Goal: Transaction & Acquisition: Book appointment/travel/reservation

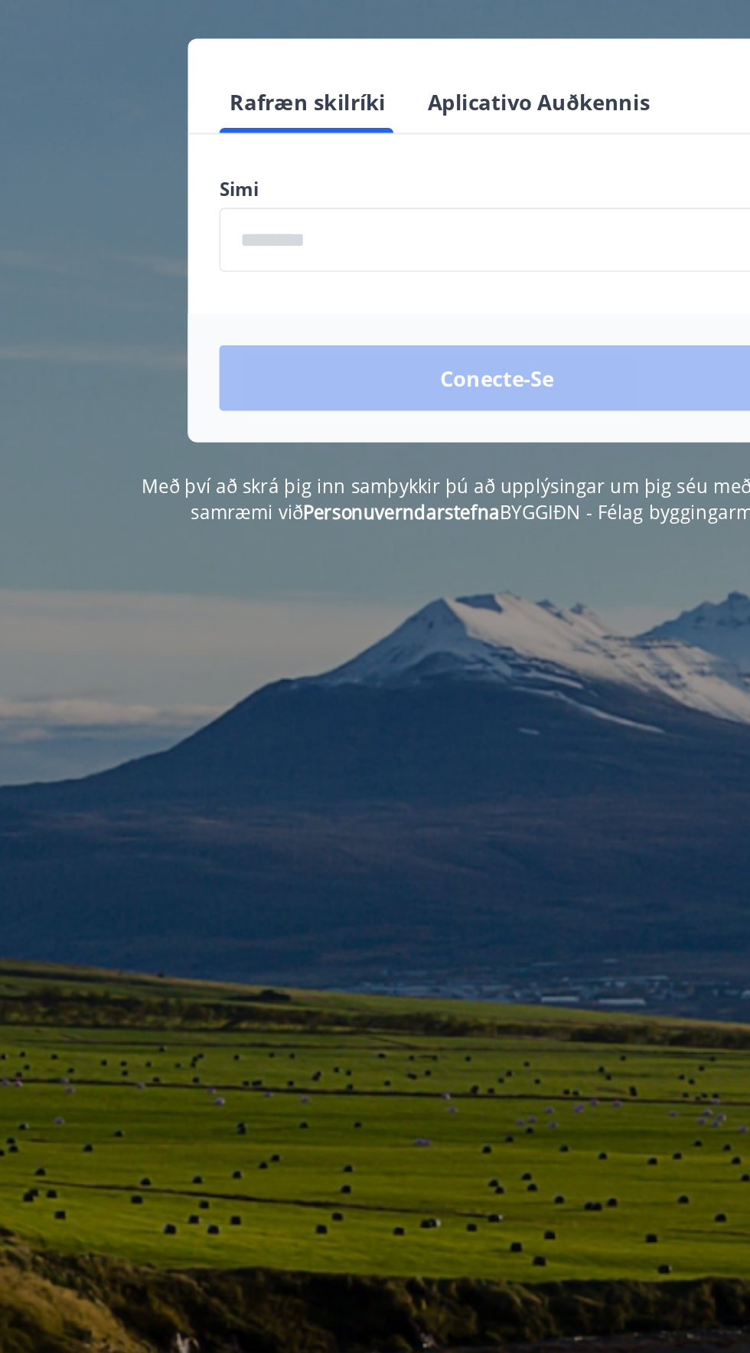
click at [231, 390] on input "phone" at bounding box center [375, 389] width 325 height 38
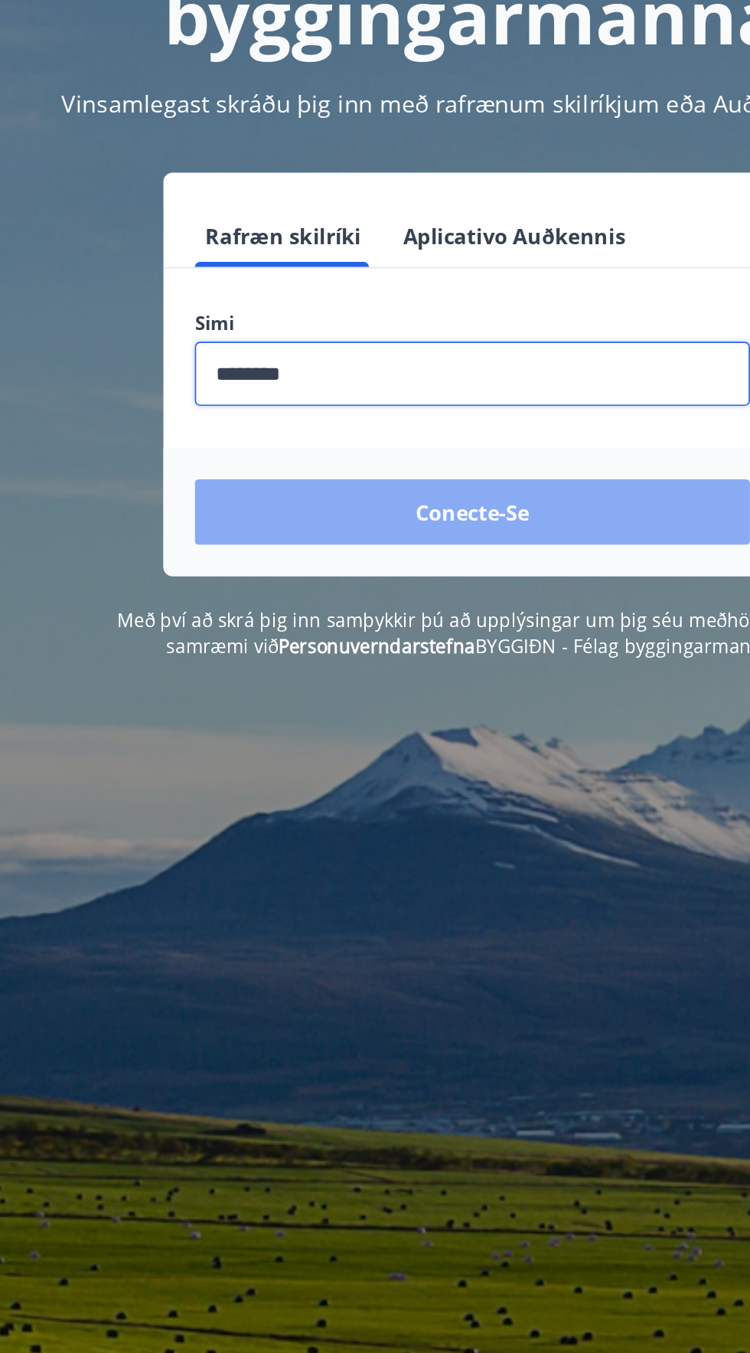
type input "********"
click at [247, 459] on button "Conecte-se" at bounding box center [375, 469] width 325 height 38
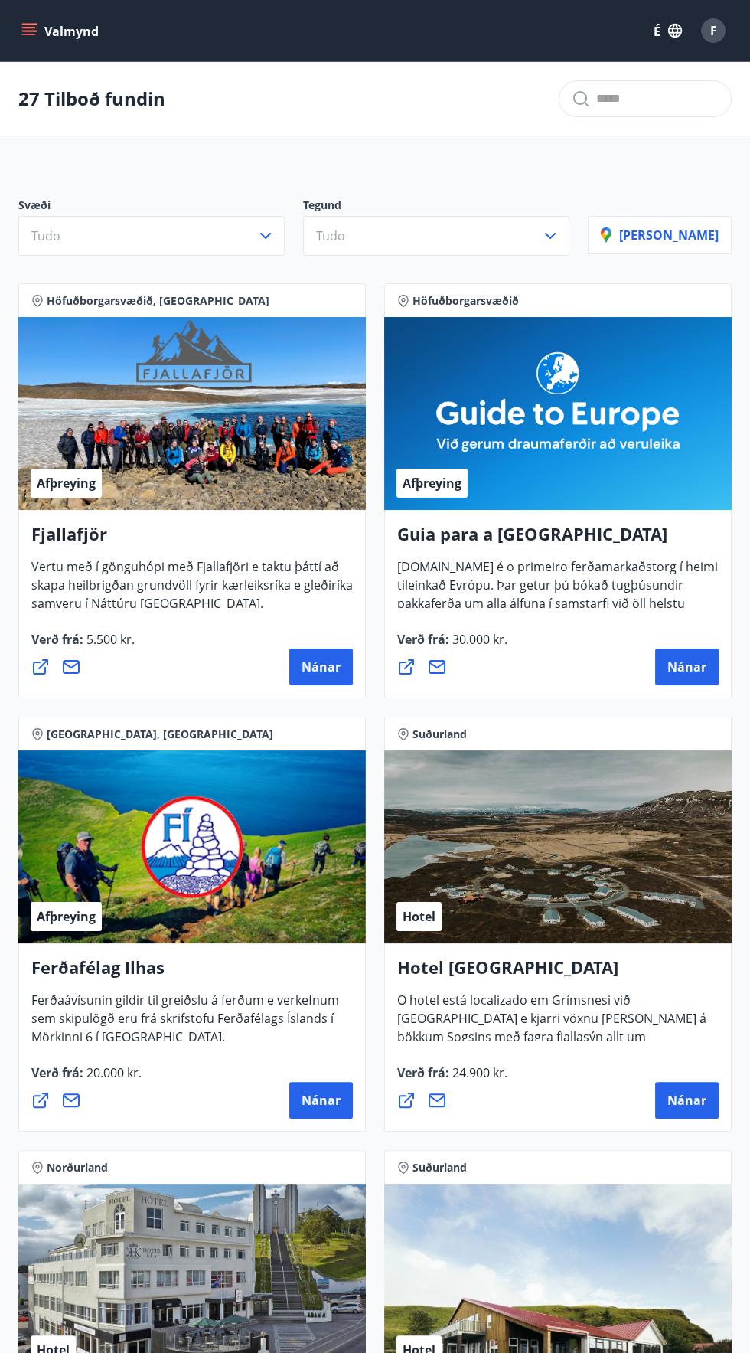
click at [43, 91] on font "27 Tilboð fundin" at bounding box center [91, 98] width 147 height 25
click at [27, 24] on icon "menu" at bounding box center [30, 25] width 17 height 2
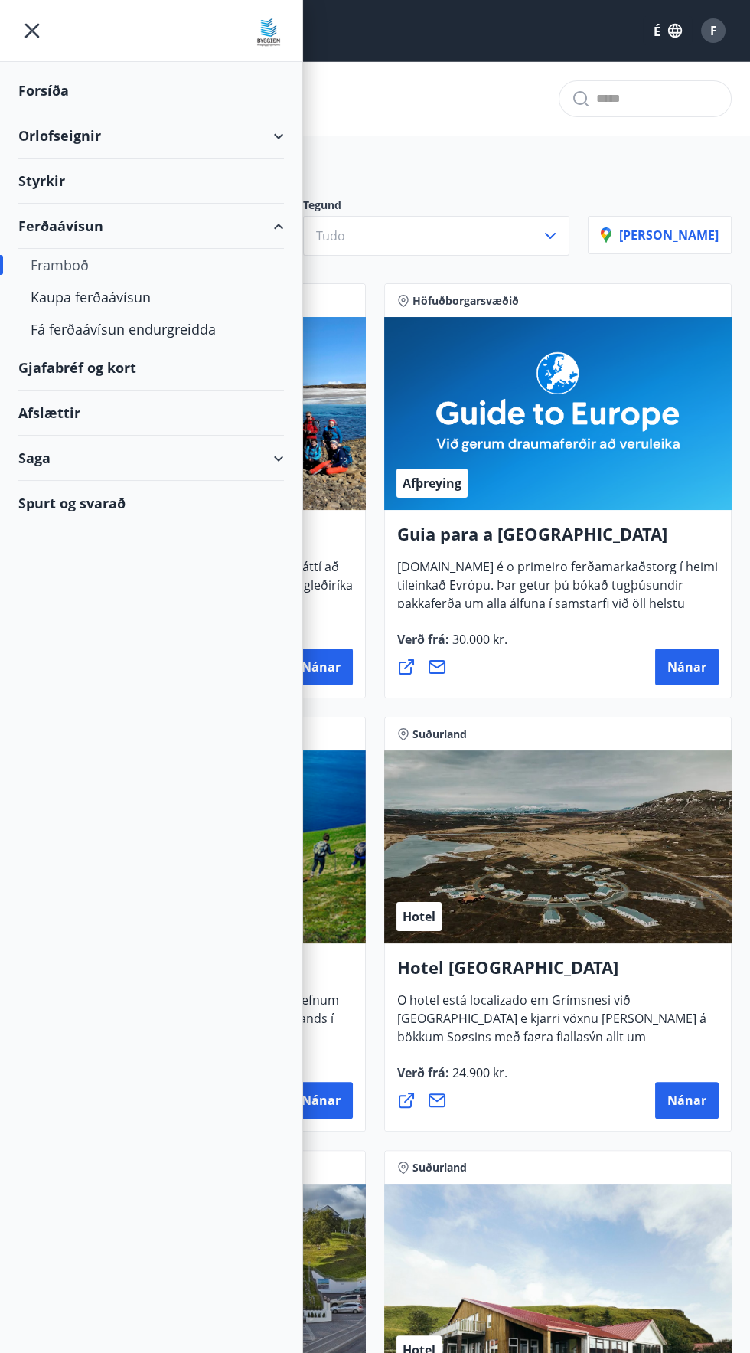
click at [13, 129] on div "Orlofseignir" at bounding box center [151, 135] width 302 height 45
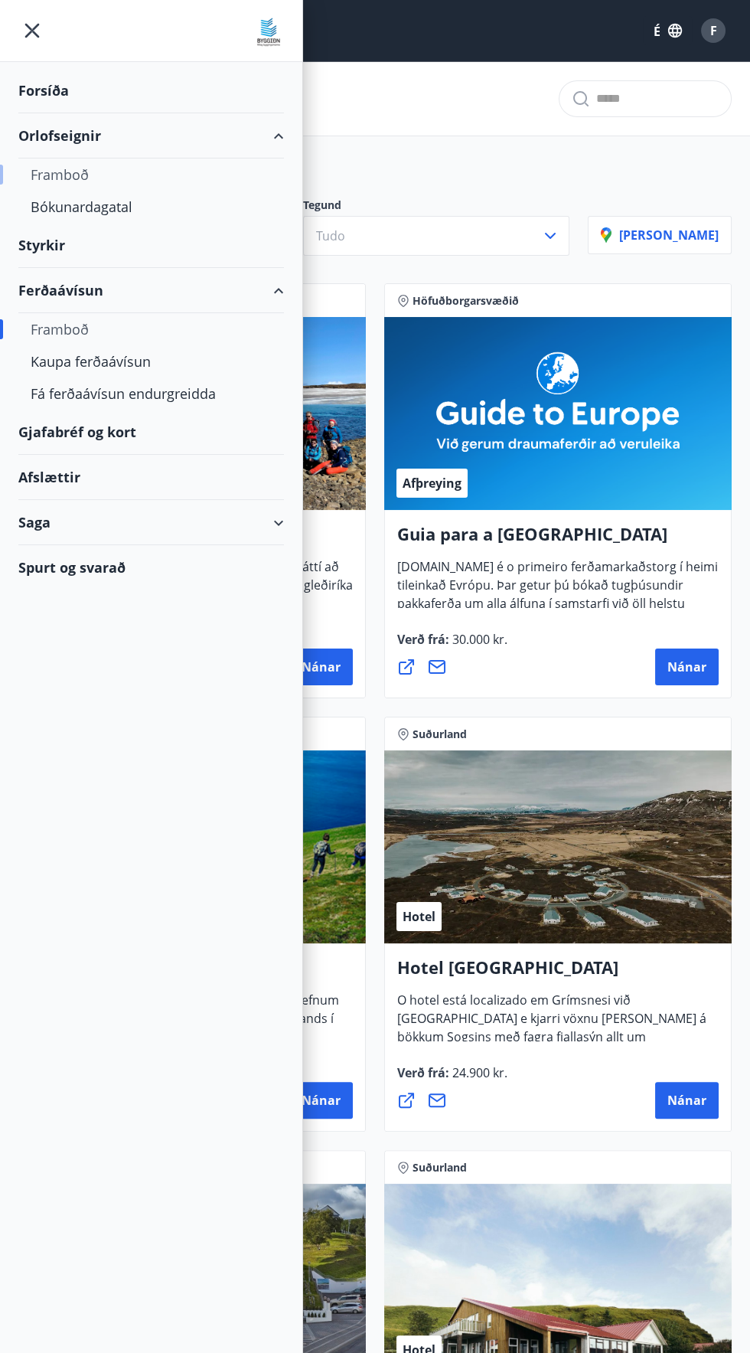
click at [21, 164] on div "Framboð" at bounding box center [151, 174] width 302 height 32
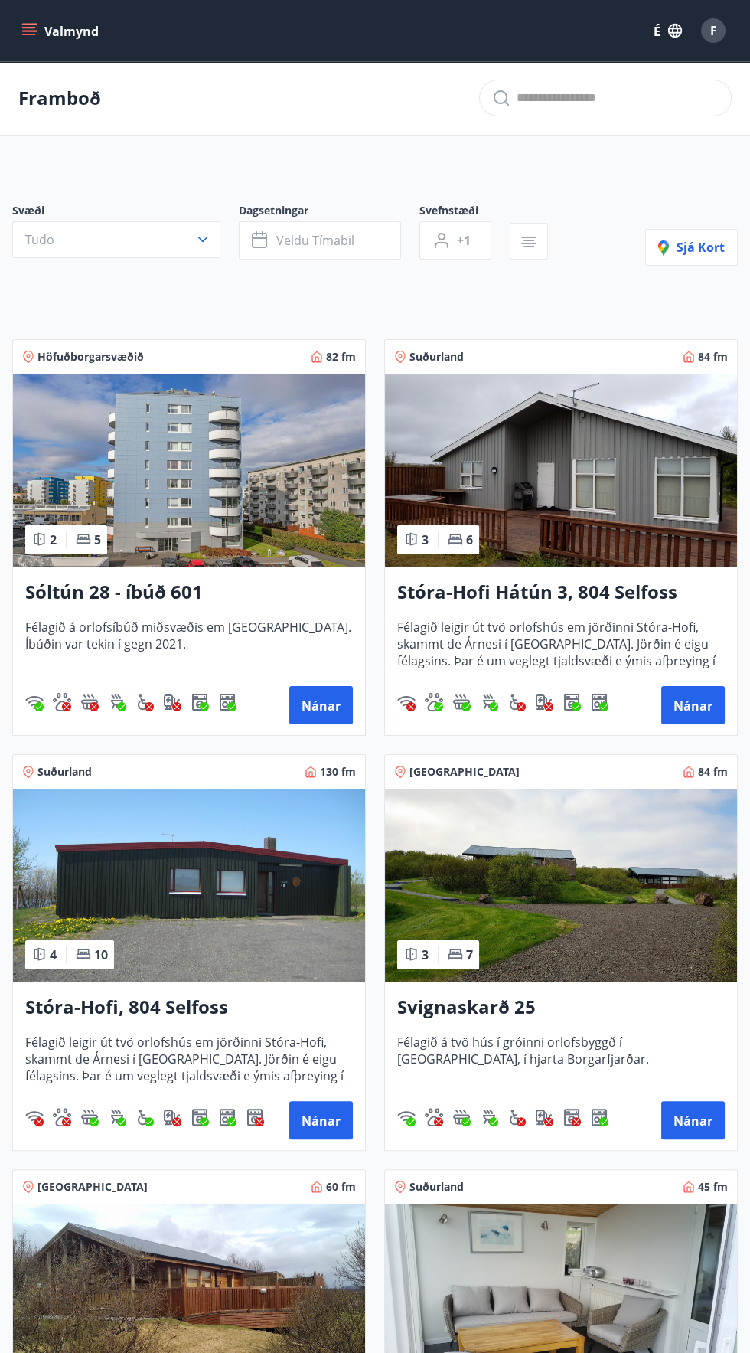
click at [190, 468] on img at bounding box center [189, 470] width 352 height 193
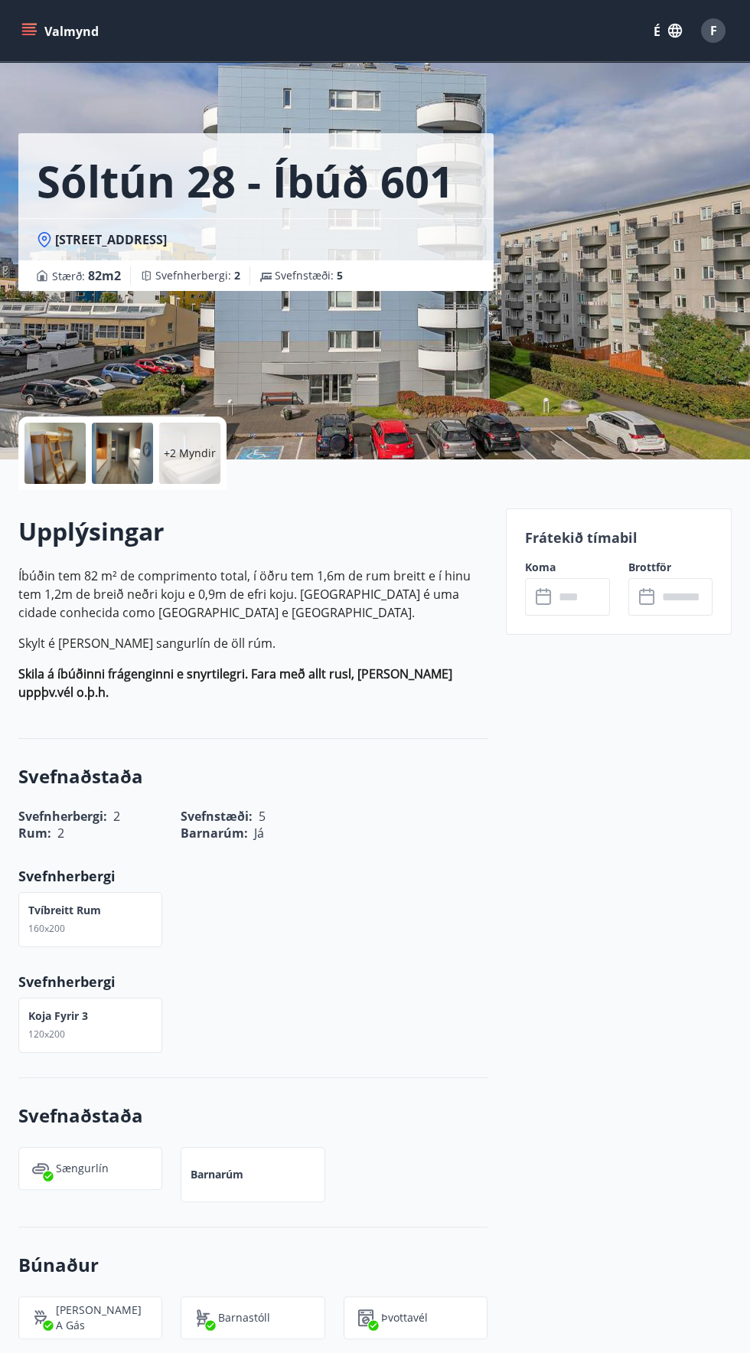
click at [589, 598] on input "text" at bounding box center [581, 597] width 55 height 38
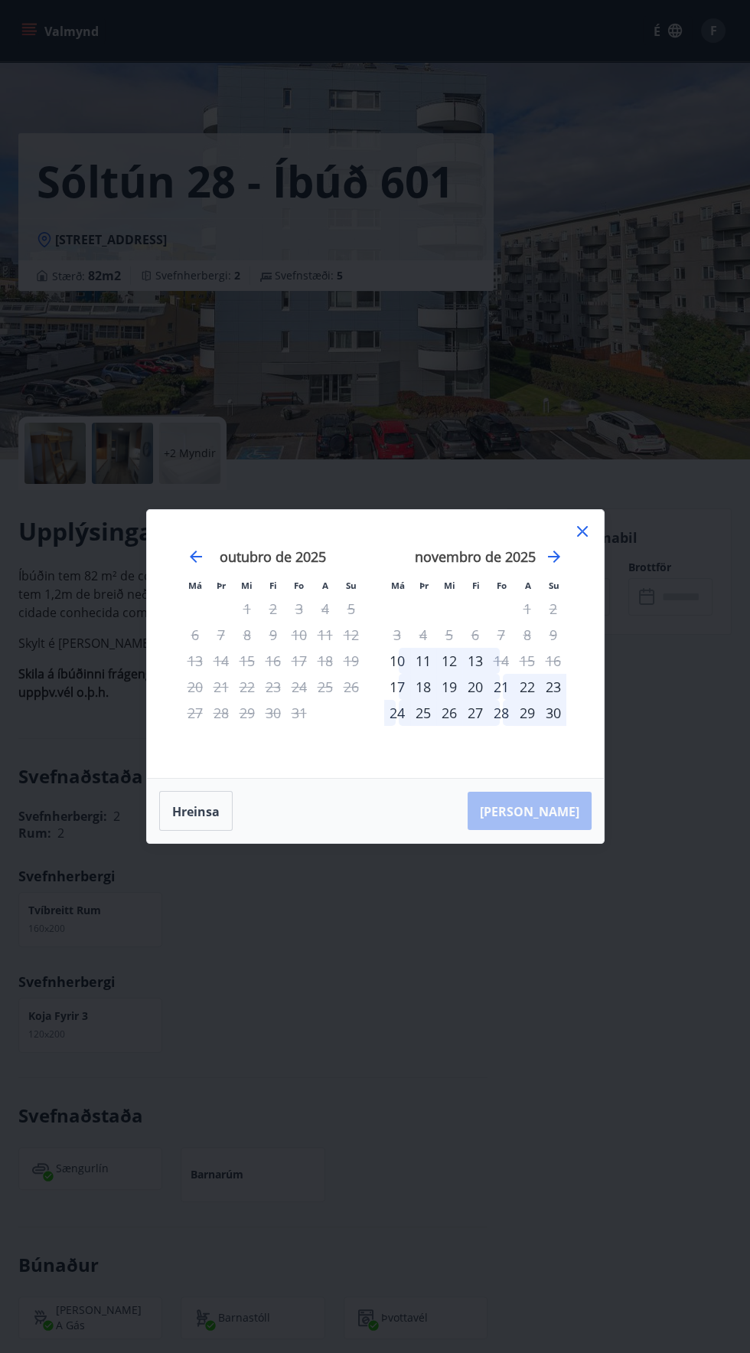
click at [564, 814] on div "Hreinsa Taka Frá" at bounding box center [375, 811] width 457 height 64
click at [553, 814] on div "Hreinsa Taka Frá" at bounding box center [375, 811] width 457 height 64
click at [397, 661] on font "10" at bounding box center [397, 660] width 15 height 18
click at [501, 660] on font "14" at bounding box center [501, 660] width 15 height 18
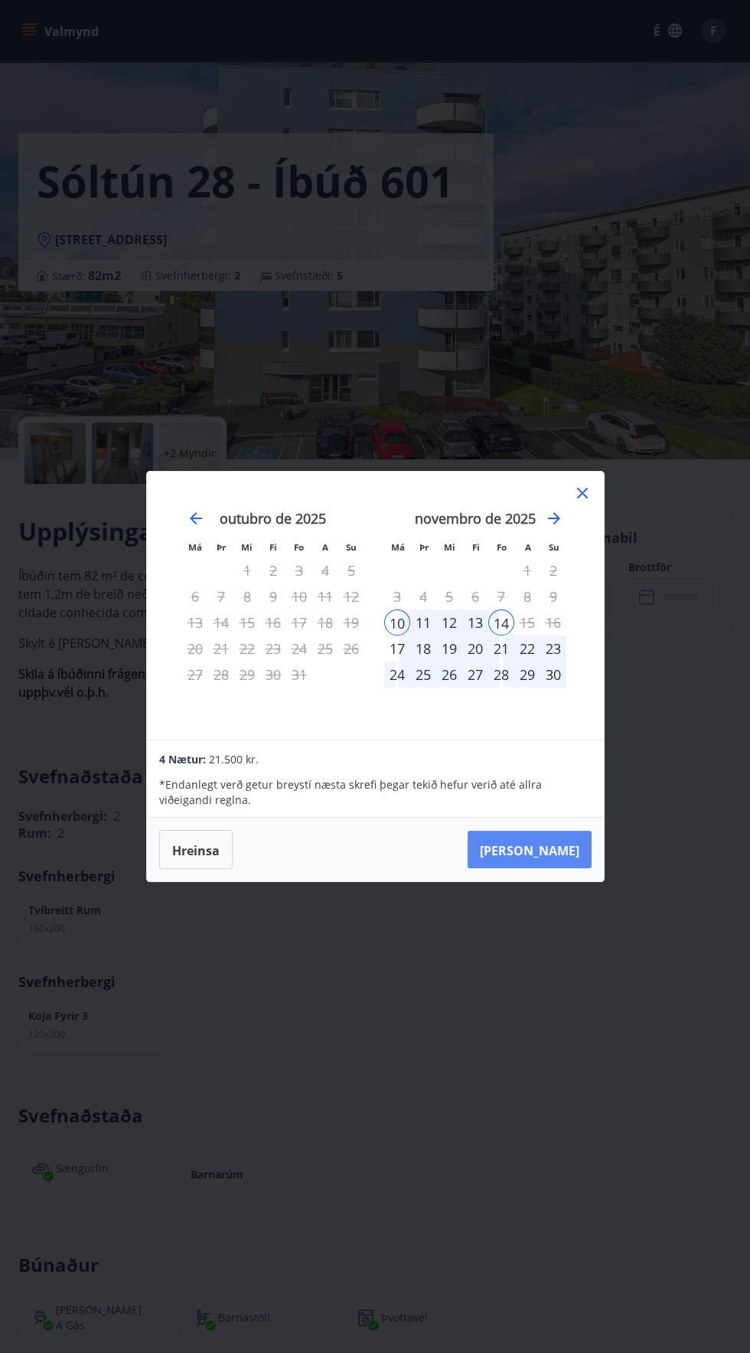
click at [572, 851] on font "Taka Frá" at bounding box center [530, 849] width 100 height 17
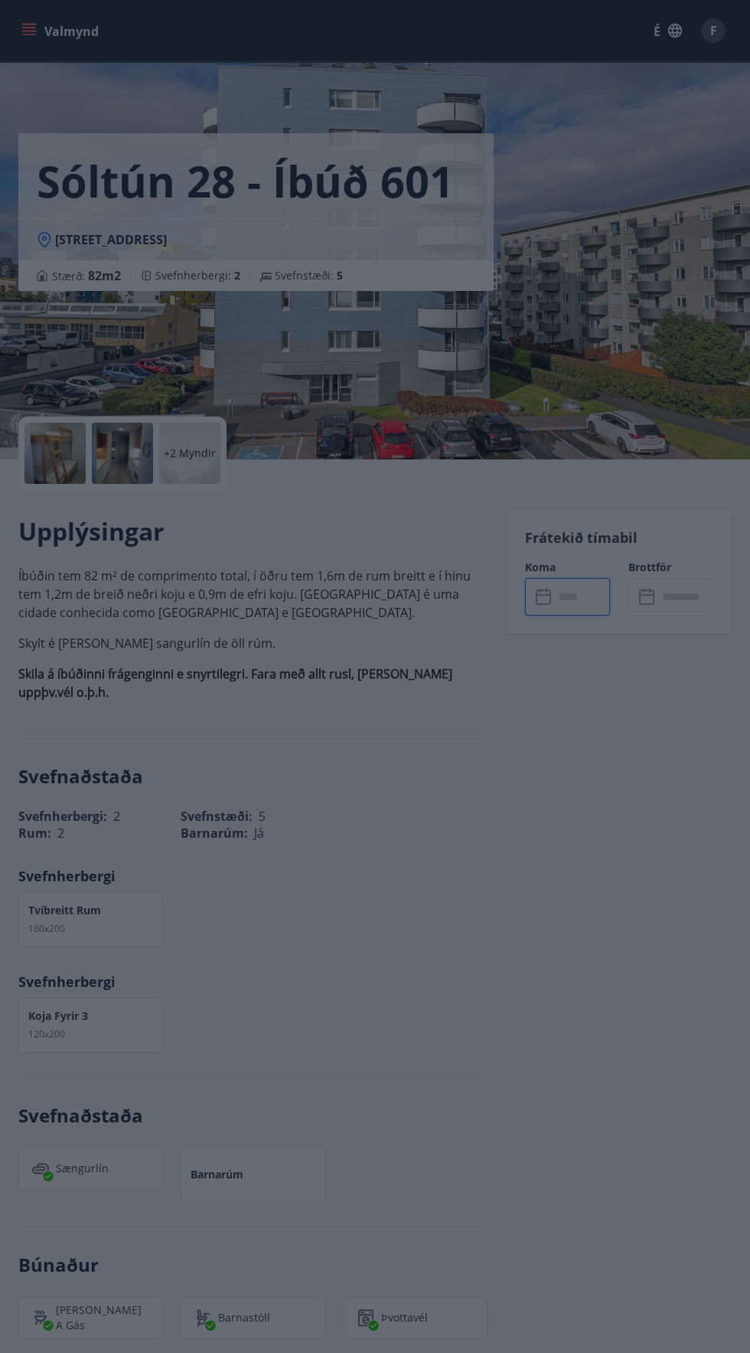
type input "******"
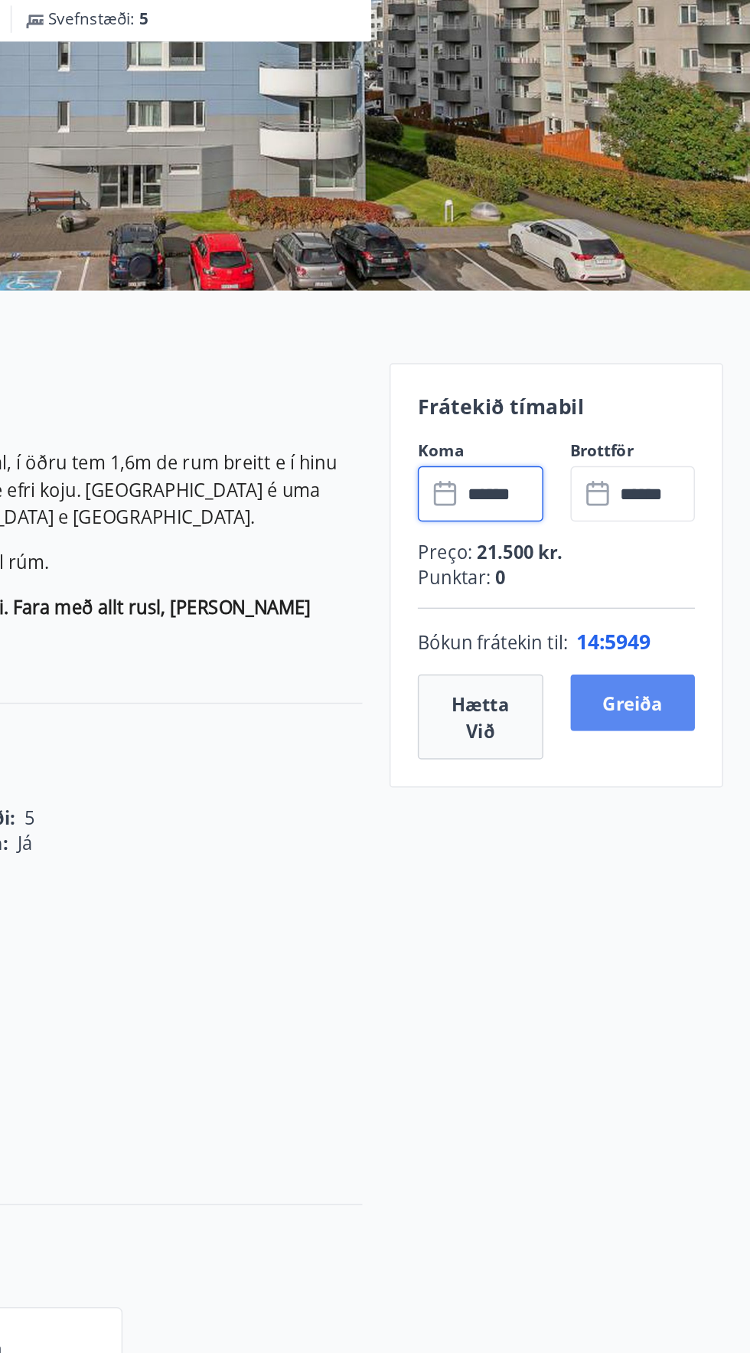
click at [644, 722] on button "Greiða" at bounding box center [671, 738] width 84 height 38
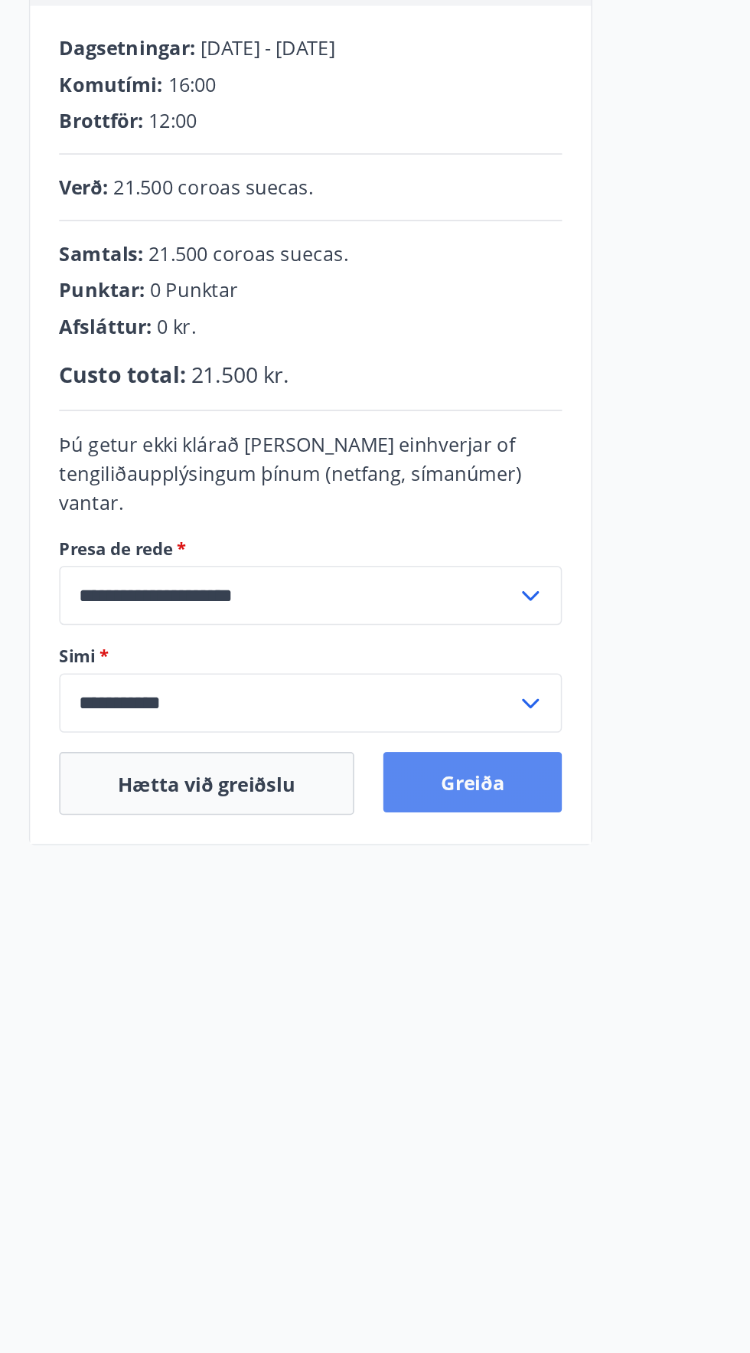
click at [290, 790] on font "Greiða" at bounding box center [299, 784] width 41 height 17
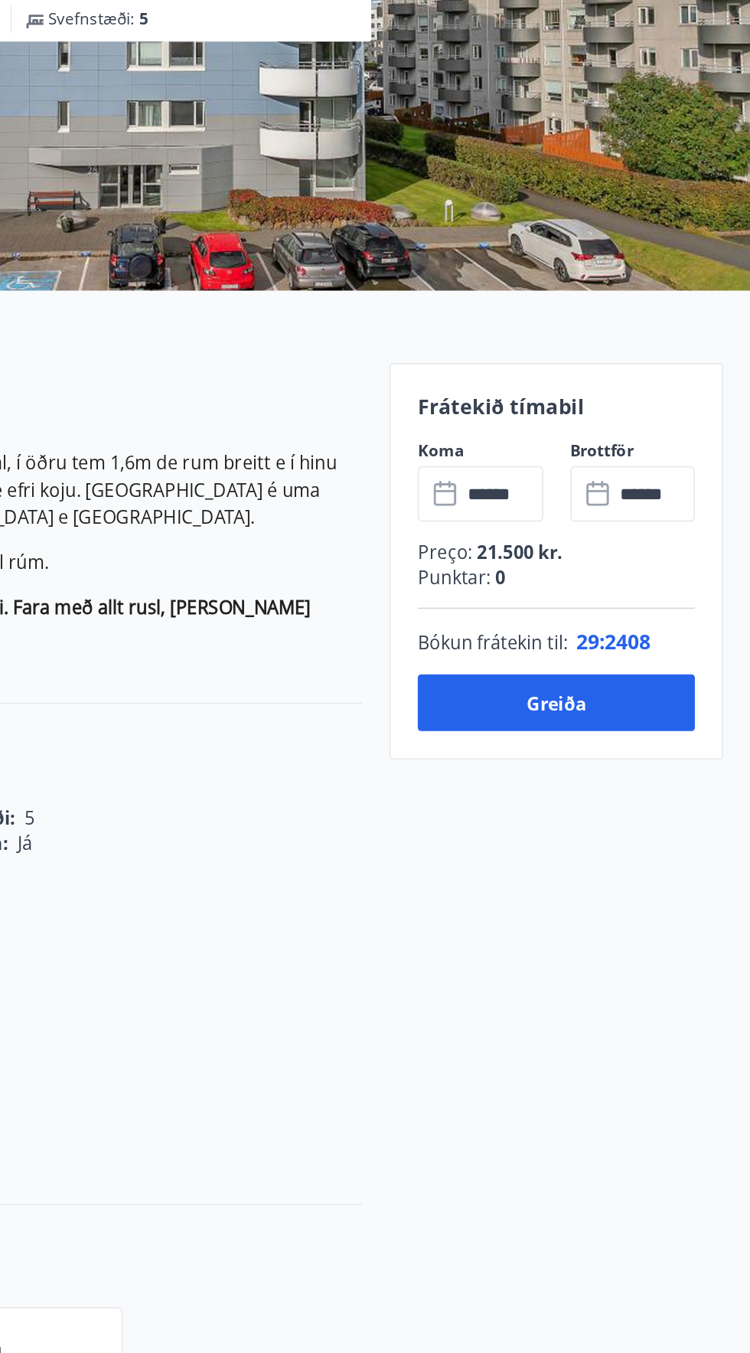
click at [436, 349] on div "Sóltún 28 - íbúð [GEOGRAPHIC_DATA] : 82 m2 [GEOGRAPHIC_DATA] : 2 Svefnstæði : 5" at bounding box center [255, 229] width 475 height 459
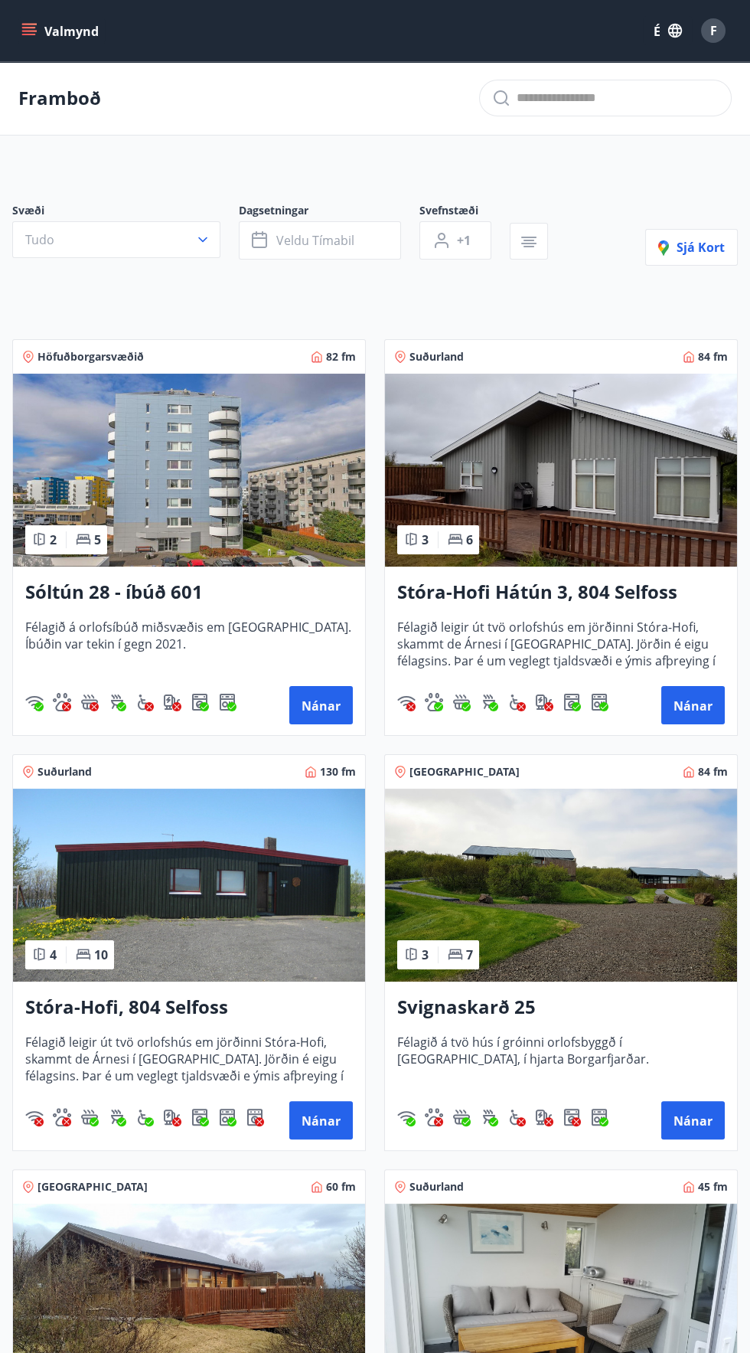
click at [170, 435] on img at bounding box center [189, 470] width 352 height 193
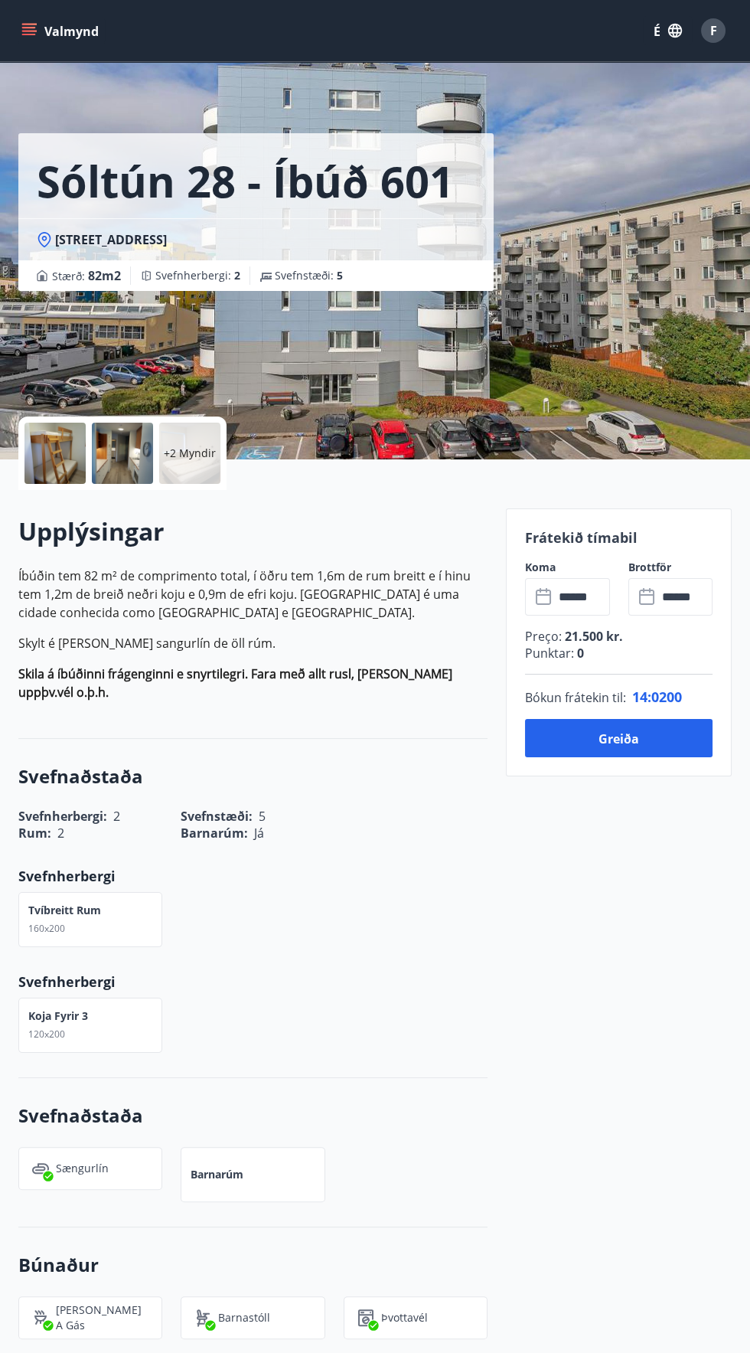
click at [57, 454] on div at bounding box center [54, 453] width 61 height 61
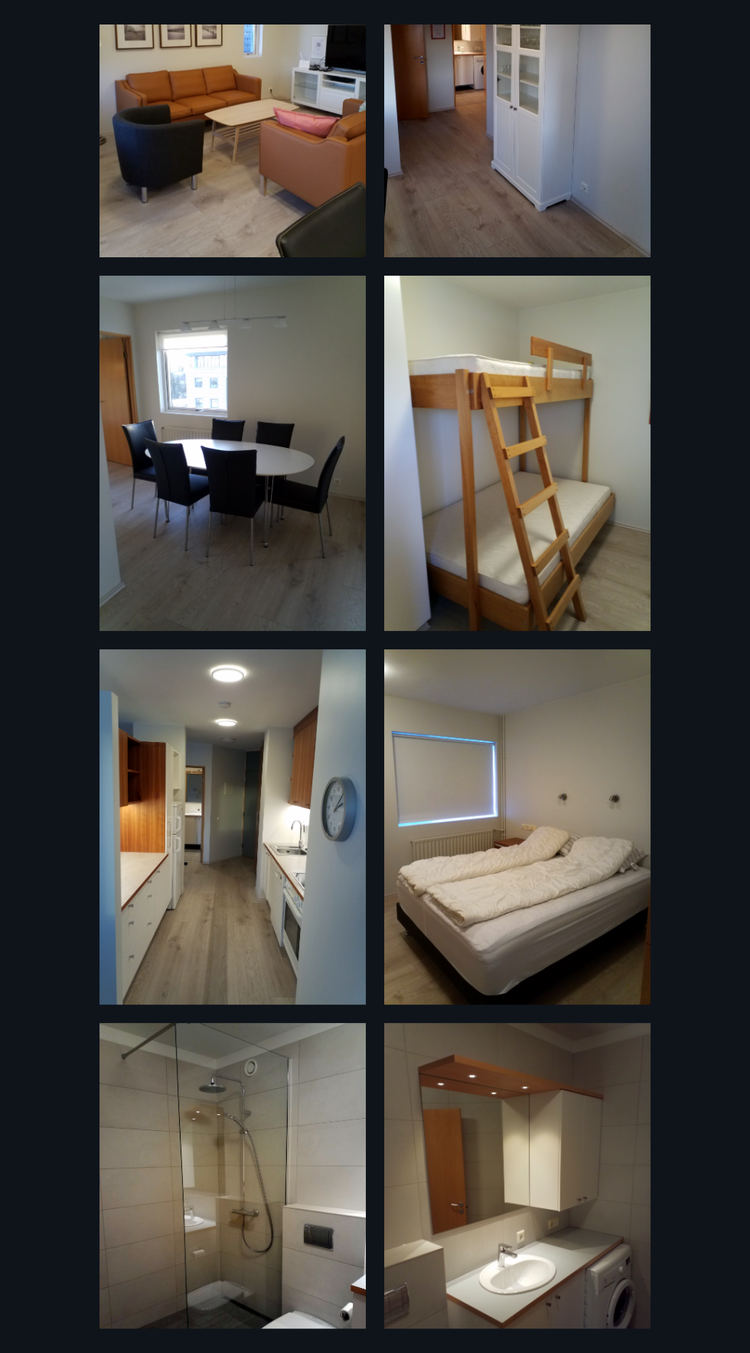
scroll to position [237, 0]
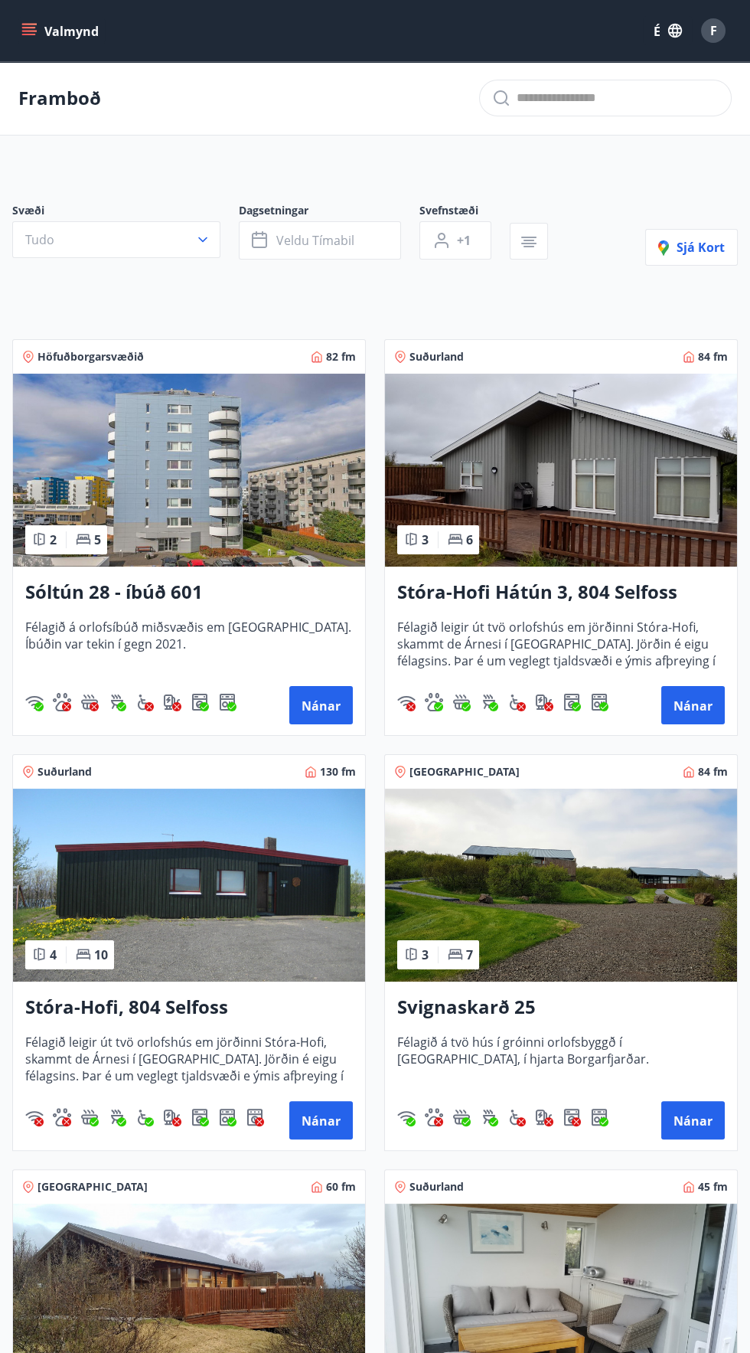
click at [106, 485] on img at bounding box center [189, 470] width 352 height 193
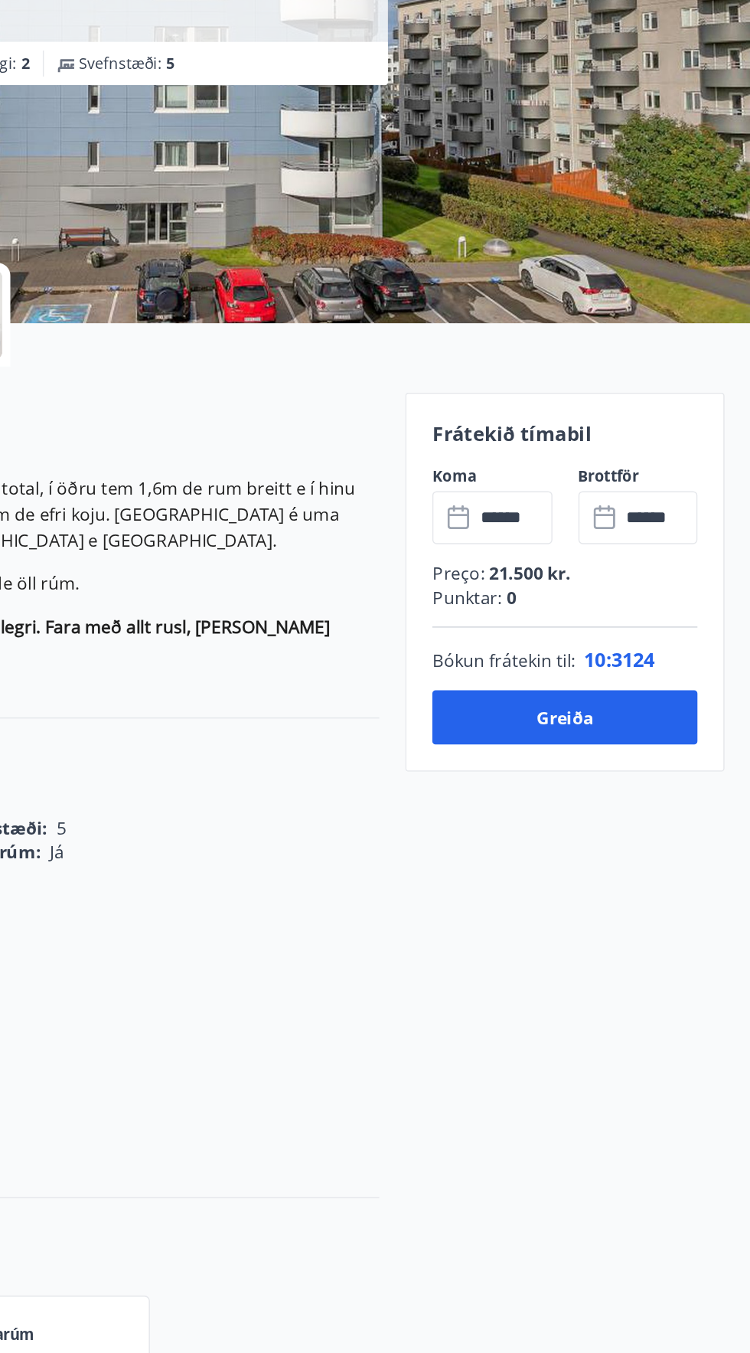
click at [557, 604] on input "******" at bounding box center [581, 597] width 55 height 38
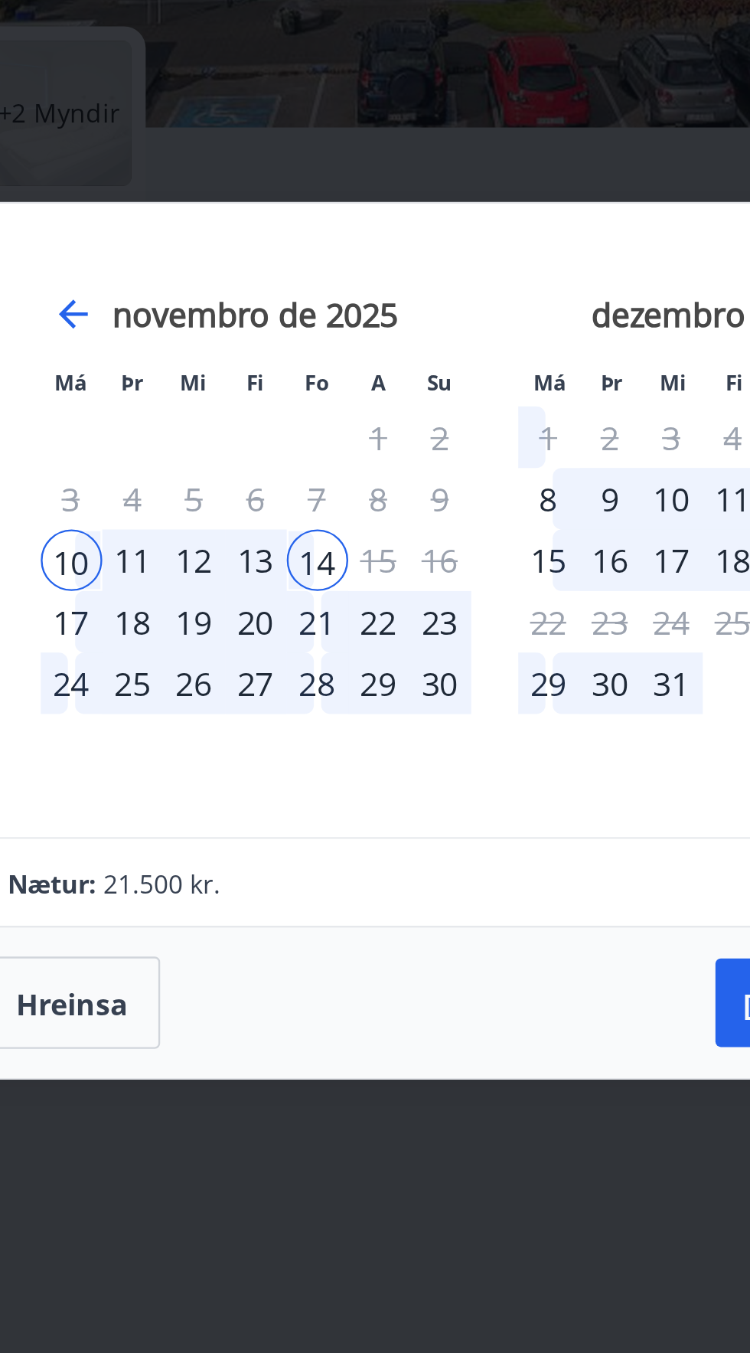
click at [201, 691] on div "24" at bounding box center [195, 694] width 26 height 26
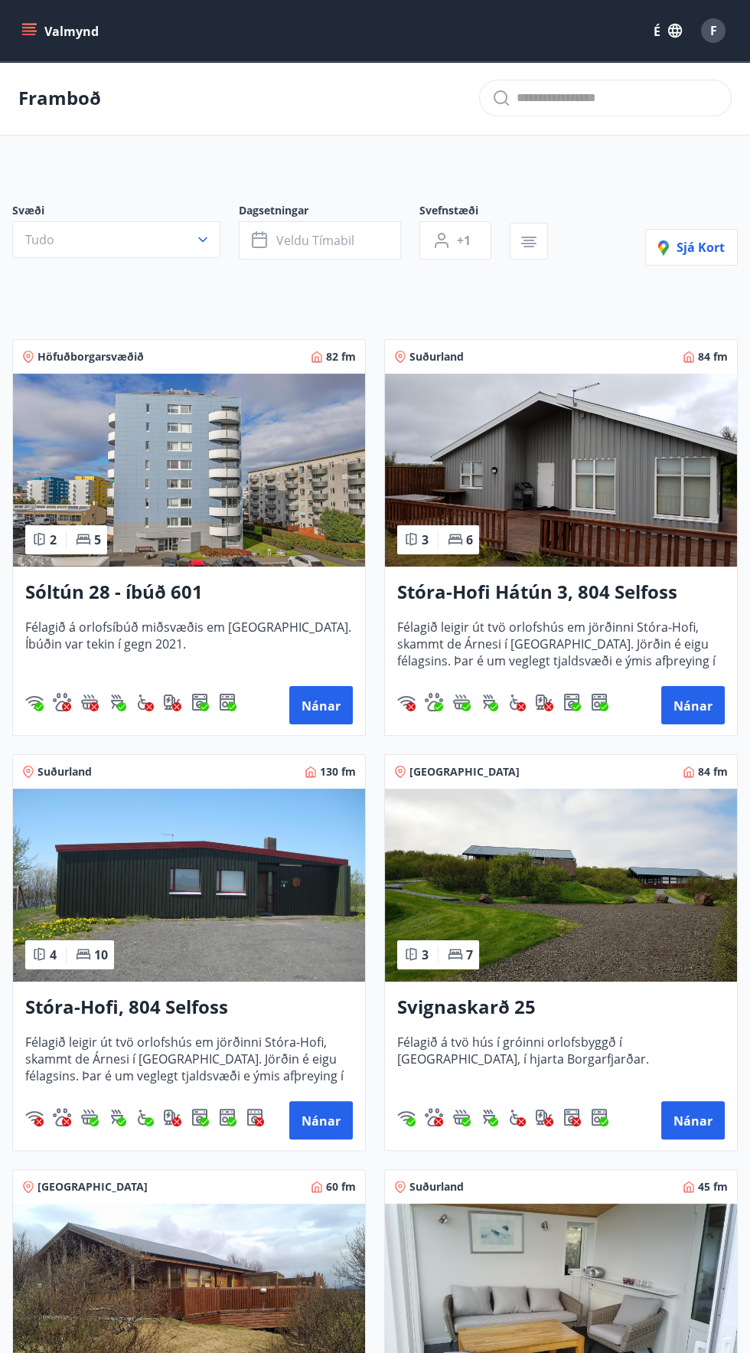
click at [140, 466] on img at bounding box center [189, 470] width 352 height 193
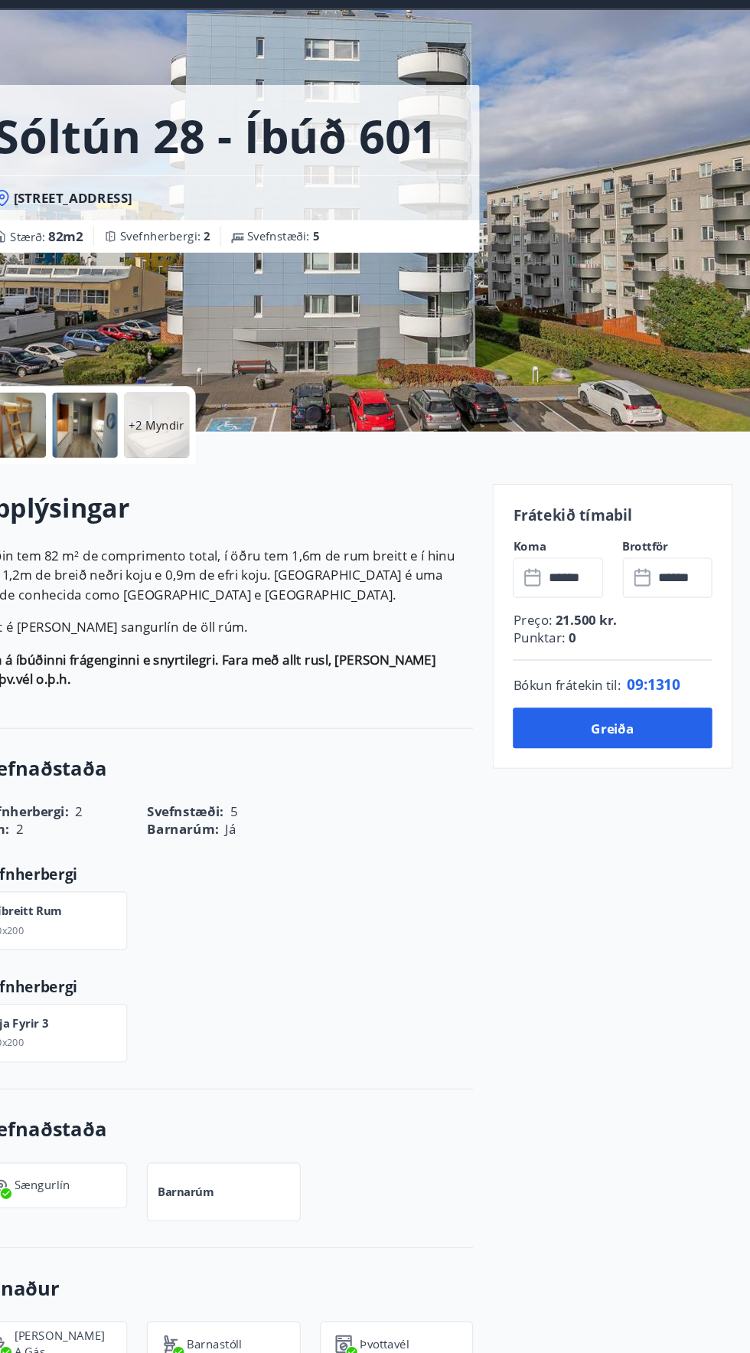
click at [555, 583] on input "******" at bounding box center [581, 597] width 55 height 38
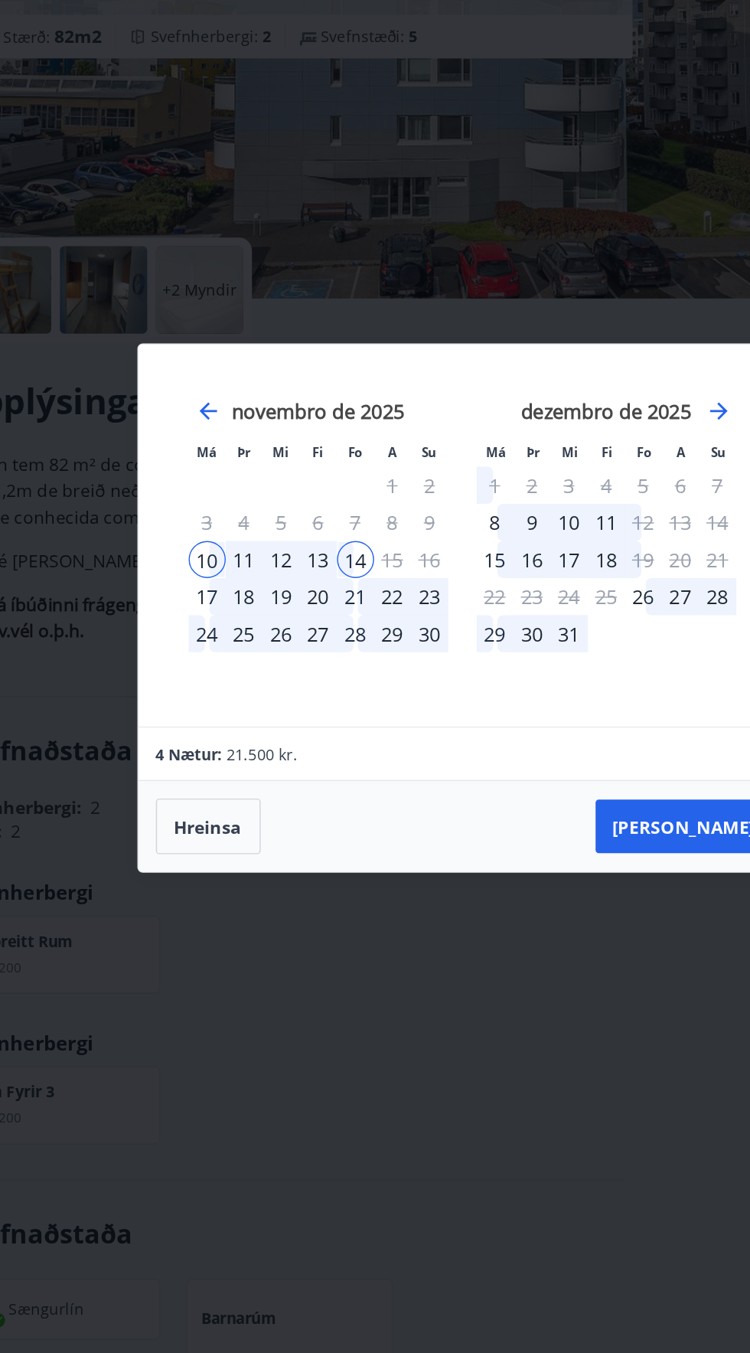
click at [190, 638] on font "10" at bounding box center [195, 643] width 15 height 18
click at [182, 702] on div "24" at bounding box center [195, 694] width 26 height 26
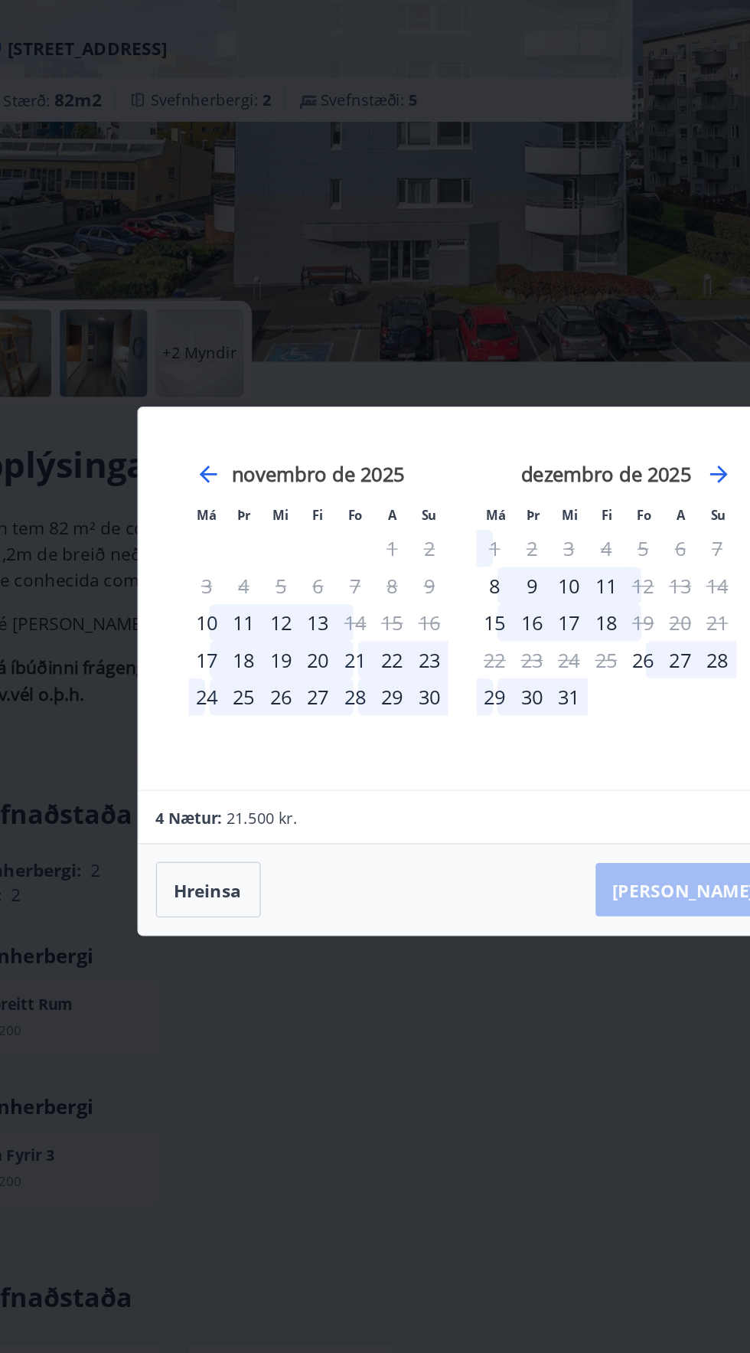
click at [192, 668] on font "17" at bounding box center [195, 668] width 15 height 18
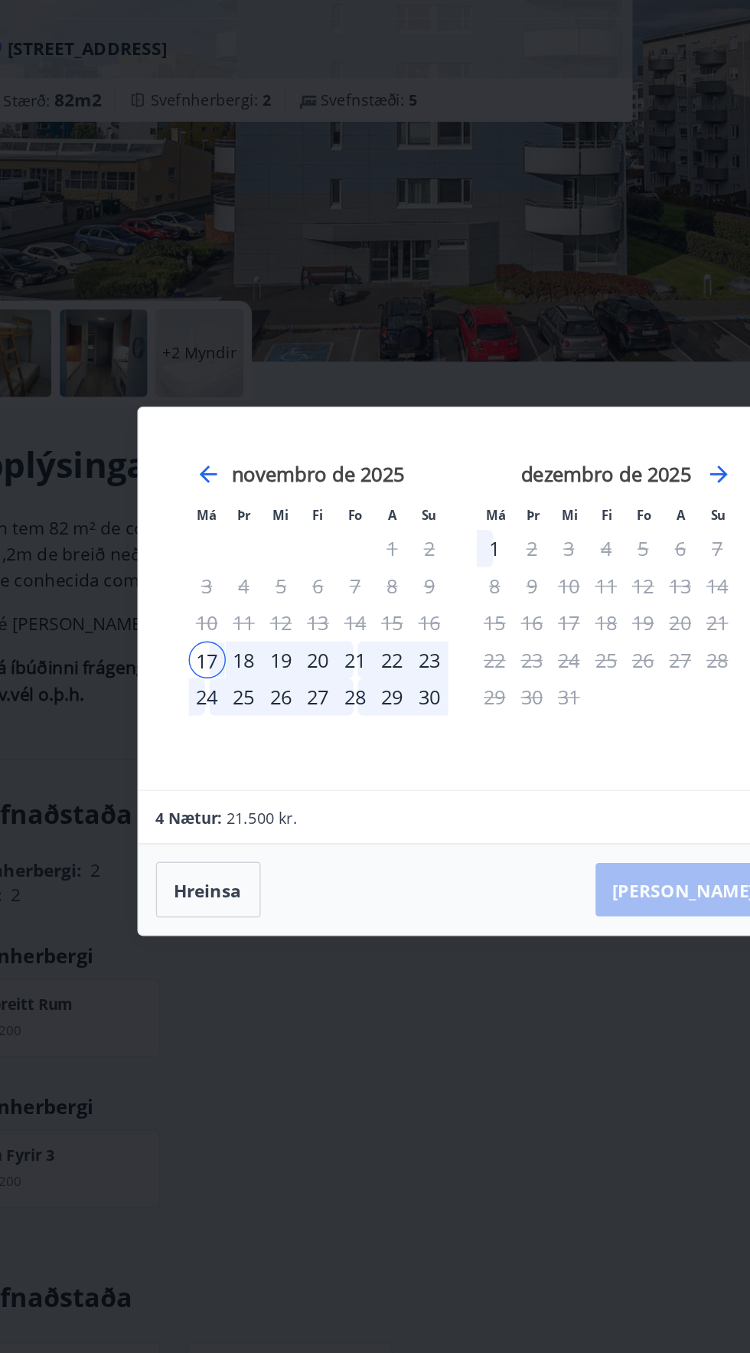
click at [321, 667] on font "22" at bounding box center [325, 668] width 15 height 18
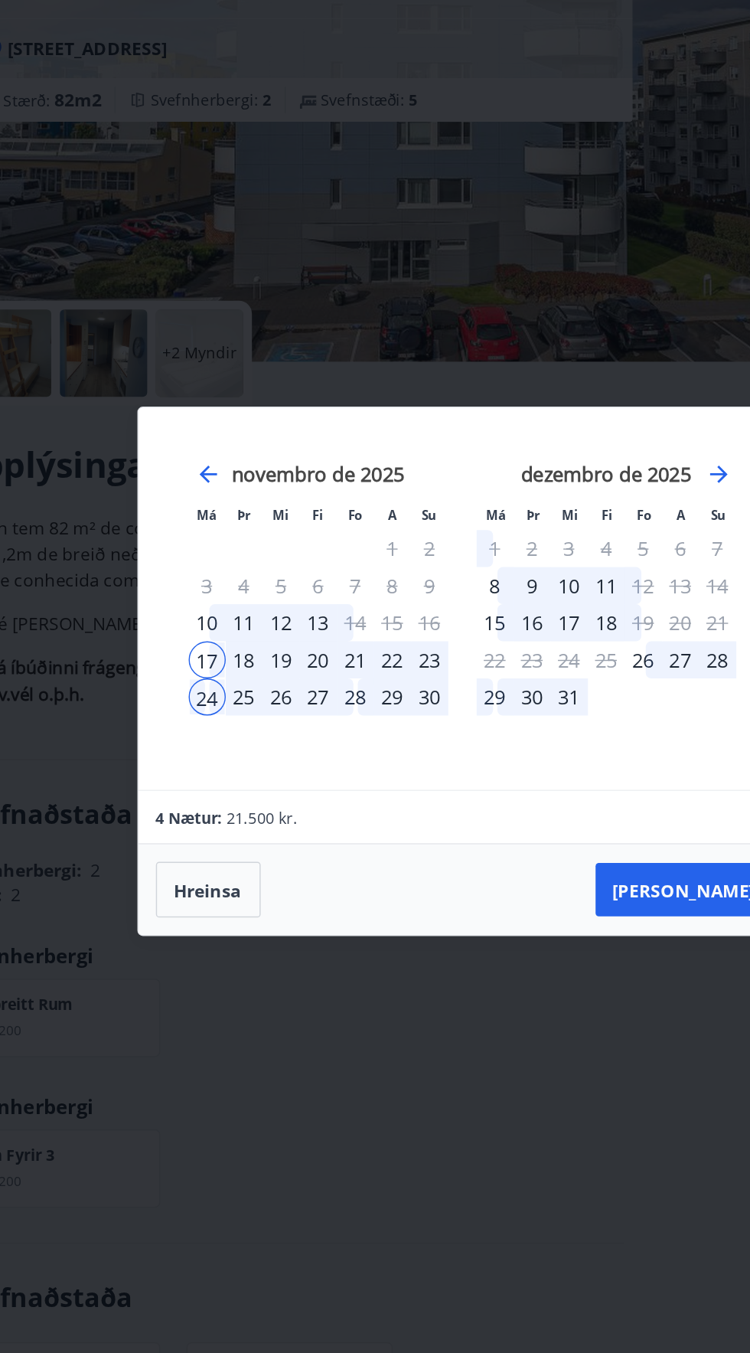
click at [345, 660] on font "23" at bounding box center [351, 668] width 15 height 18
click at [192, 667] on font "17" at bounding box center [195, 668] width 15 height 18
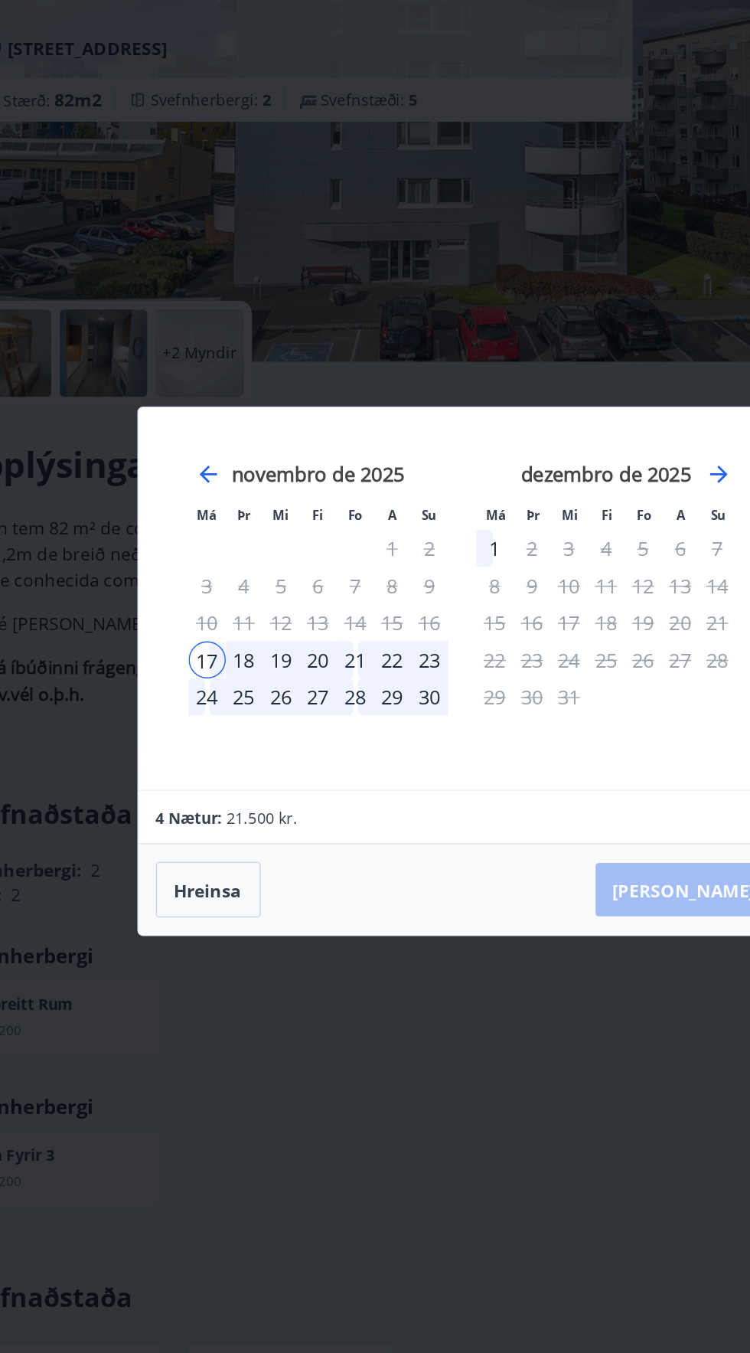
click at [323, 668] on font "22" at bounding box center [325, 668] width 15 height 18
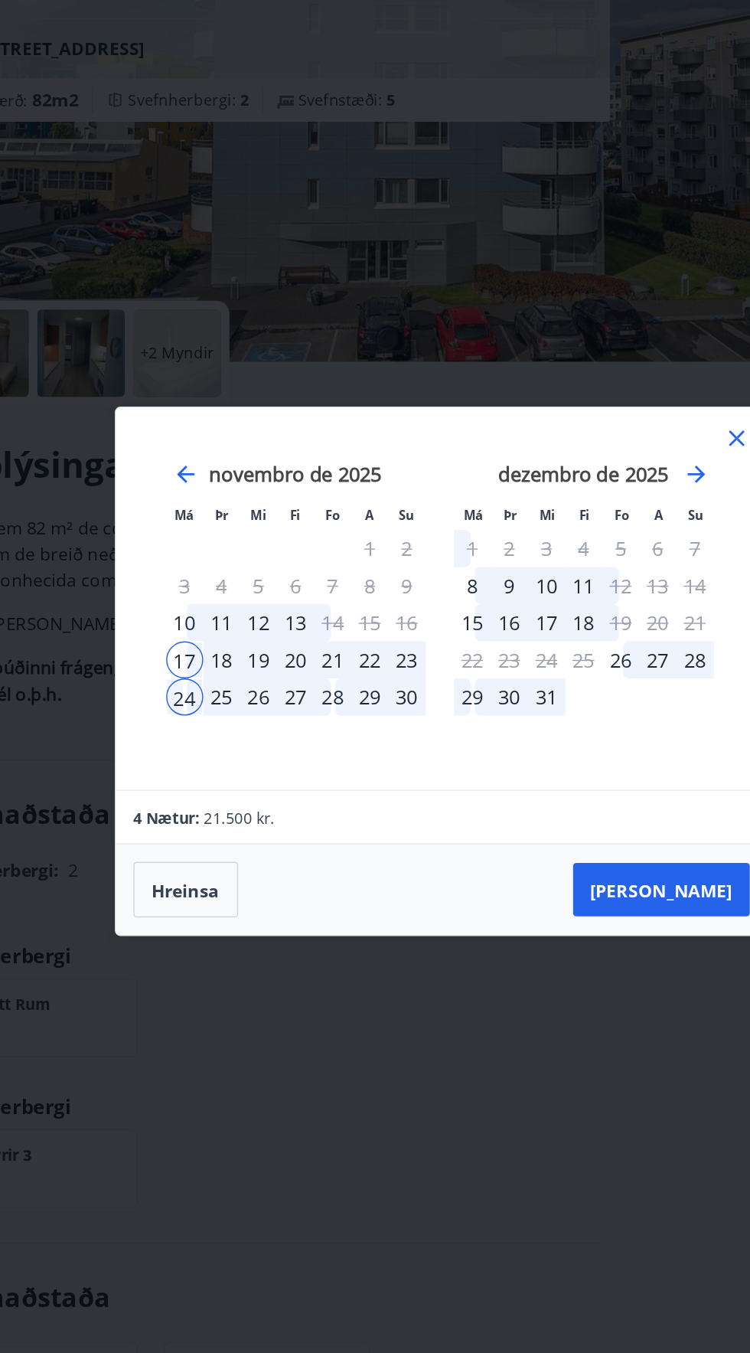
click at [348, 694] on font "30" at bounding box center [351, 694] width 15 height 18
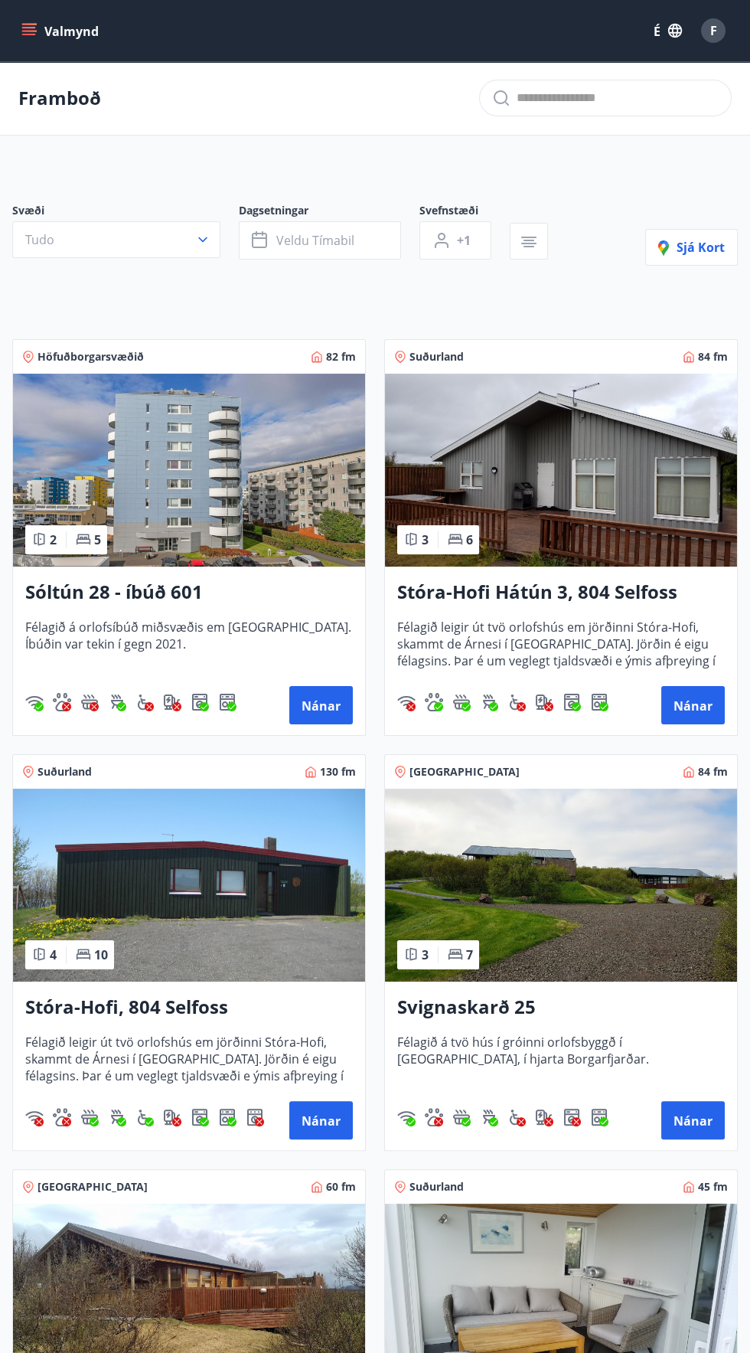
click at [145, 495] on img at bounding box center [189, 470] width 352 height 193
click at [171, 452] on img at bounding box center [189, 470] width 352 height 193
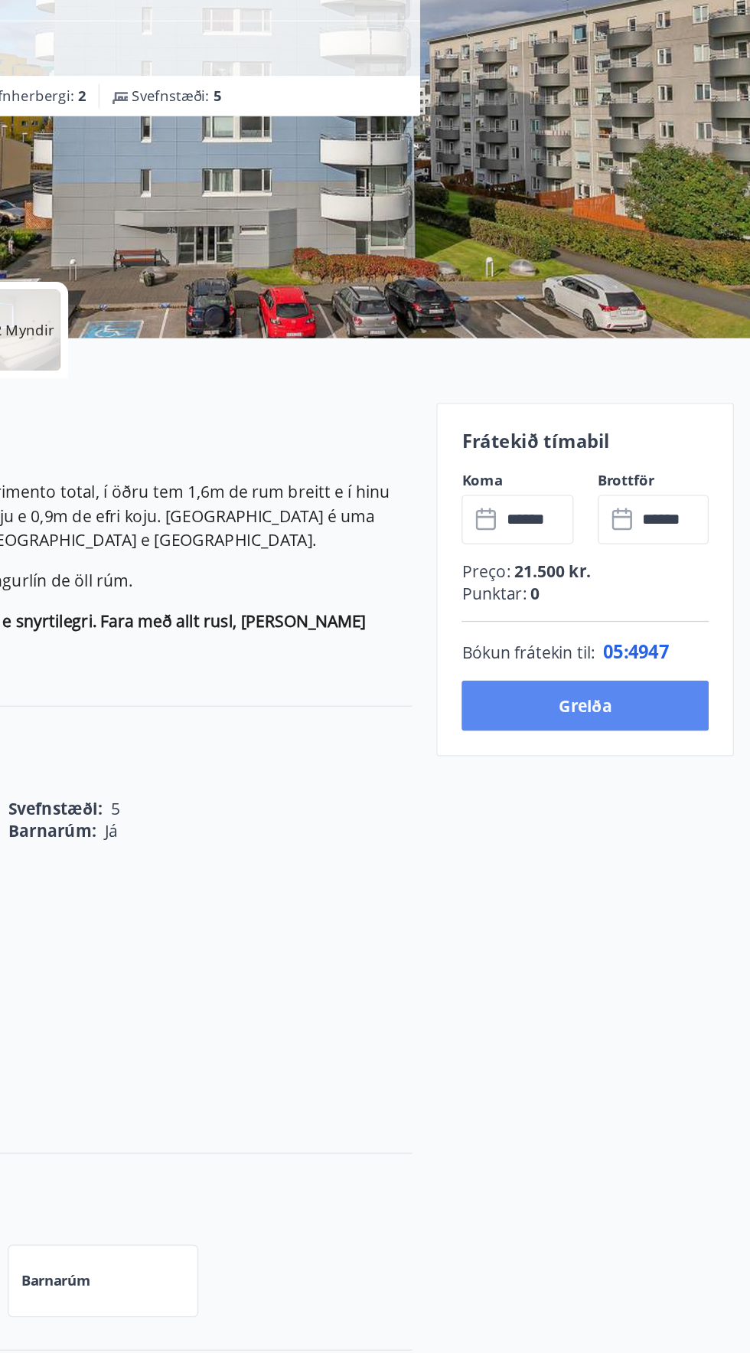
click at [642, 733] on button "Greiða" at bounding box center [619, 738] width 188 height 38
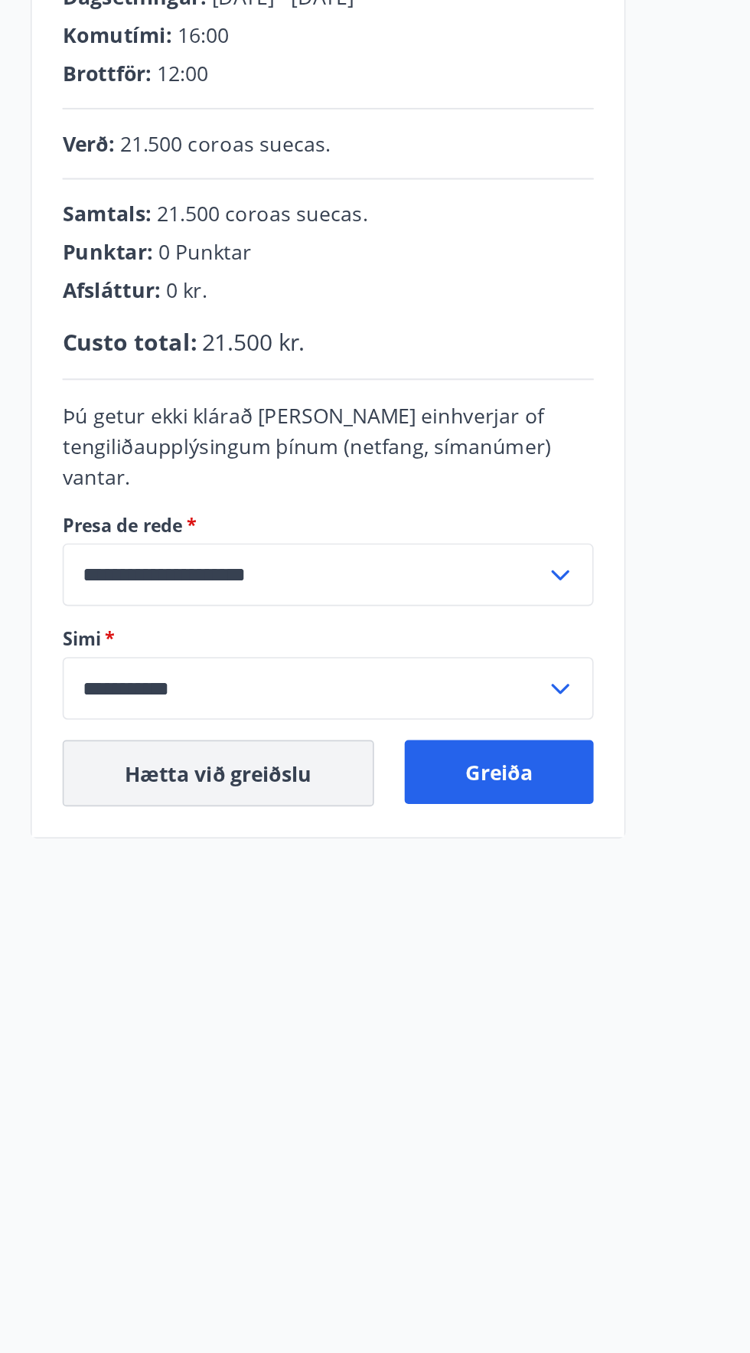
click at [118, 785] on font "Hætta við greiðslu" at bounding box center [131, 784] width 113 height 17
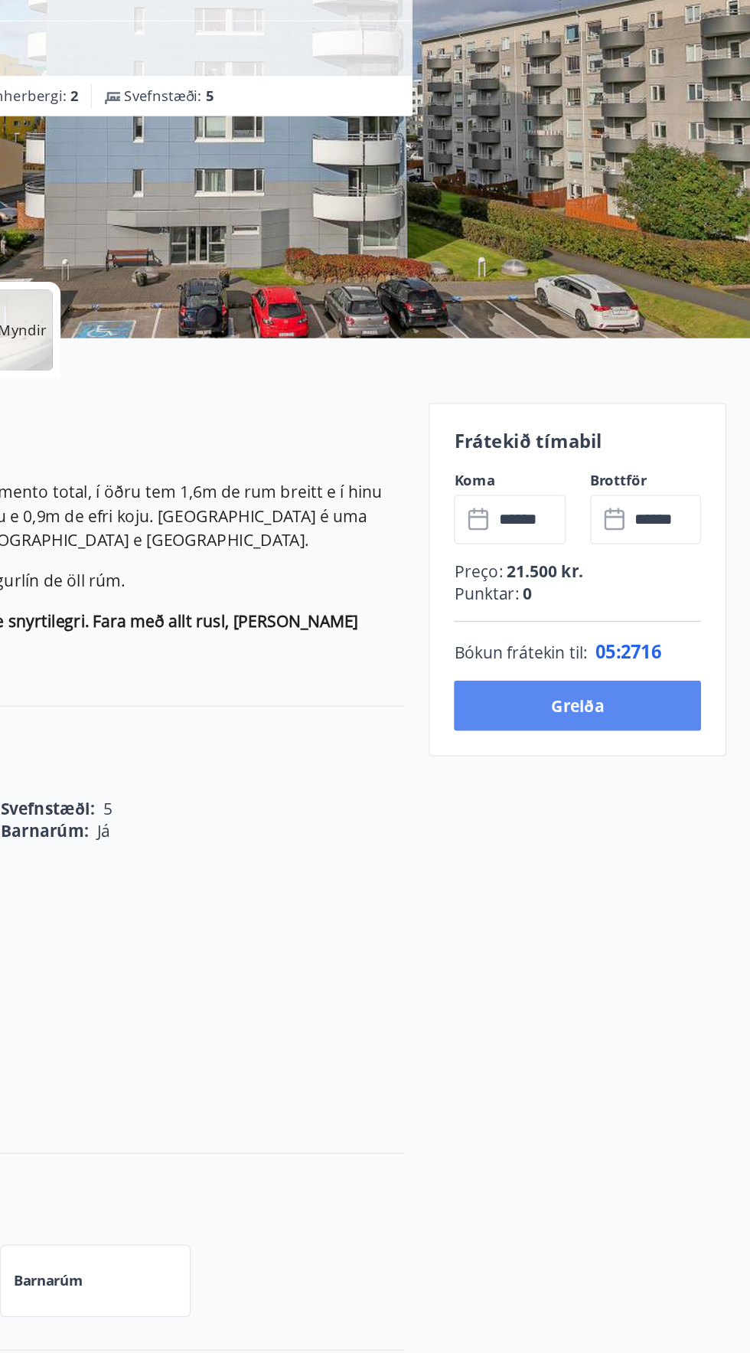
click at [655, 743] on button "Greiða" at bounding box center [619, 738] width 188 height 38
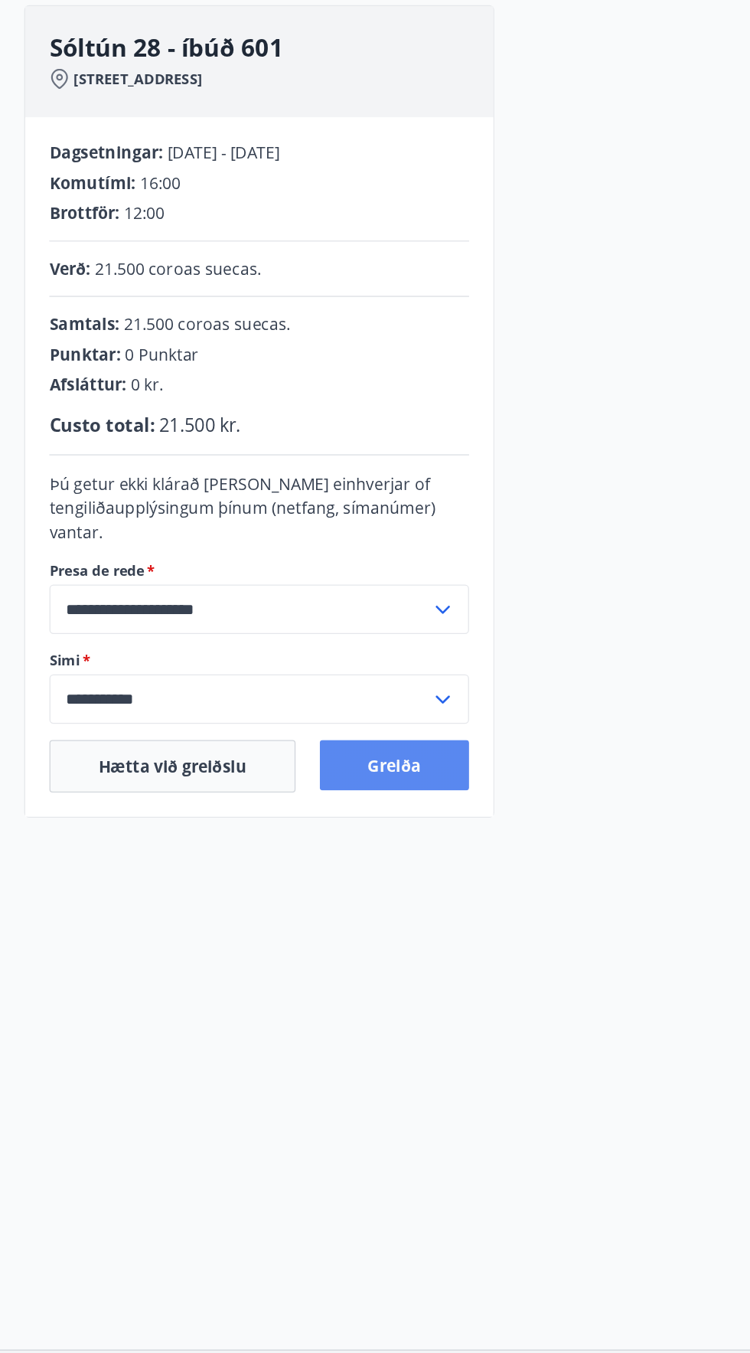
click at [305, 787] on font "Greiða" at bounding box center [299, 784] width 41 height 17
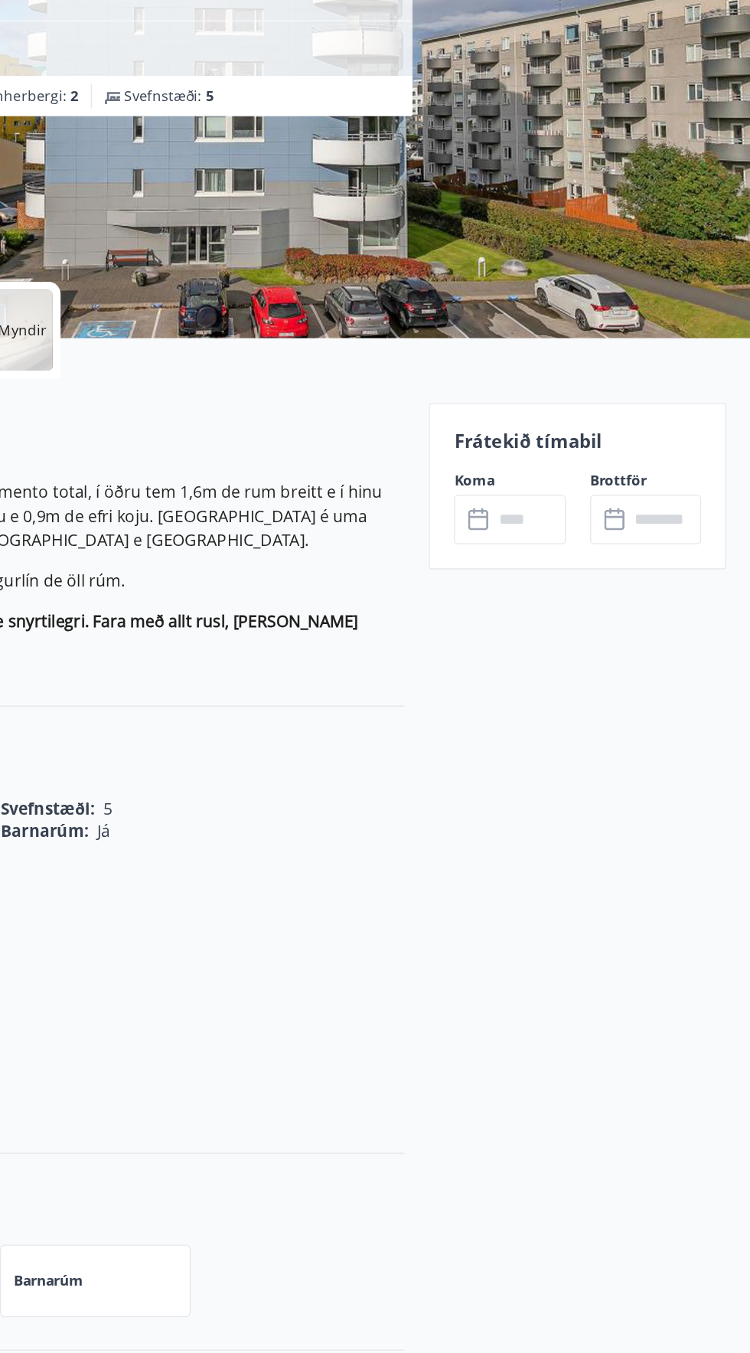
click at [560, 593] on input "text" at bounding box center [581, 597] width 55 height 38
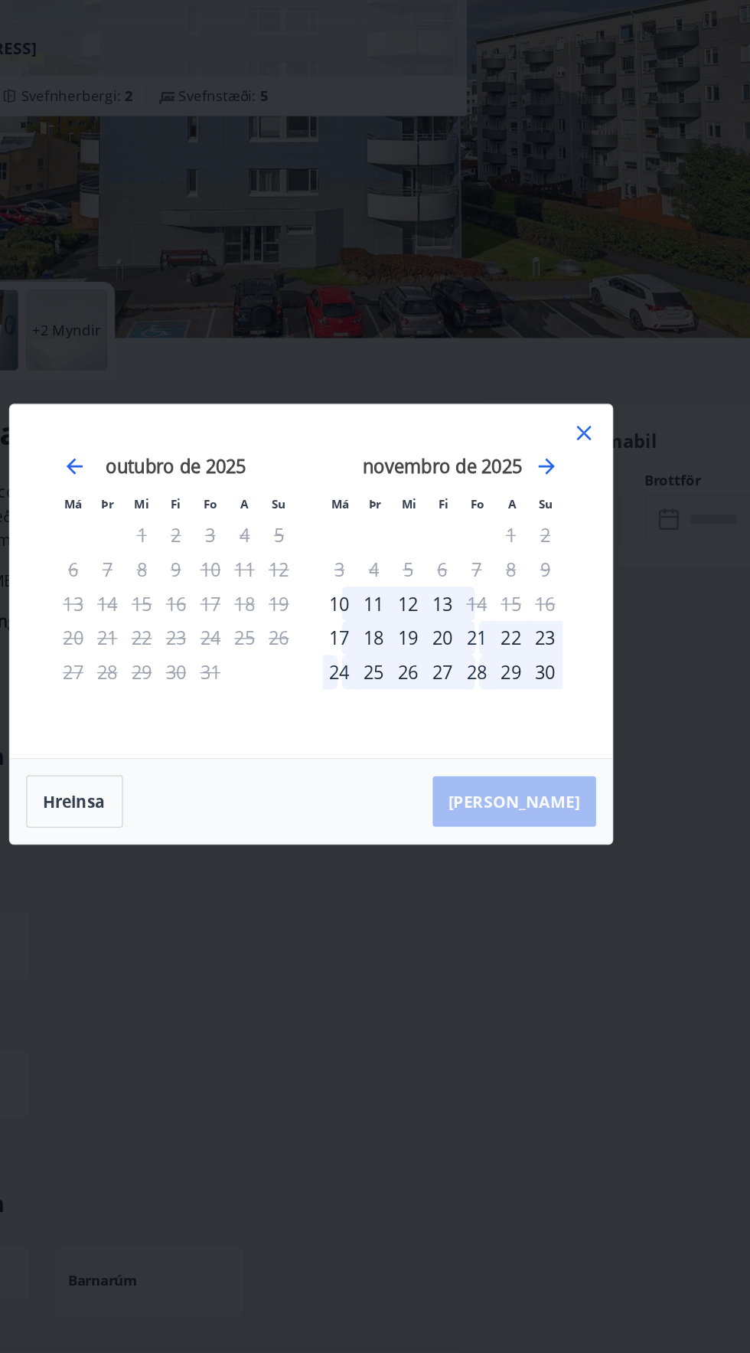
click at [390, 658] on font "10" at bounding box center [397, 660] width 15 height 18
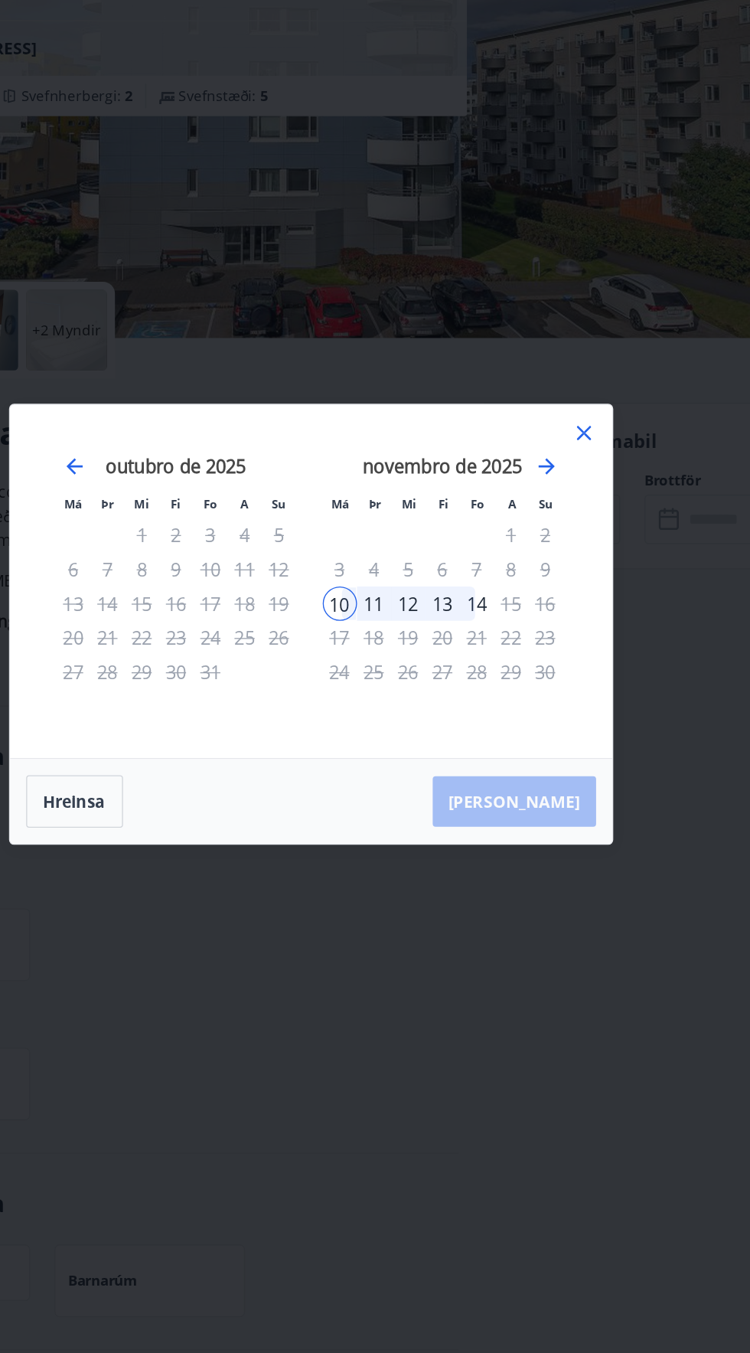
click at [501, 659] on font "14" at bounding box center [501, 660] width 15 height 18
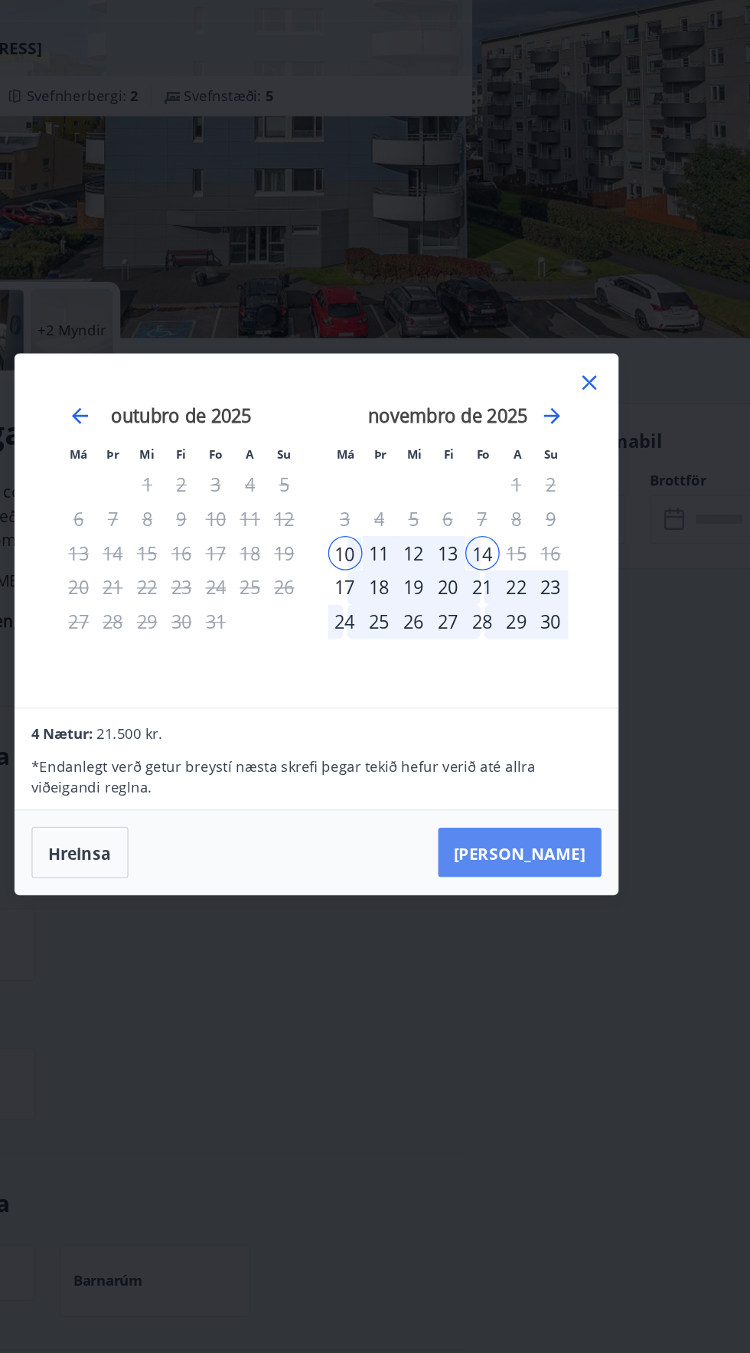
click at [568, 847] on font "Taka Frá" at bounding box center [530, 849] width 100 height 17
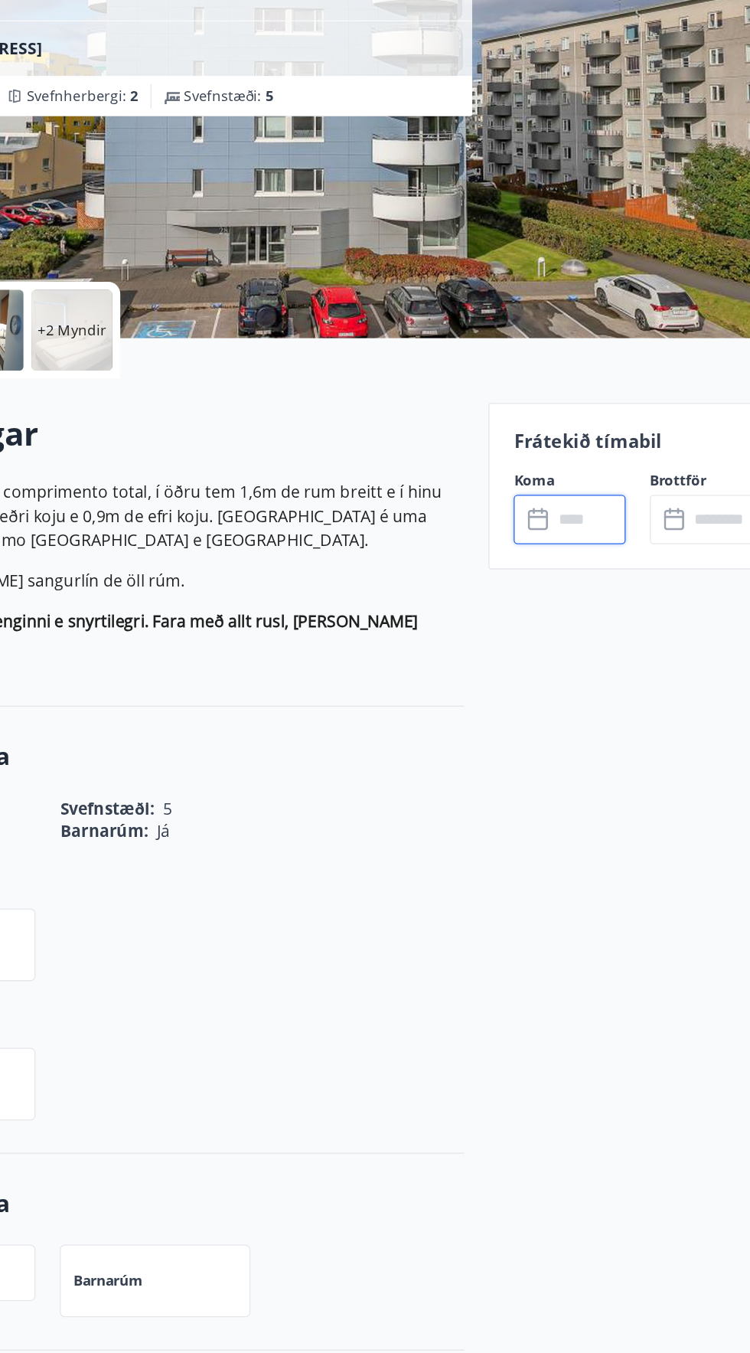
type input "******"
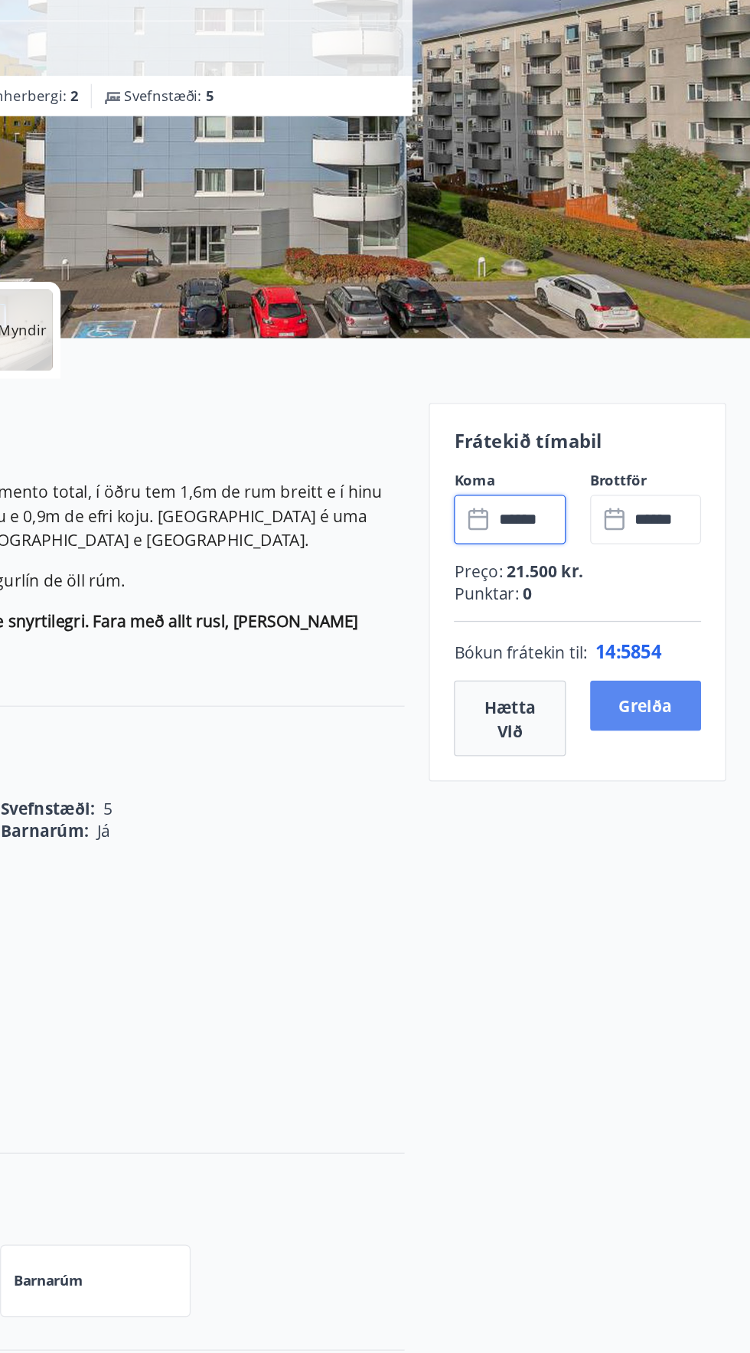
click at [683, 737] on font "Greiða" at bounding box center [670, 738] width 41 height 17
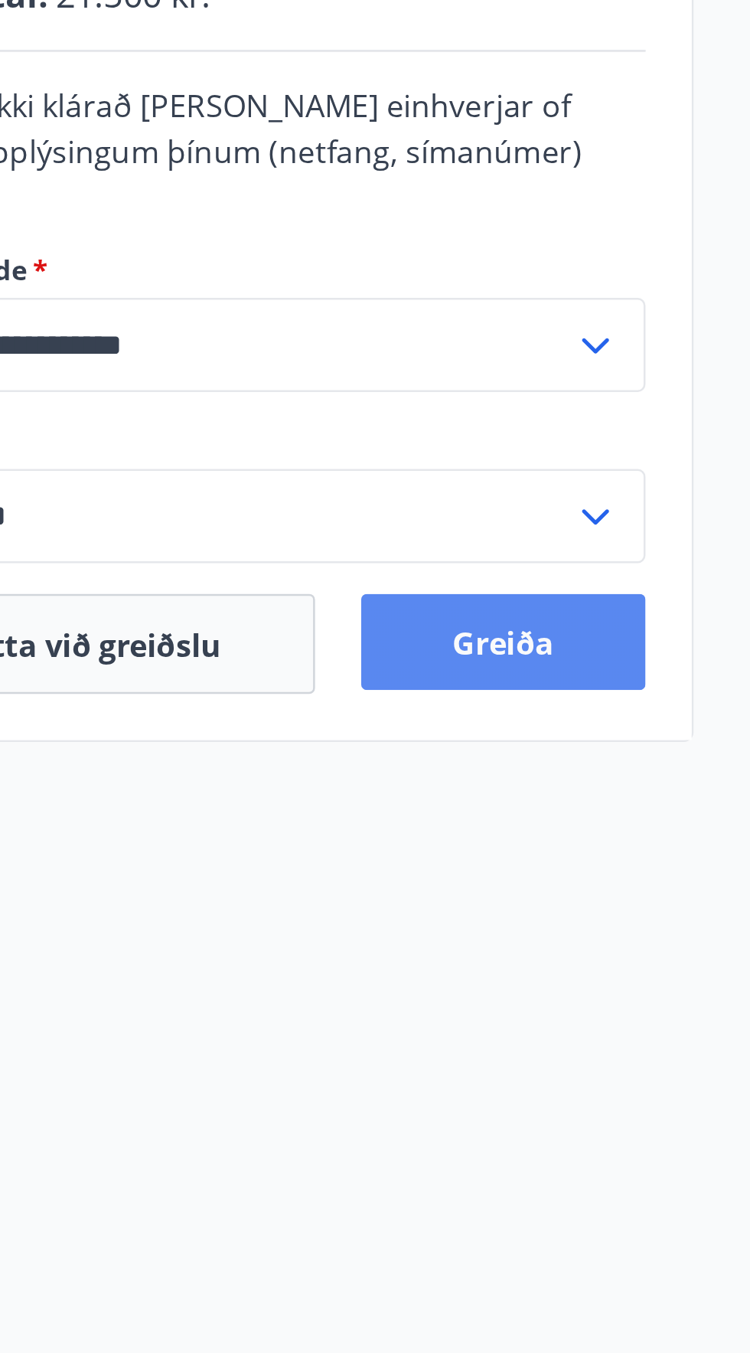
click at [315, 789] on font "Greiða" at bounding box center [299, 784] width 41 height 17
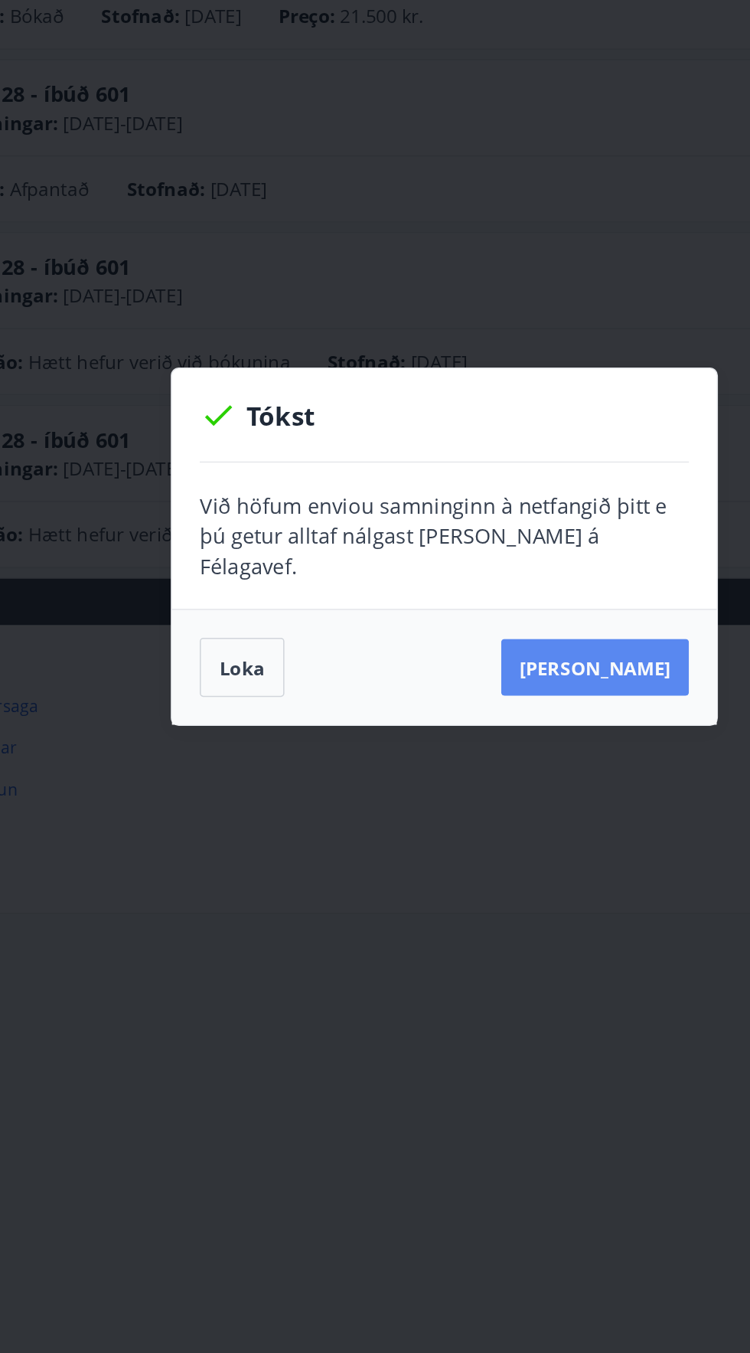
click at [500, 748] on font "[PERSON_NAME]" at bounding box center [475, 756] width 100 height 17
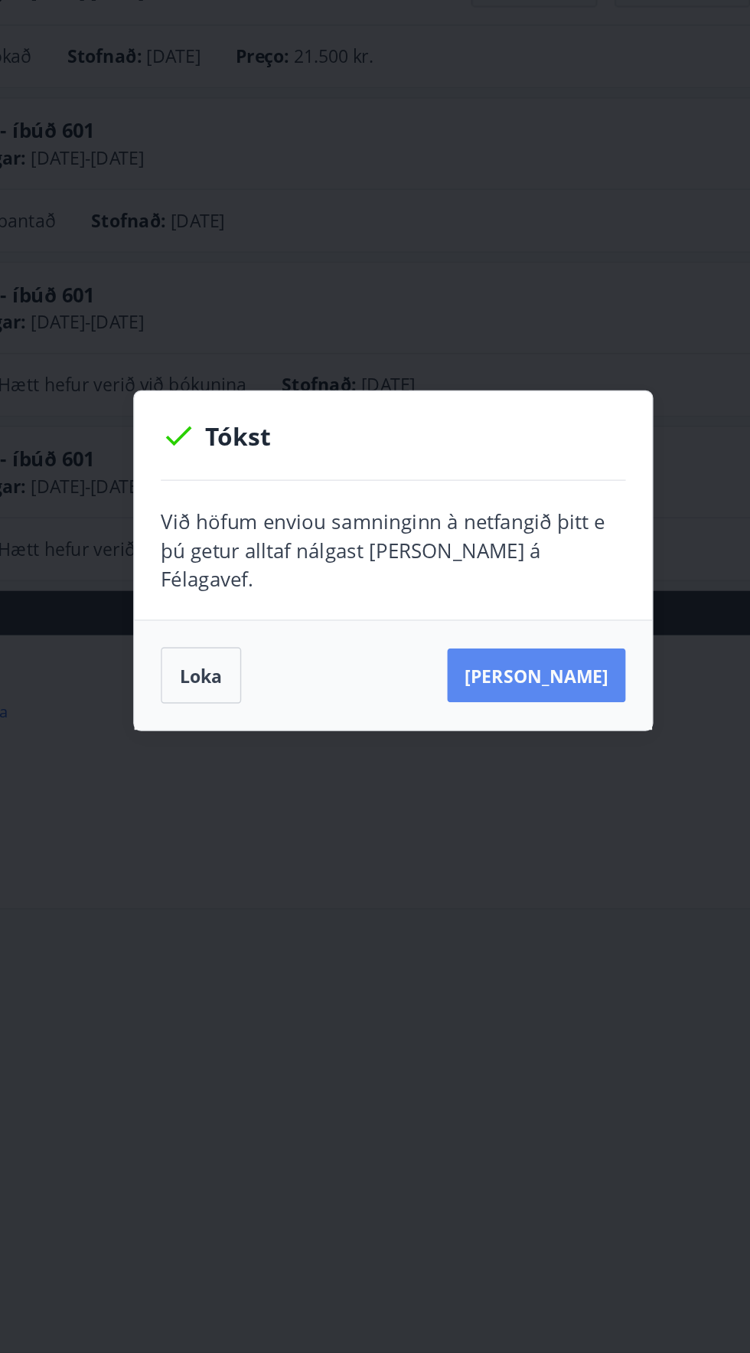
click at [472, 748] on font "[PERSON_NAME]" at bounding box center [475, 756] width 100 height 17
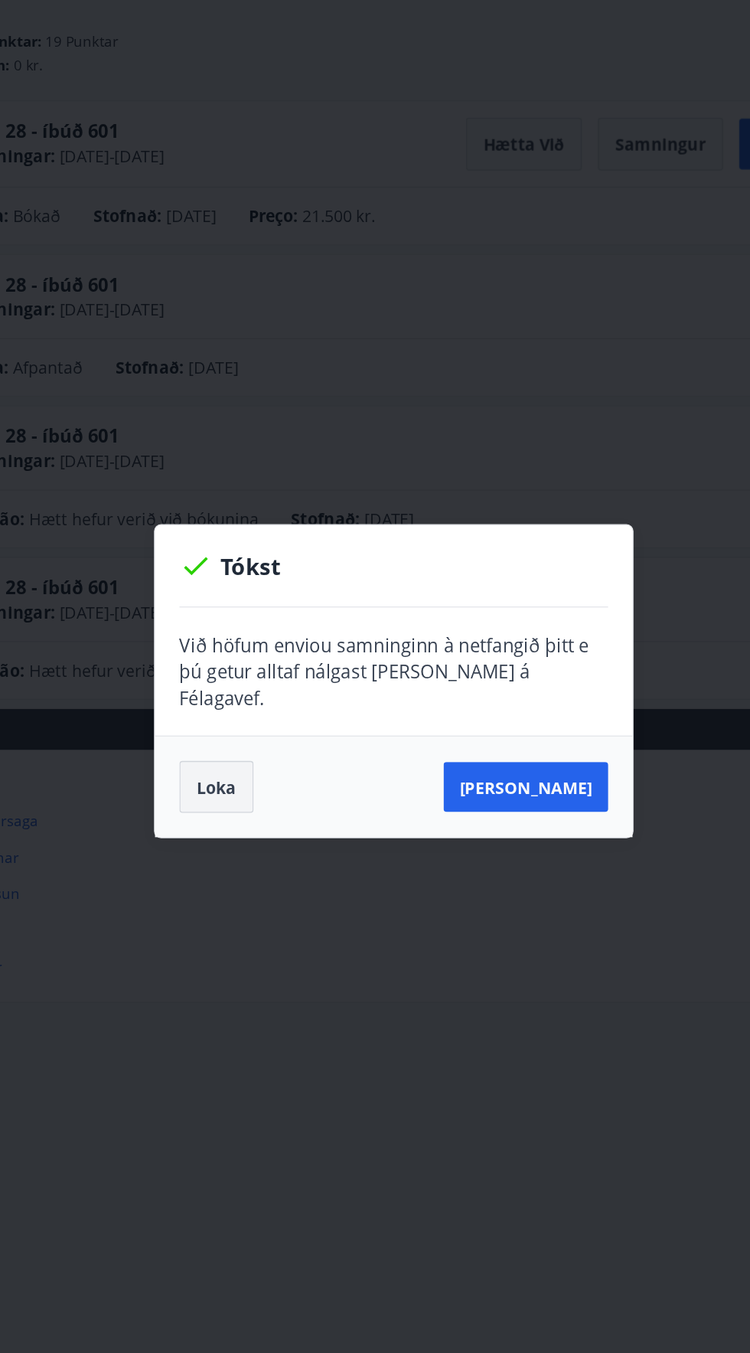
click at [233, 748] on font "Loka" at bounding box center [242, 756] width 30 height 17
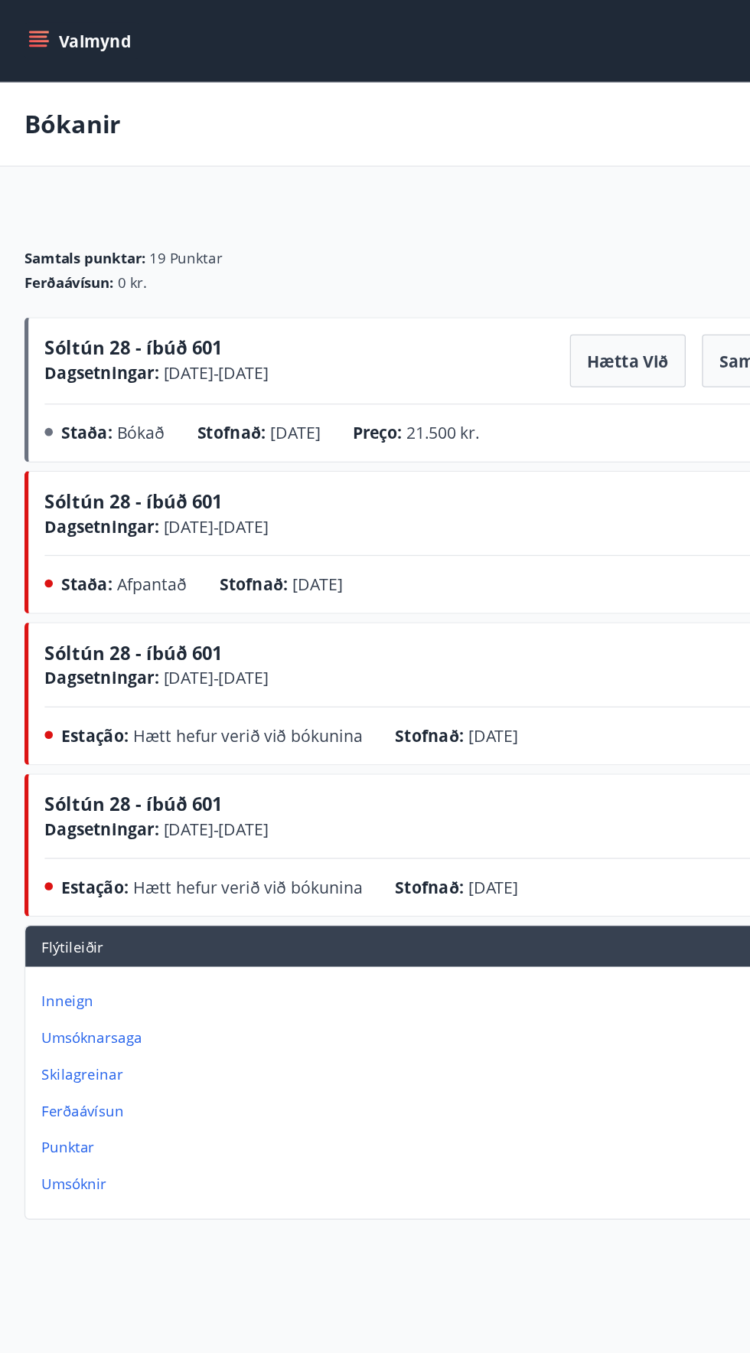
click at [33, 36] on icon "menu" at bounding box center [28, 30] width 15 height 15
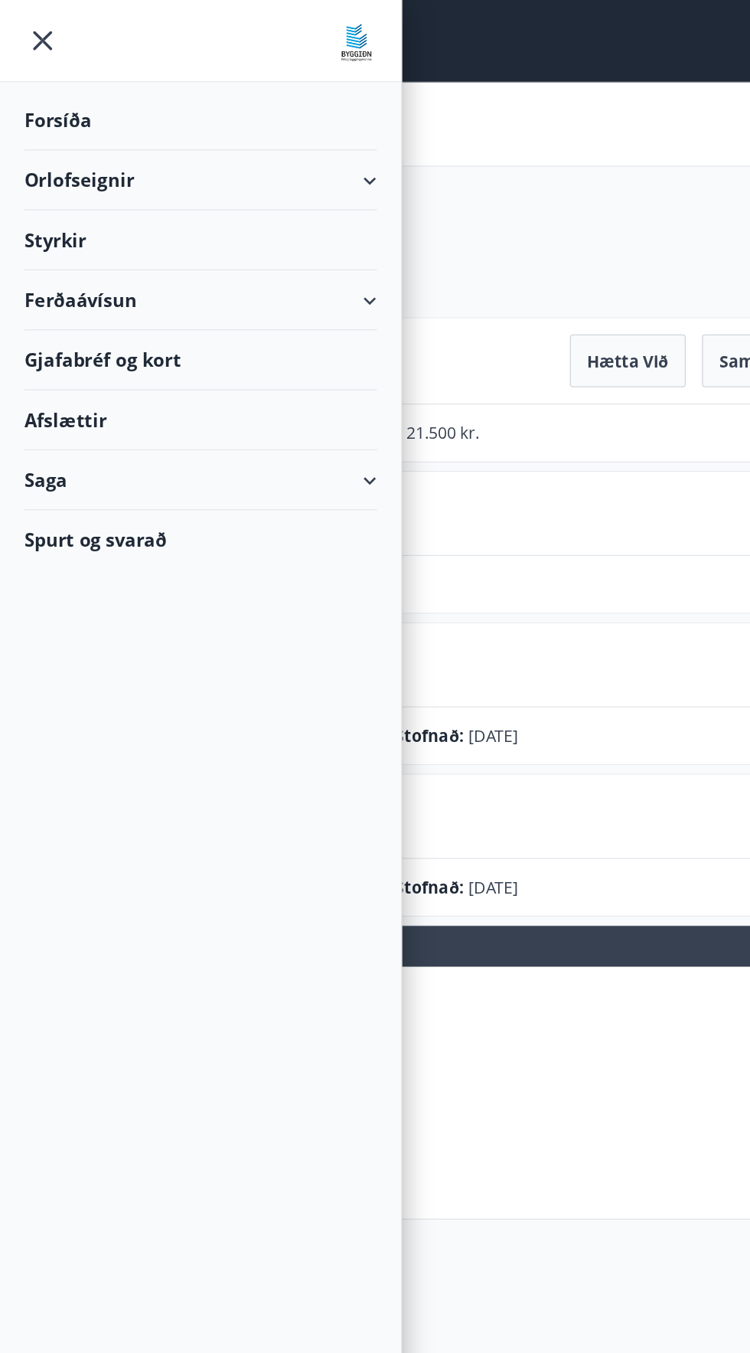
click at [45, 136] on font "Orlofseignir" at bounding box center [59, 135] width 83 height 18
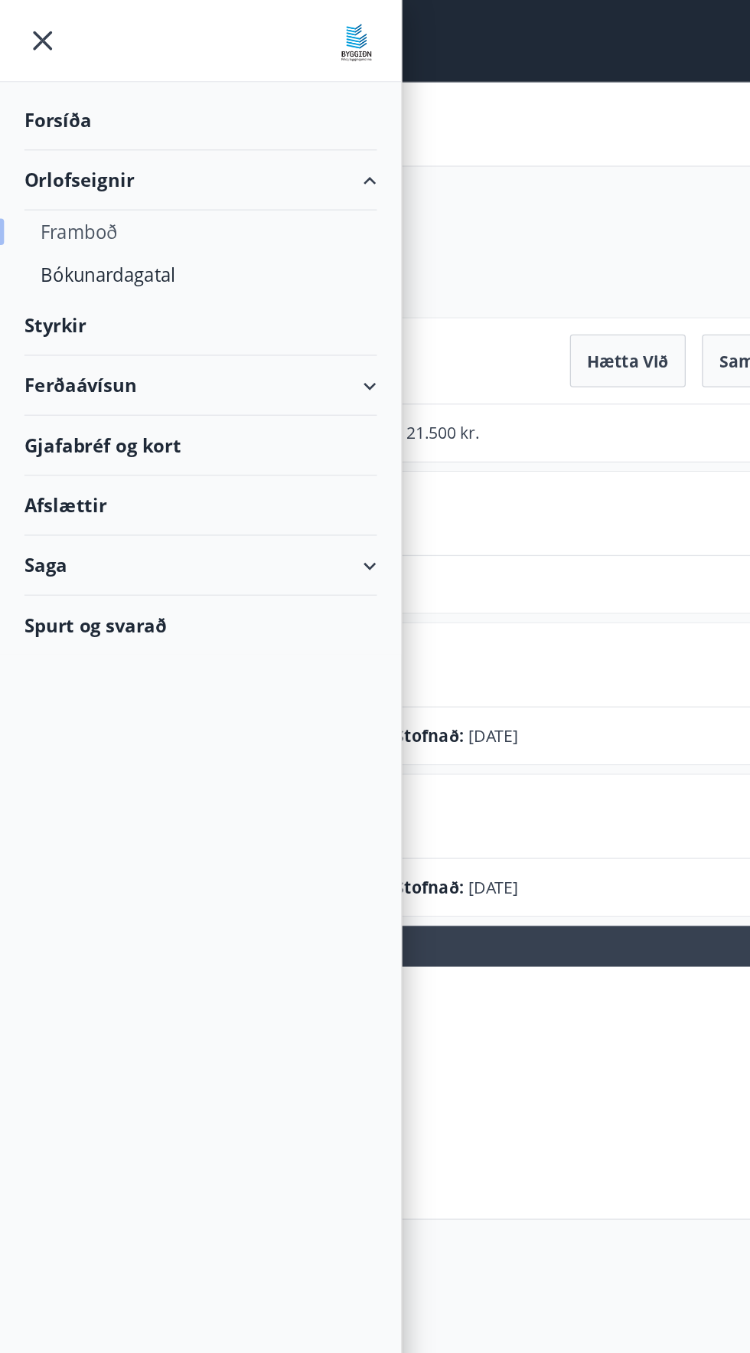
click at [44, 172] on font "Framboð" at bounding box center [60, 174] width 58 height 18
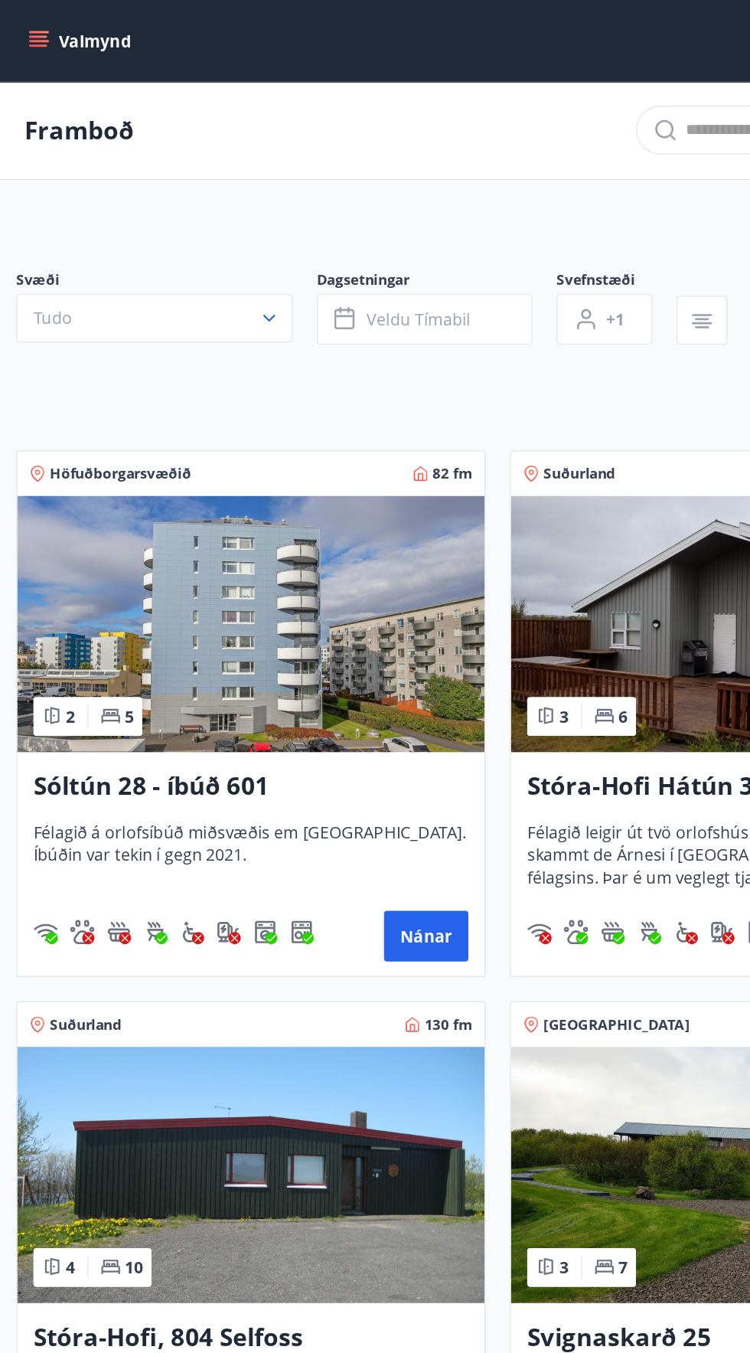
click at [132, 446] on img at bounding box center [189, 470] width 352 height 193
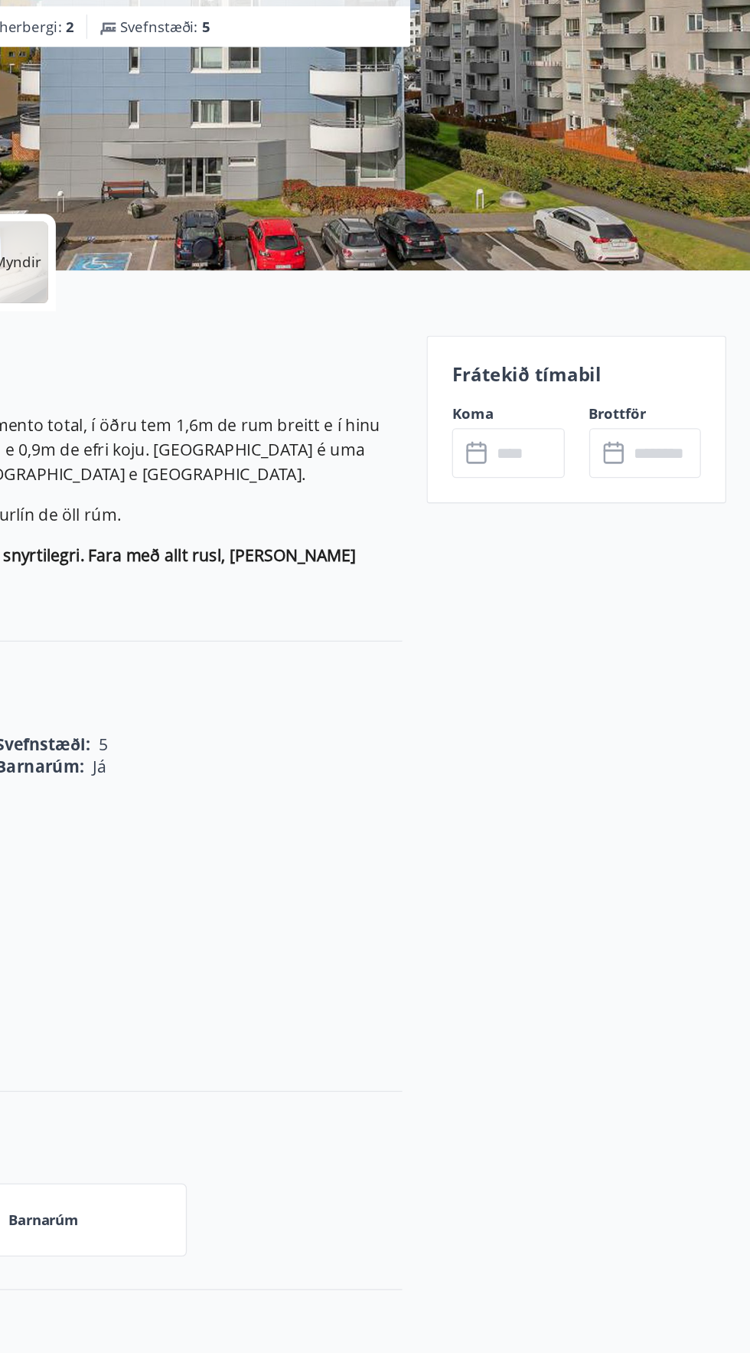
click at [558, 591] on input "text" at bounding box center [581, 597] width 55 height 38
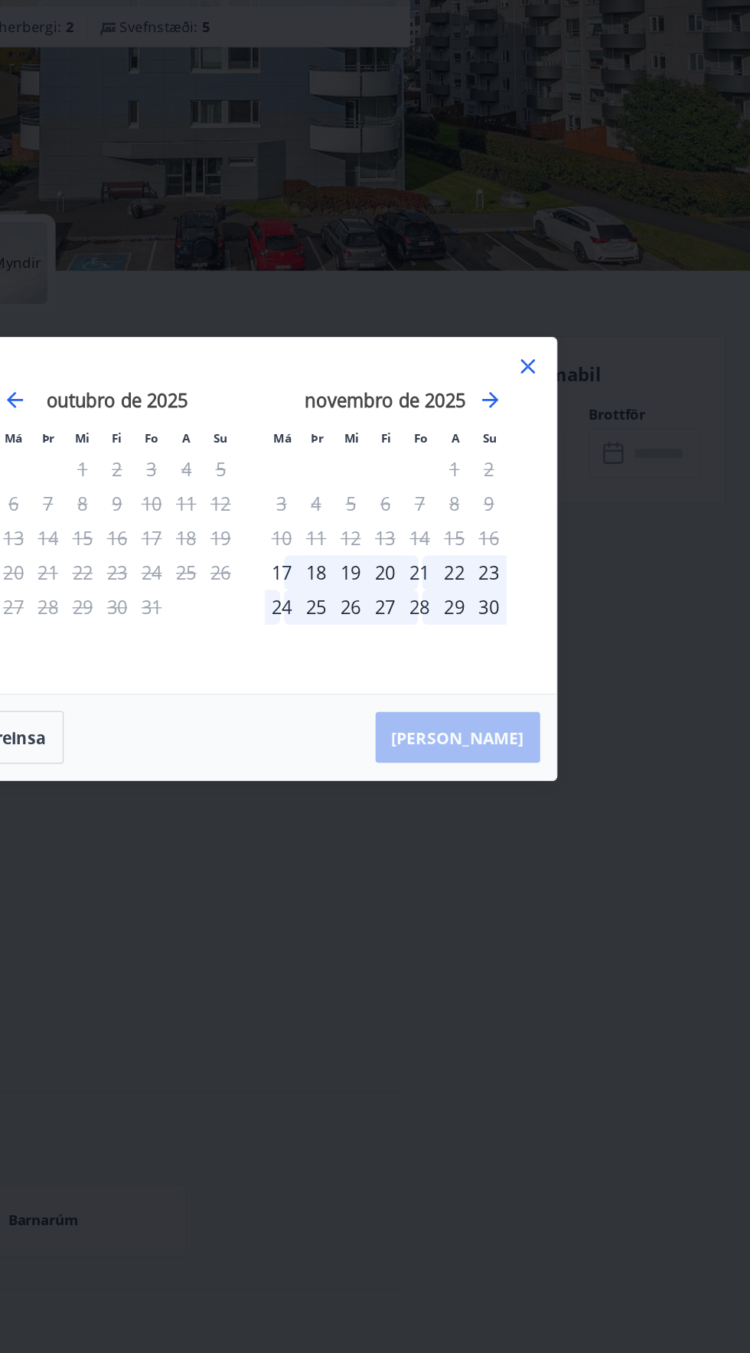
click at [394, 687] on font "17" at bounding box center [397, 687] width 15 height 18
click at [388, 716] on div "24" at bounding box center [397, 713] width 26 height 26
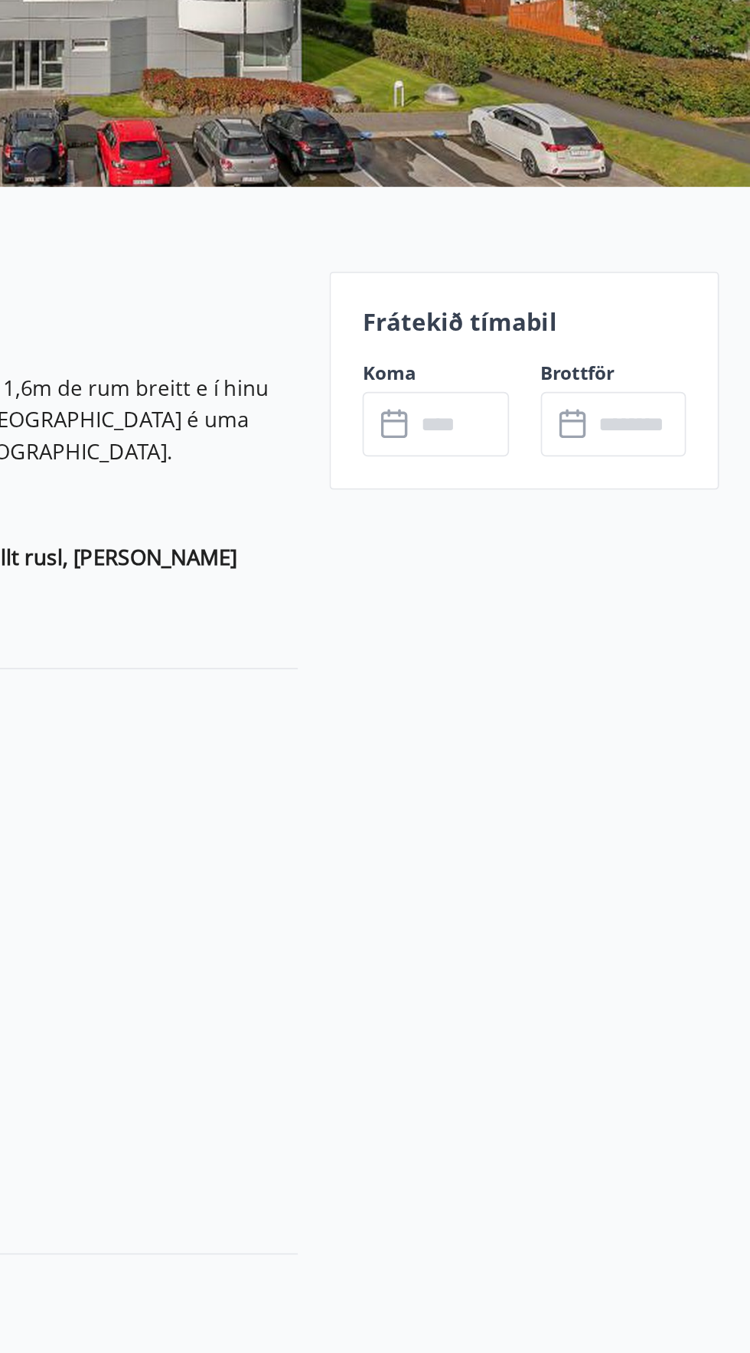
click at [560, 598] on input "text" at bounding box center [581, 597] width 55 height 38
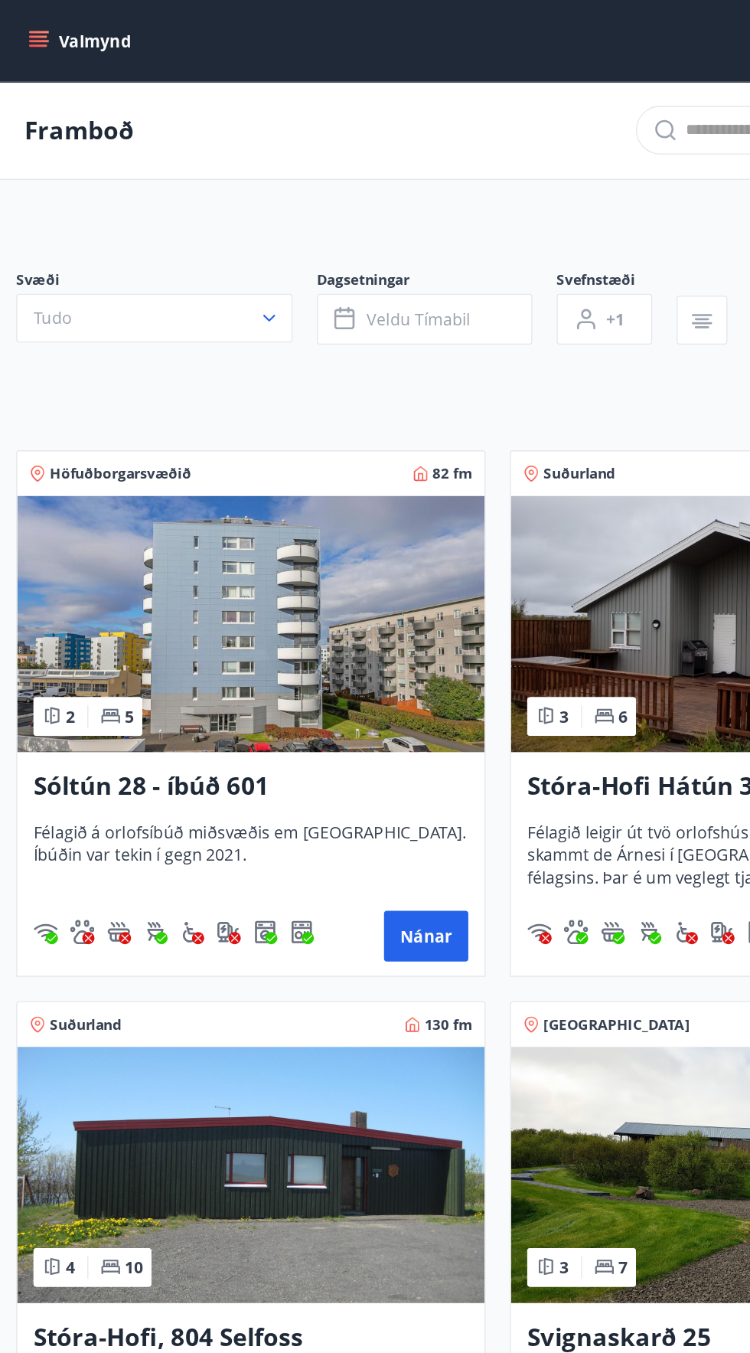
click at [139, 479] on img at bounding box center [189, 470] width 352 height 193
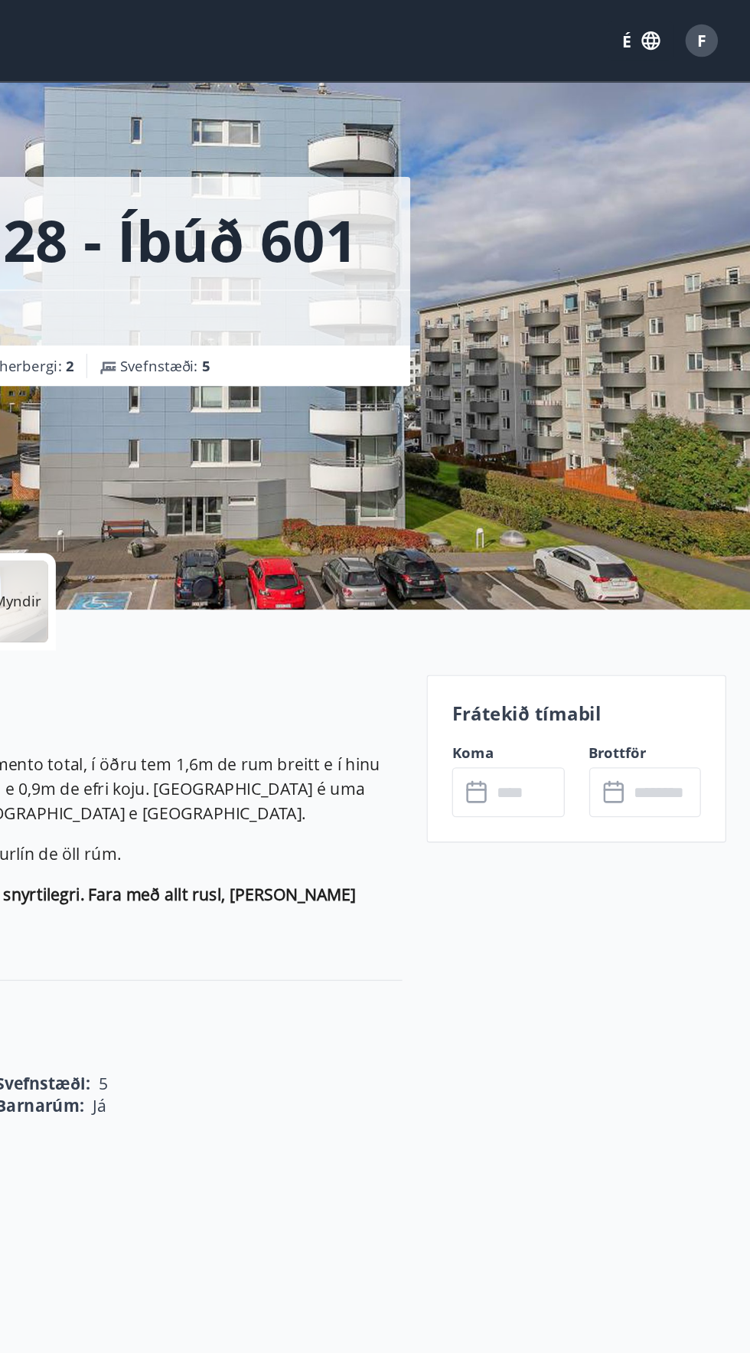
click at [540, 593] on icon at bounding box center [545, 597] width 18 height 18
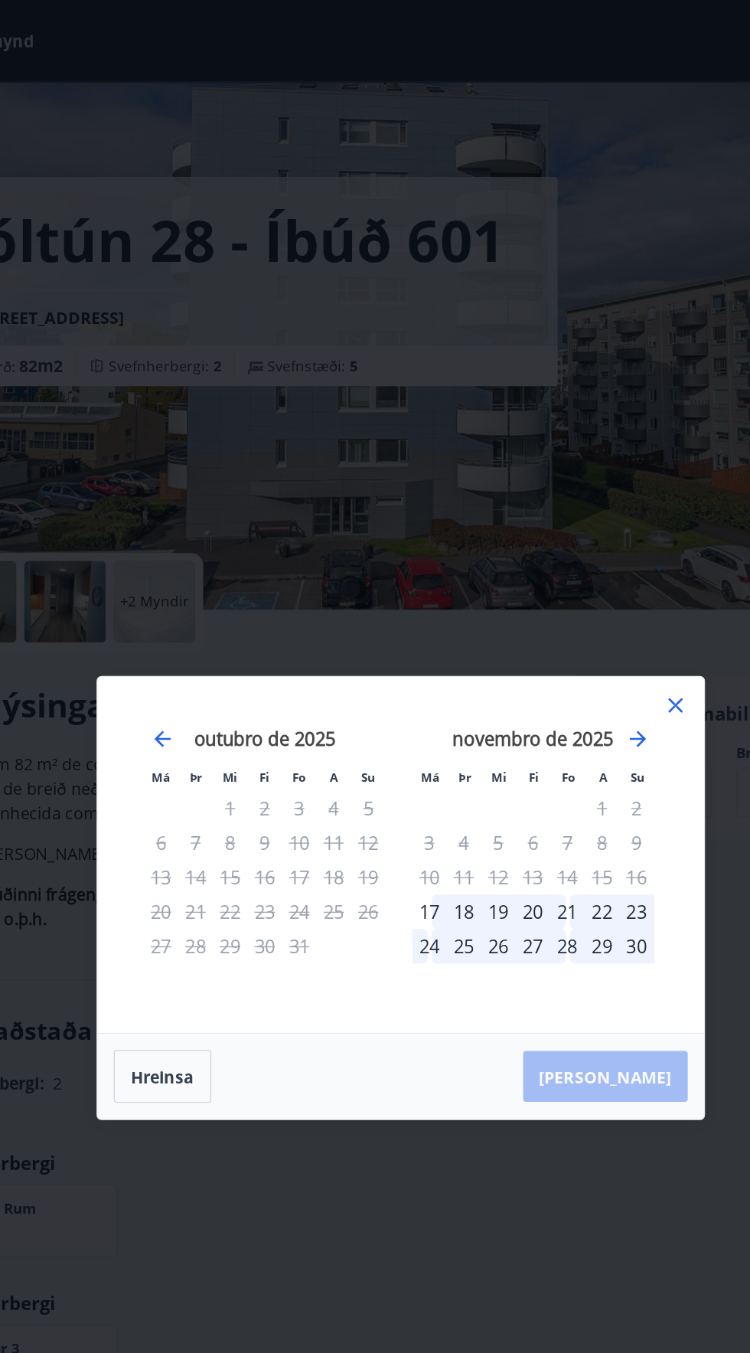
click at [394, 687] on font "17" at bounding box center [397, 687] width 15 height 18
click at [397, 690] on font "17" at bounding box center [397, 687] width 15 height 18
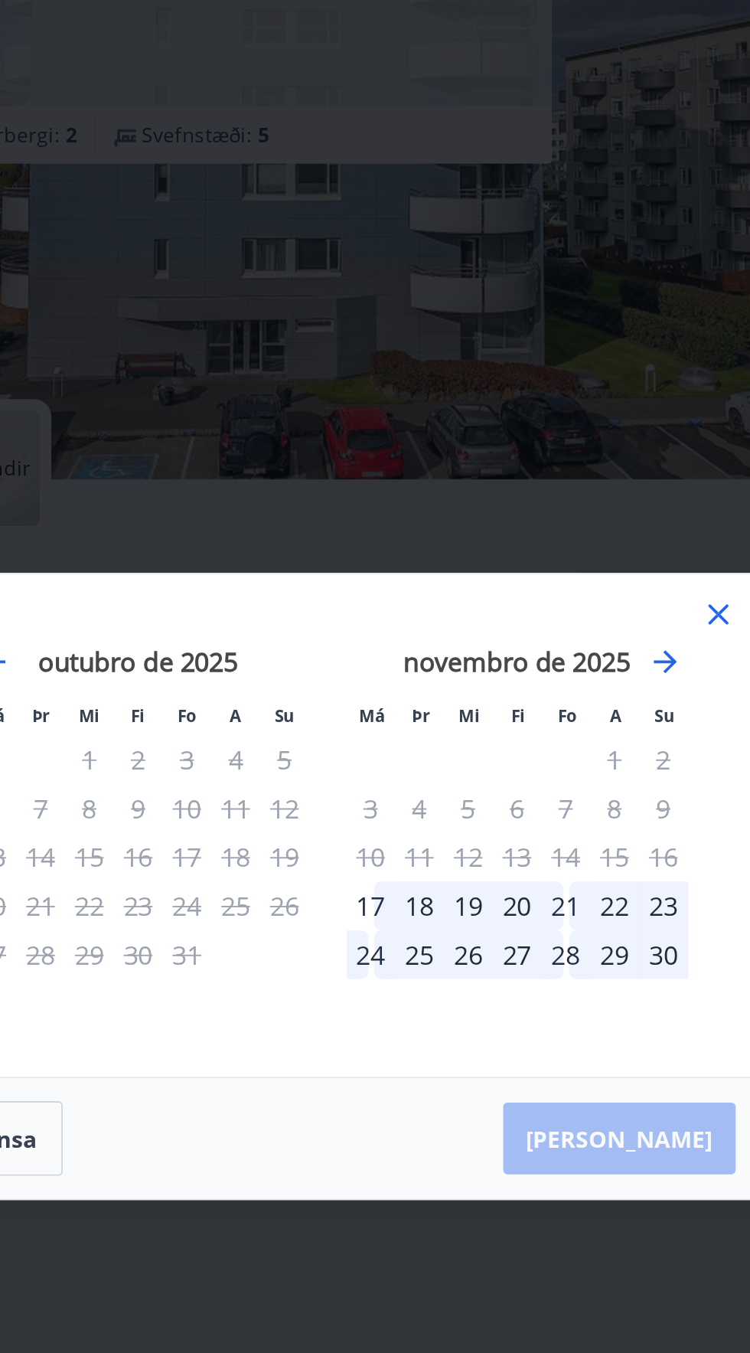
click at [390, 679] on font "17" at bounding box center [397, 687] width 15 height 18
click at [390, 684] on font "17" at bounding box center [397, 687] width 15 height 18
click at [424, 684] on font "18" at bounding box center [423, 687] width 15 height 18
click at [449, 691] on font "19" at bounding box center [449, 687] width 15 height 18
click at [471, 690] on font "20" at bounding box center [475, 687] width 15 height 18
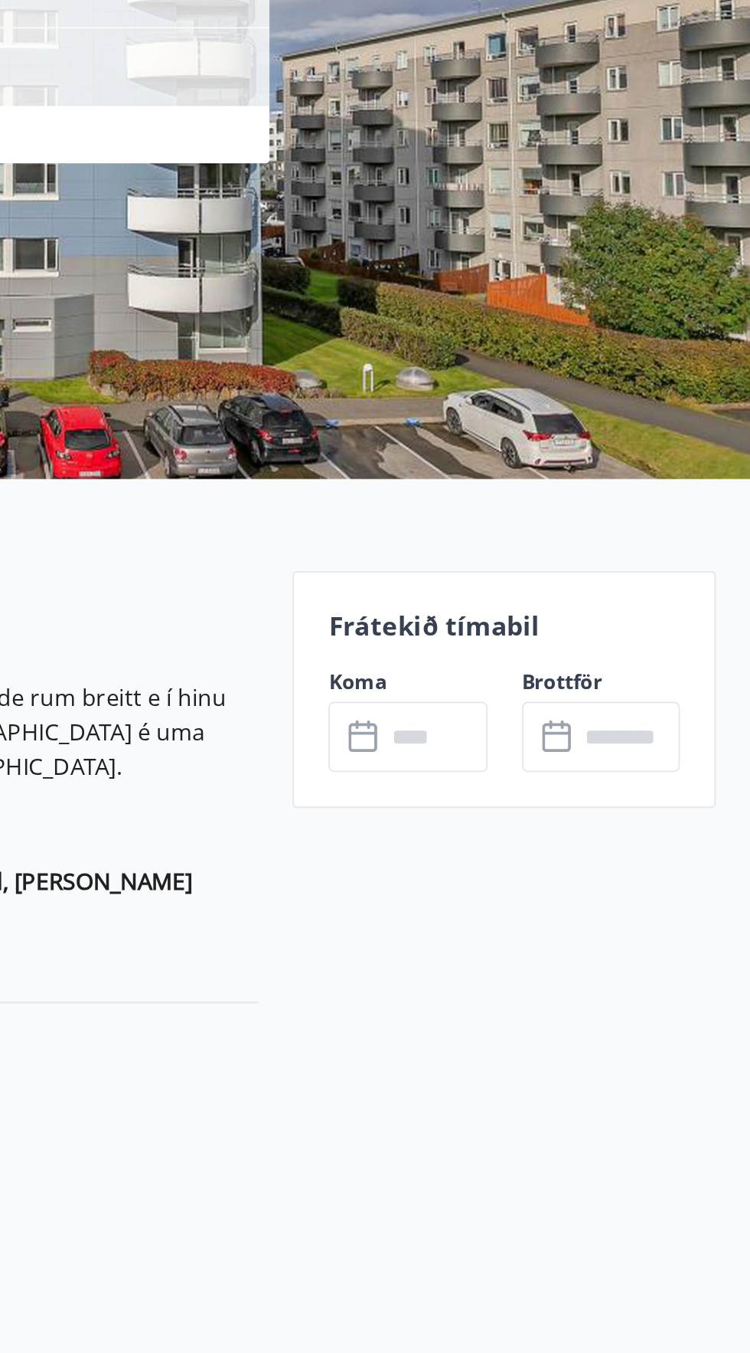
click at [567, 596] on input "text" at bounding box center [581, 597] width 55 height 38
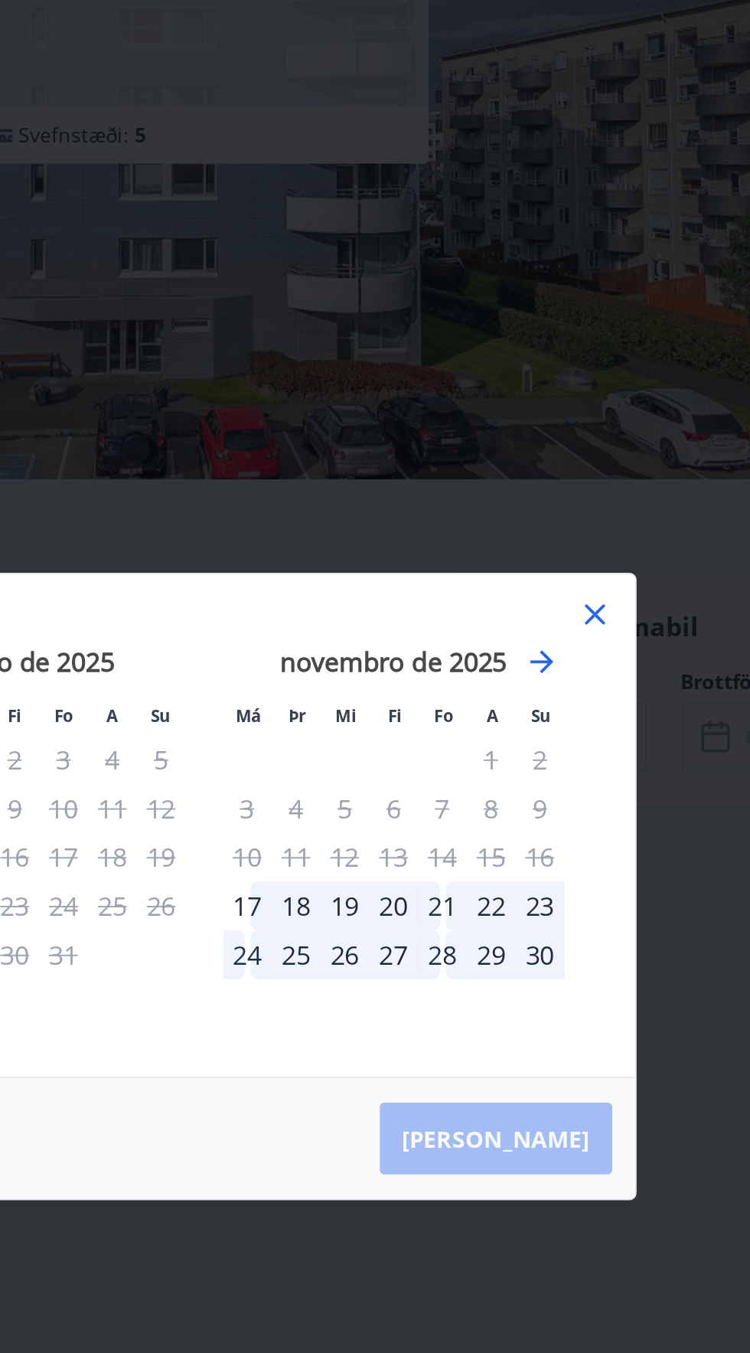
click at [400, 691] on div "17" at bounding box center [397, 687] width 26 height 26
click at [399, 717] on div "24" at bounding box center [397, 713] width 26 height 26
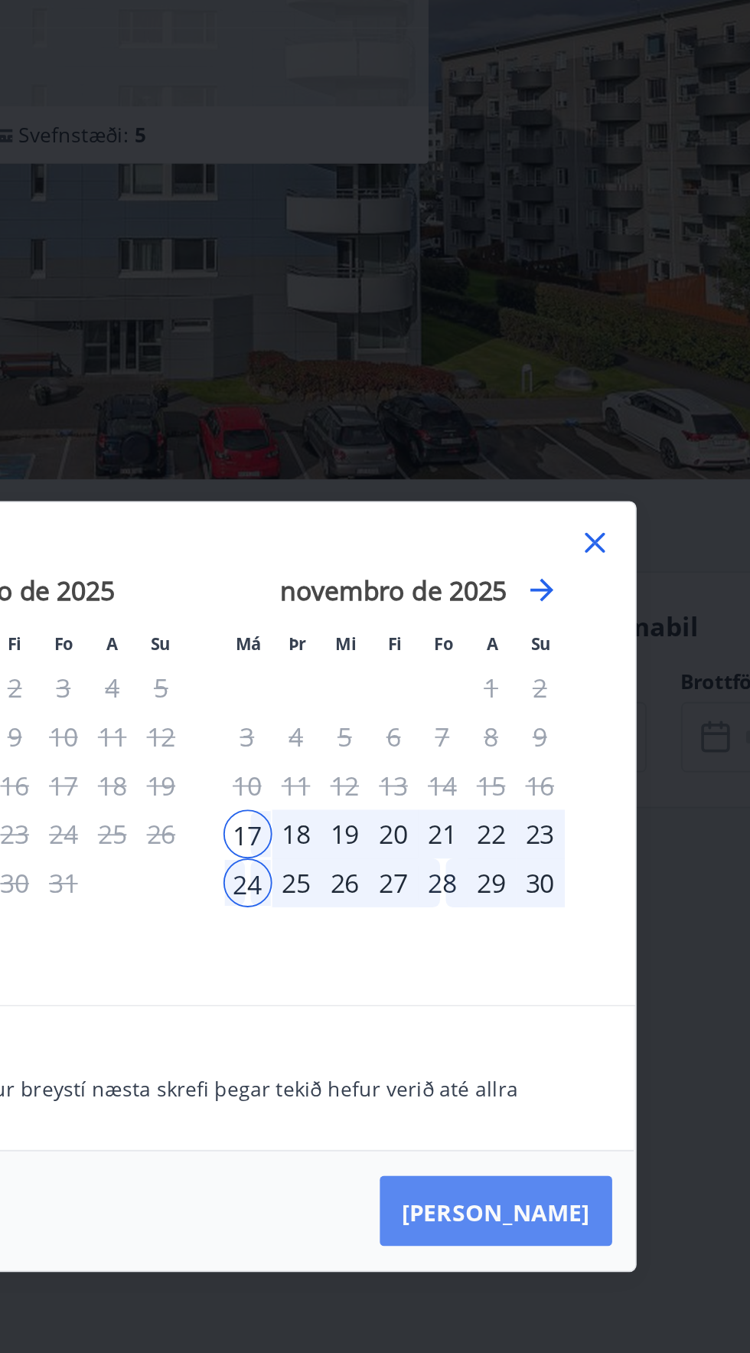
click at [556, 842] on font "[PERSON_NAME]" at bounding box center [530, 849] width 100 height 17
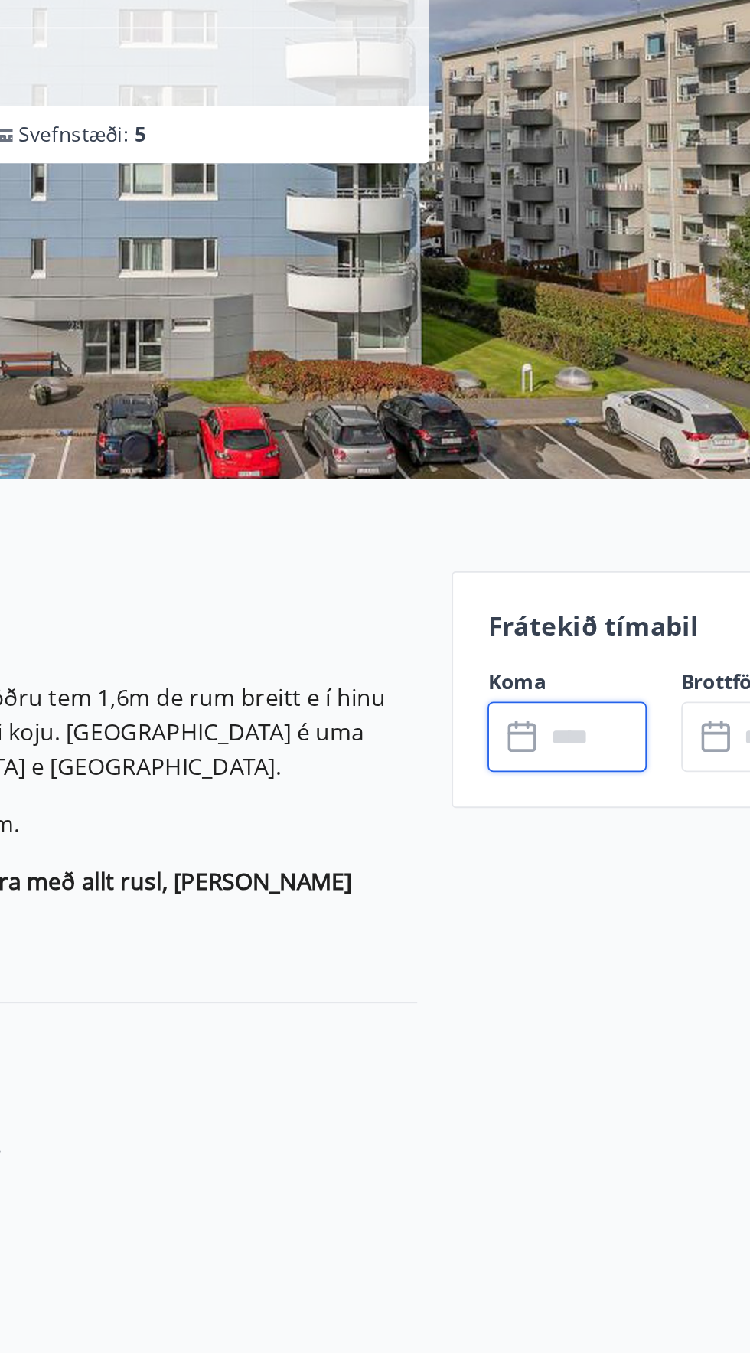
type input "******"
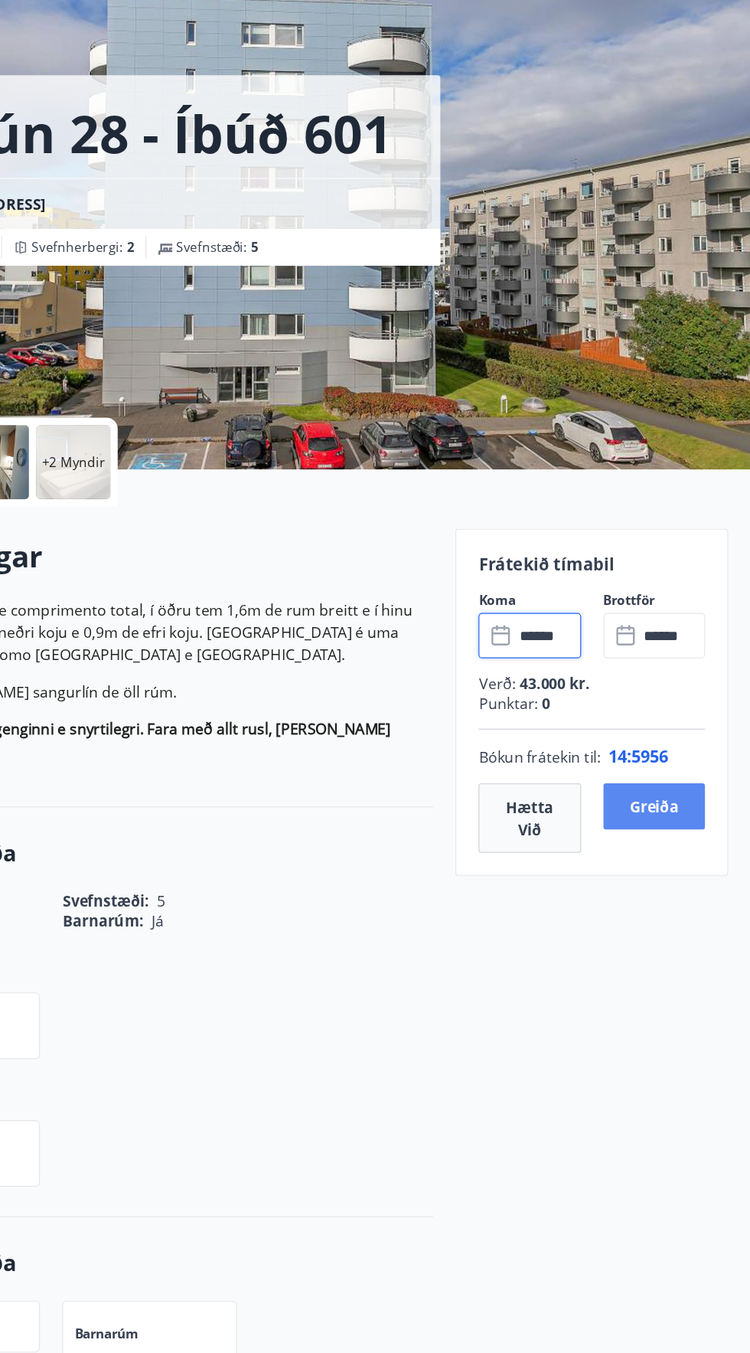
click at [686, 729] on font "Greiða" at bounding box center [670, 738] width 41 height 18
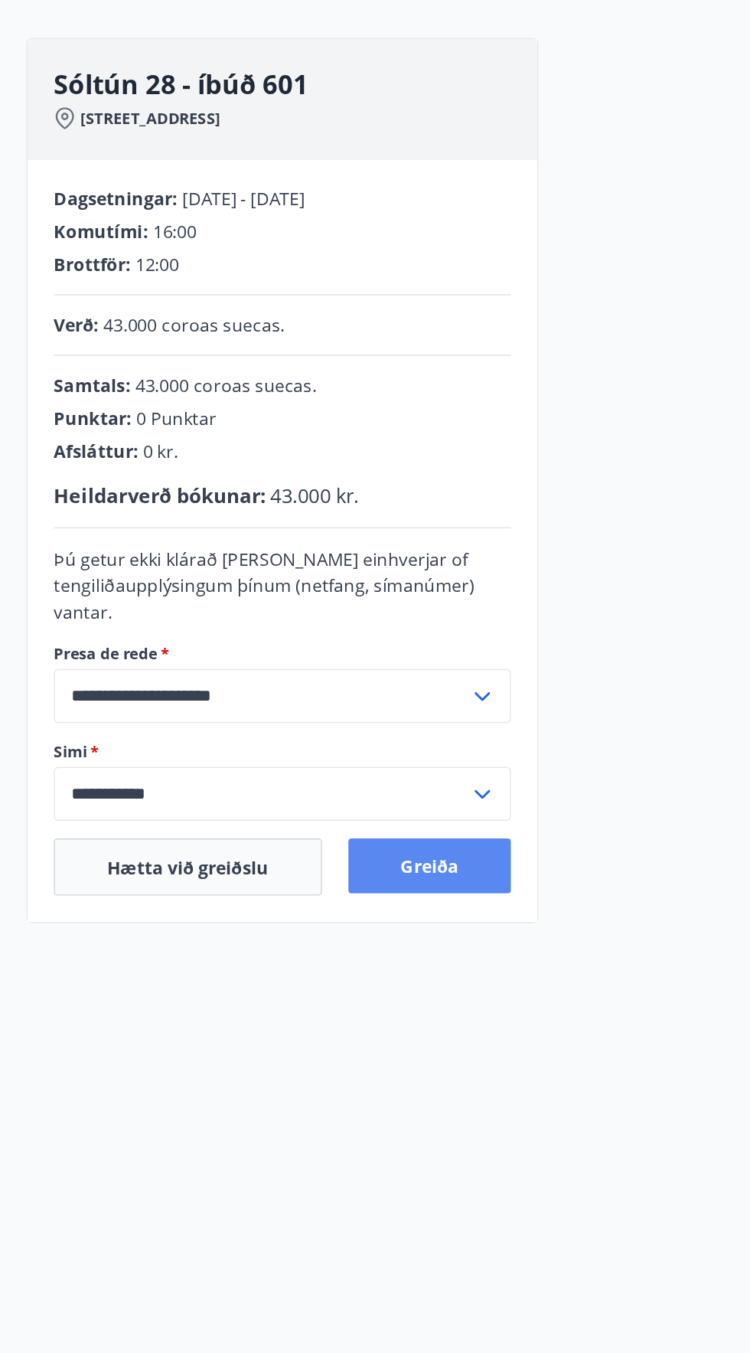
click at [317, 771] on button "Greiða" at bounding box center [299, 783] width 113 height 38
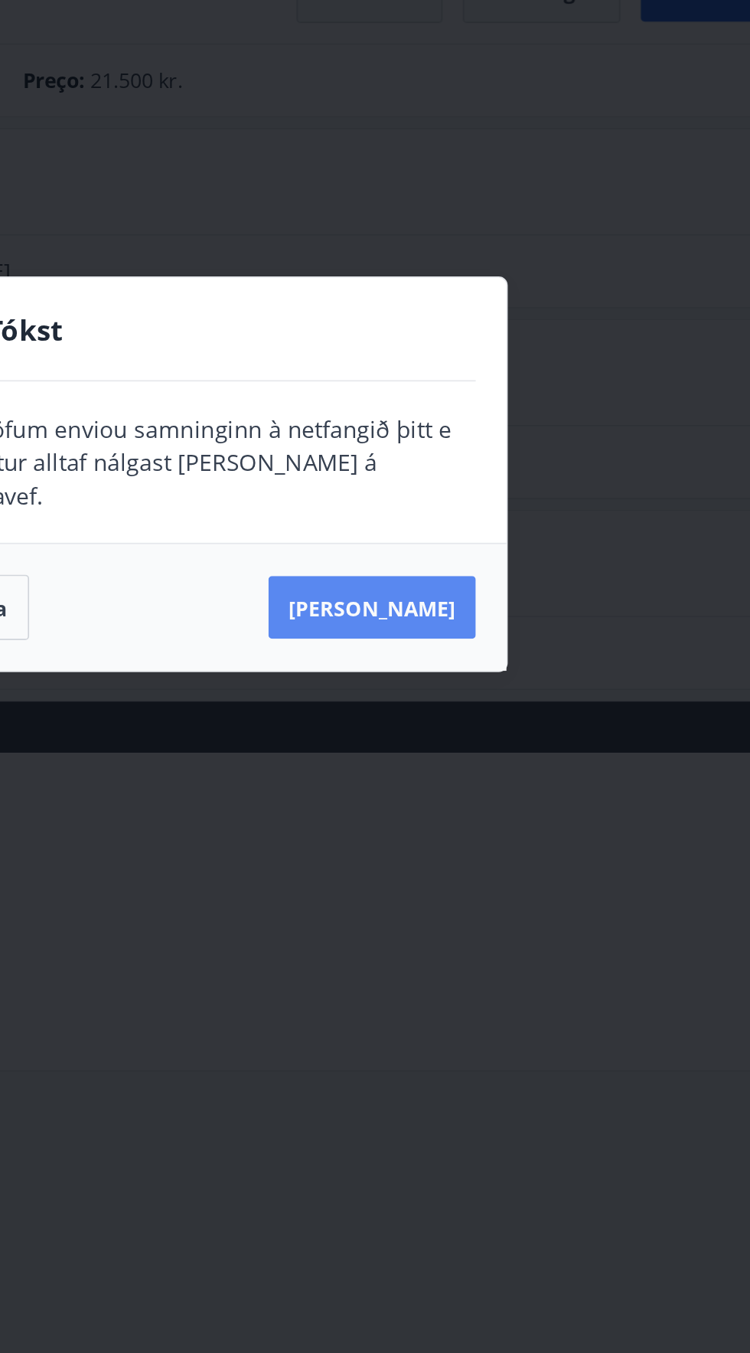
click at [473, 750] on font "[PERSON_NAME]" at bounding box center [475, 756] width 100 height 17
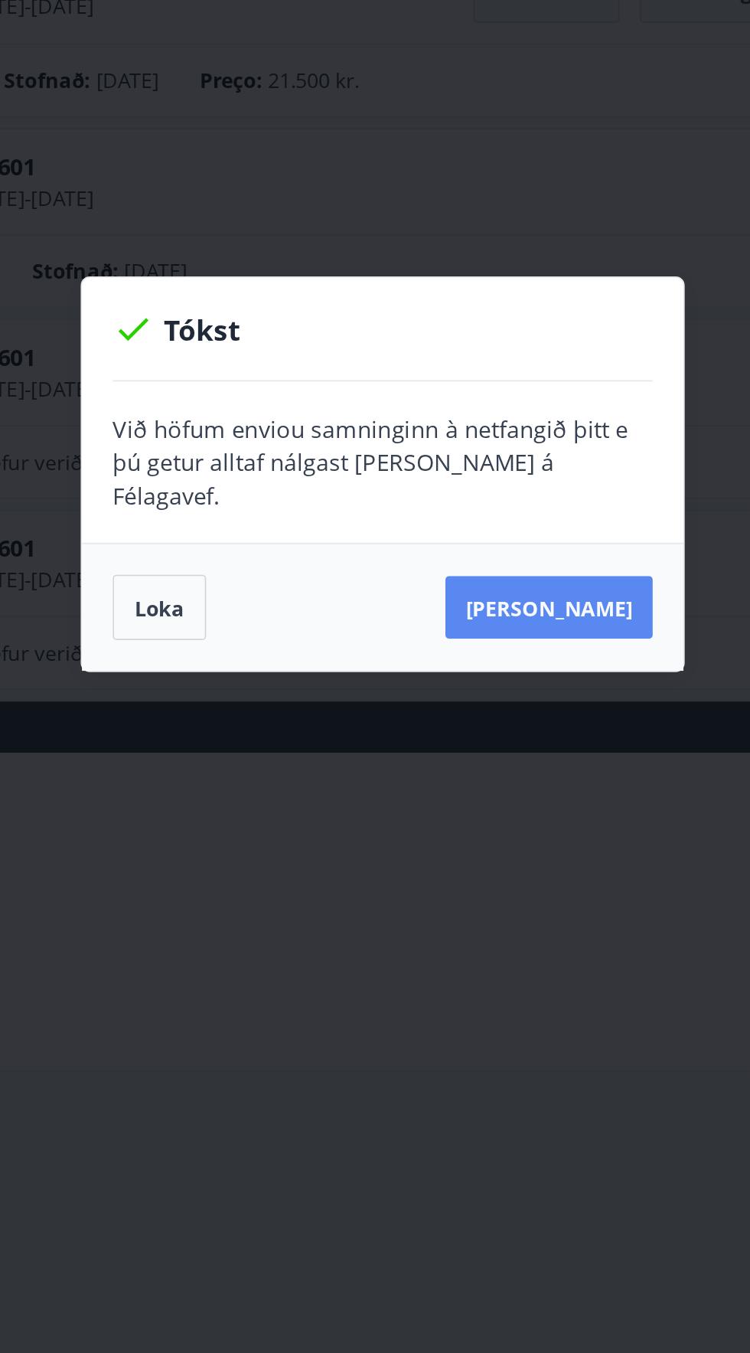
click at [475, 749] on font "[PERSON_NAME]" at bounding box center [475, 756] width 100 height 17
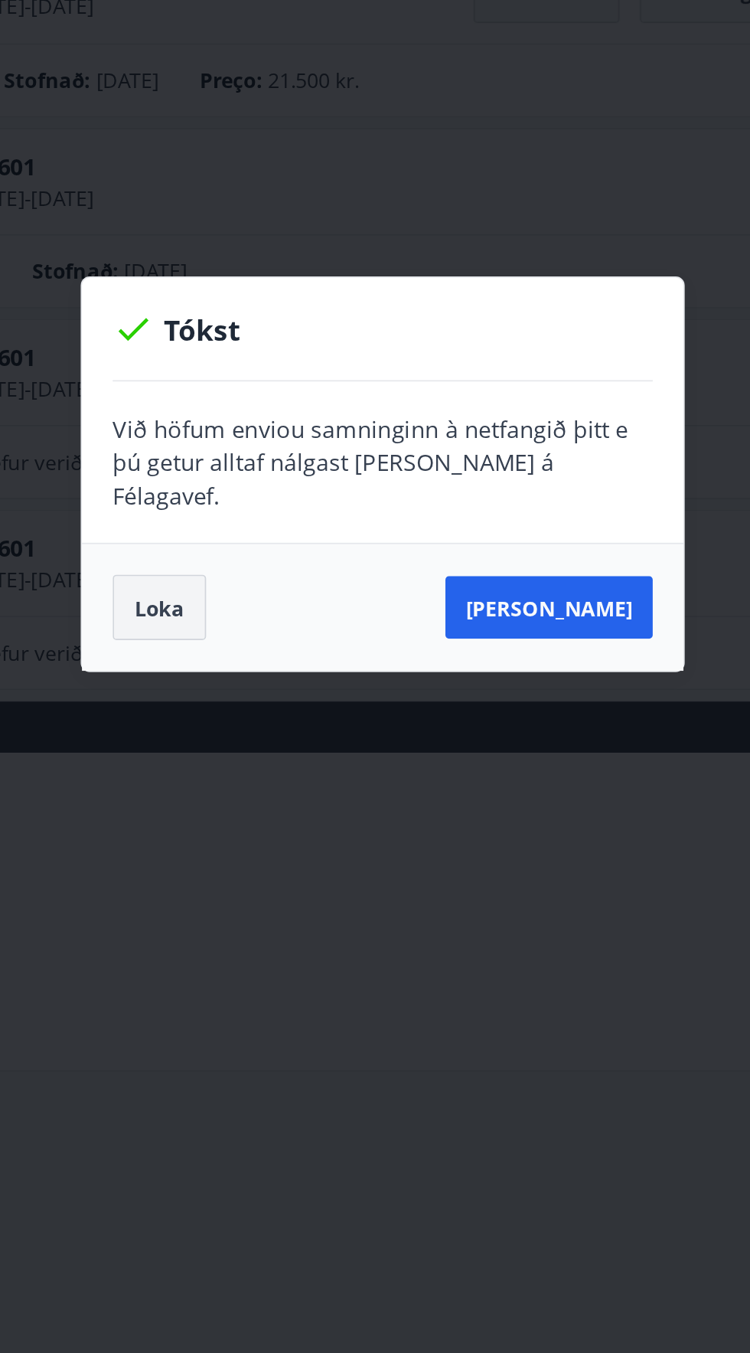
click at [245, 748] on font "Loka" at bounding box center [242, 756] width 30 height 17
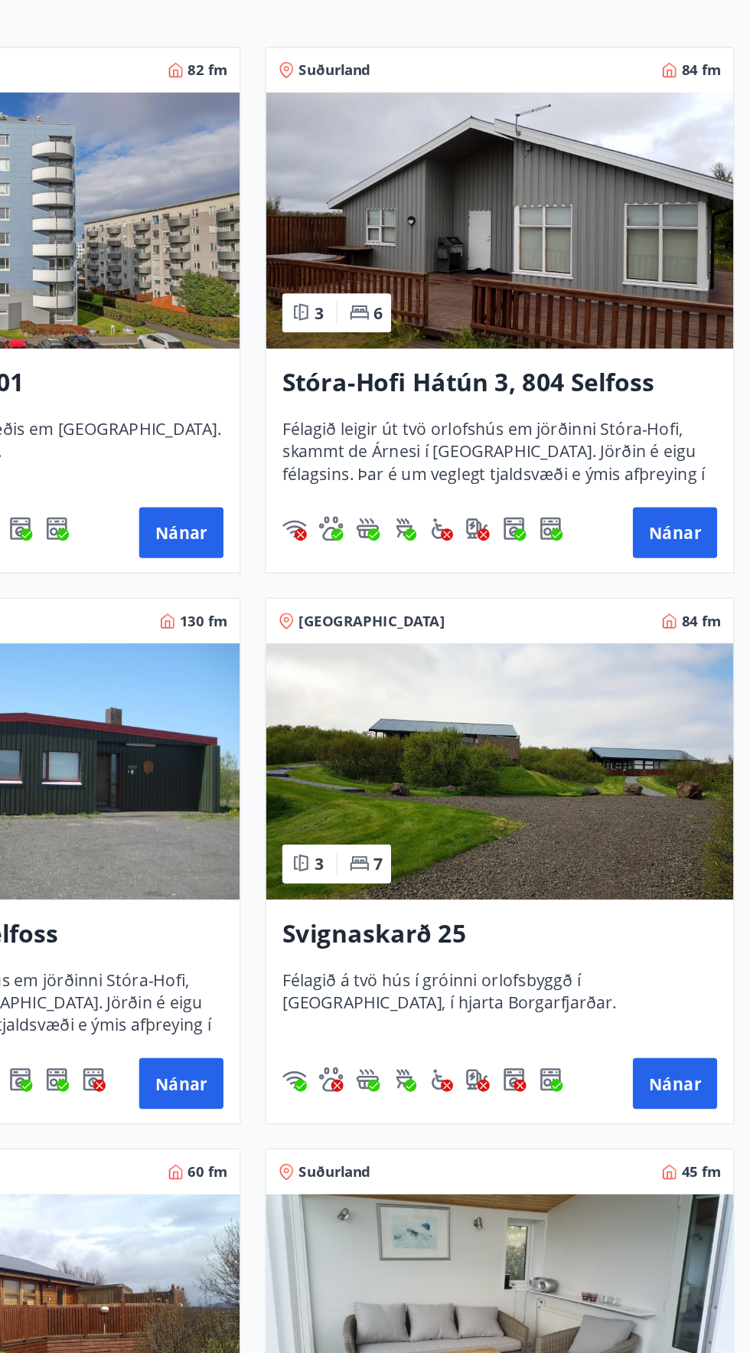
scroll to position [122, 0]
click at [540, 360] on img at bounding box center [561, 348] width 352 height 193
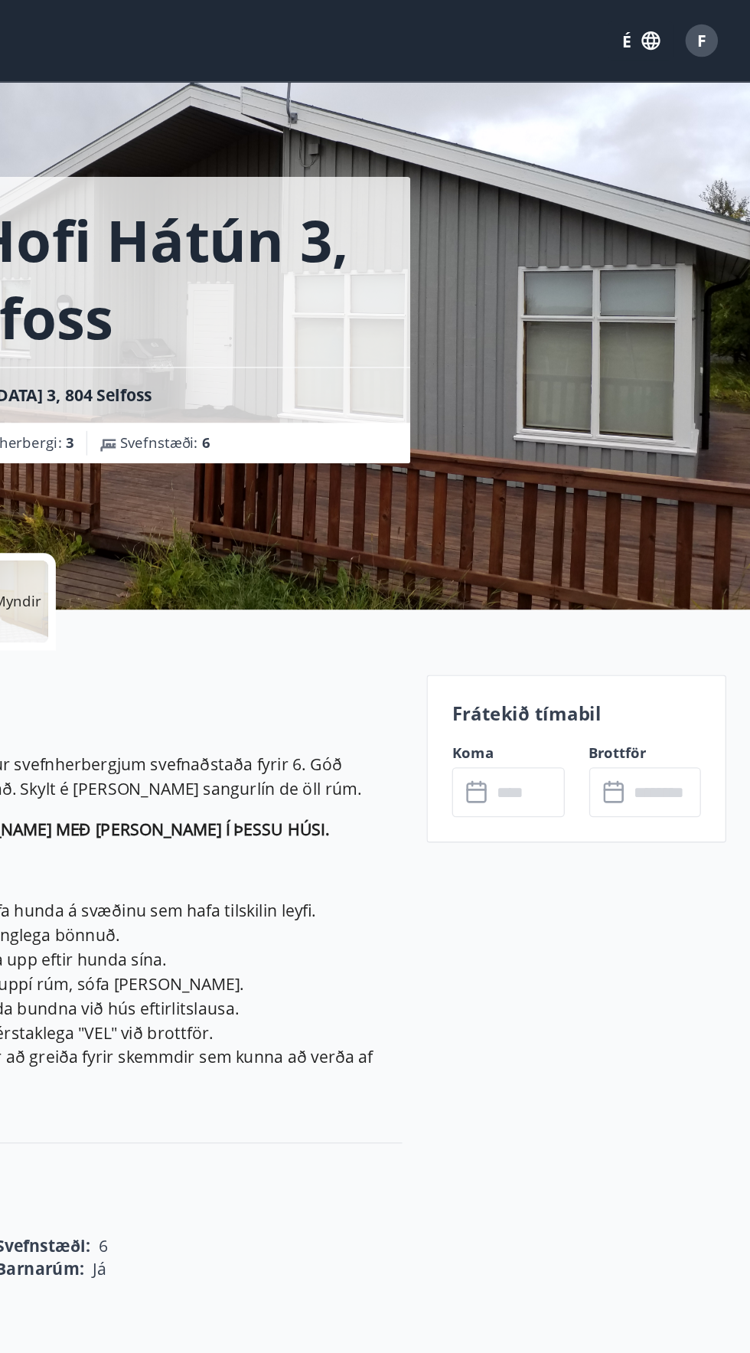
click at [561, 599] on input "text" at bounding box center [581, 597] width 55 height 38
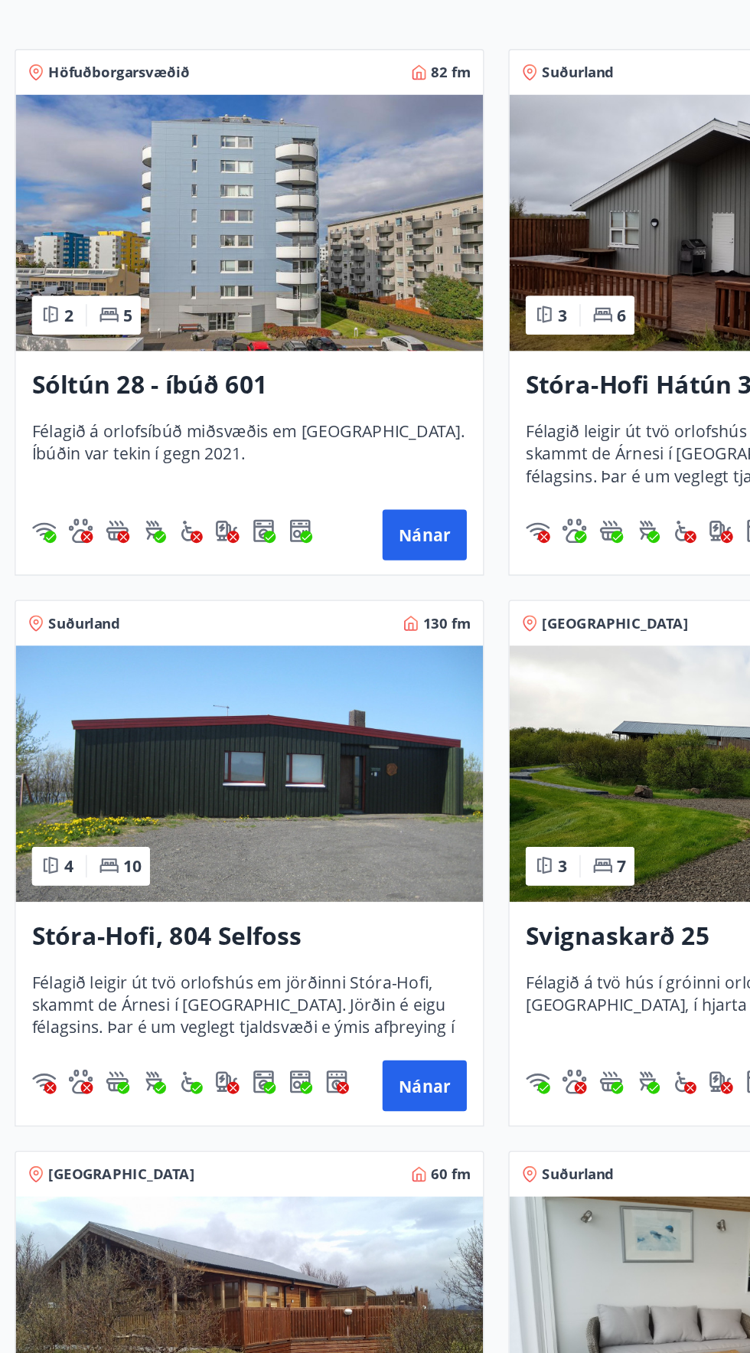
scroll to position [111, 0]
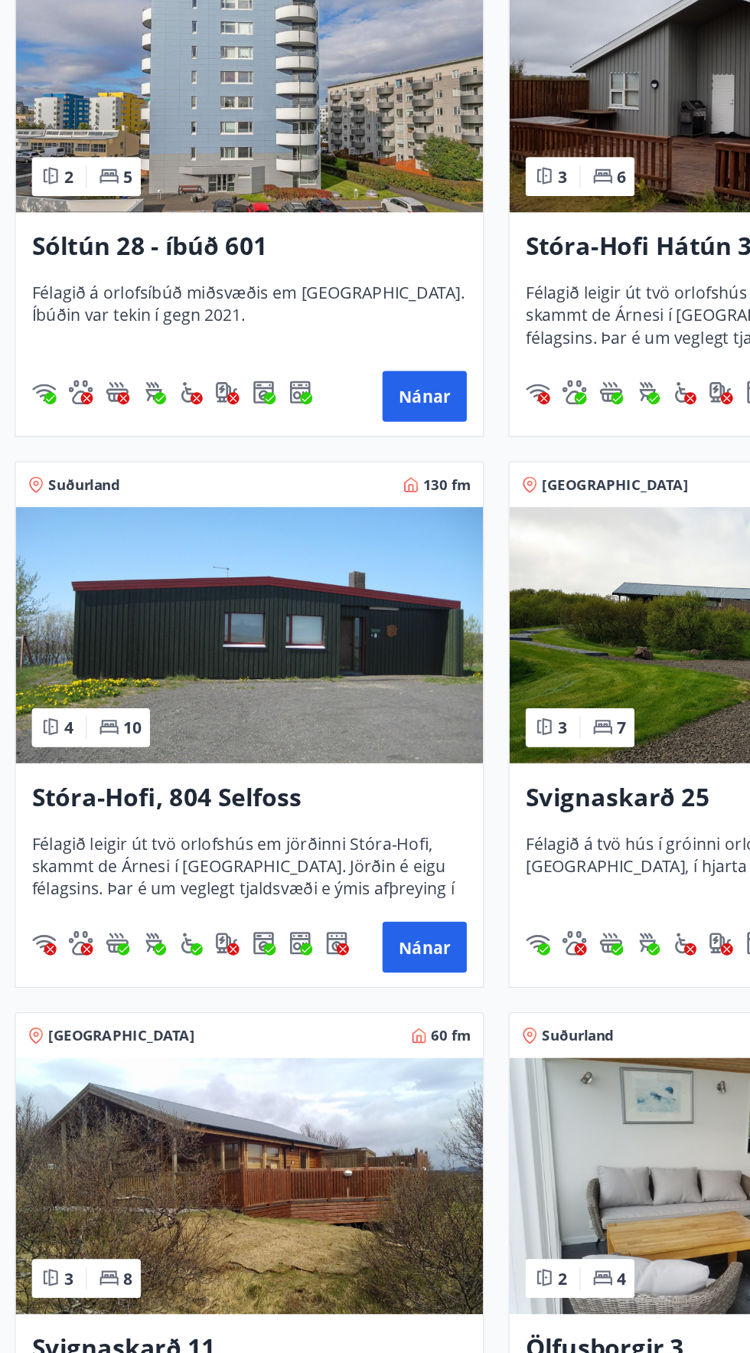
click at [144, 792] on img at bounding box center [189, 774] width 352 height 193
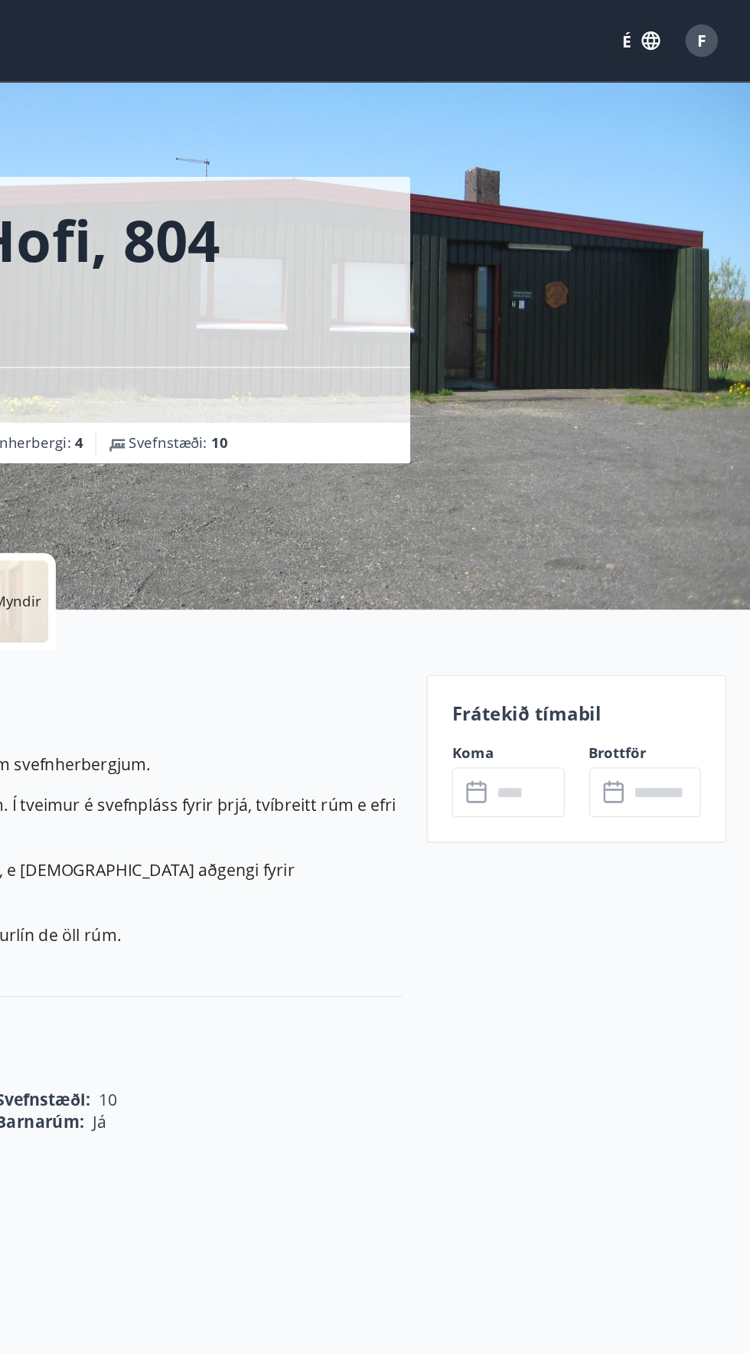
click at [441, 304] on div "Stóra-Hofi 1" at bounding box center [256, 297] width 439 height 17
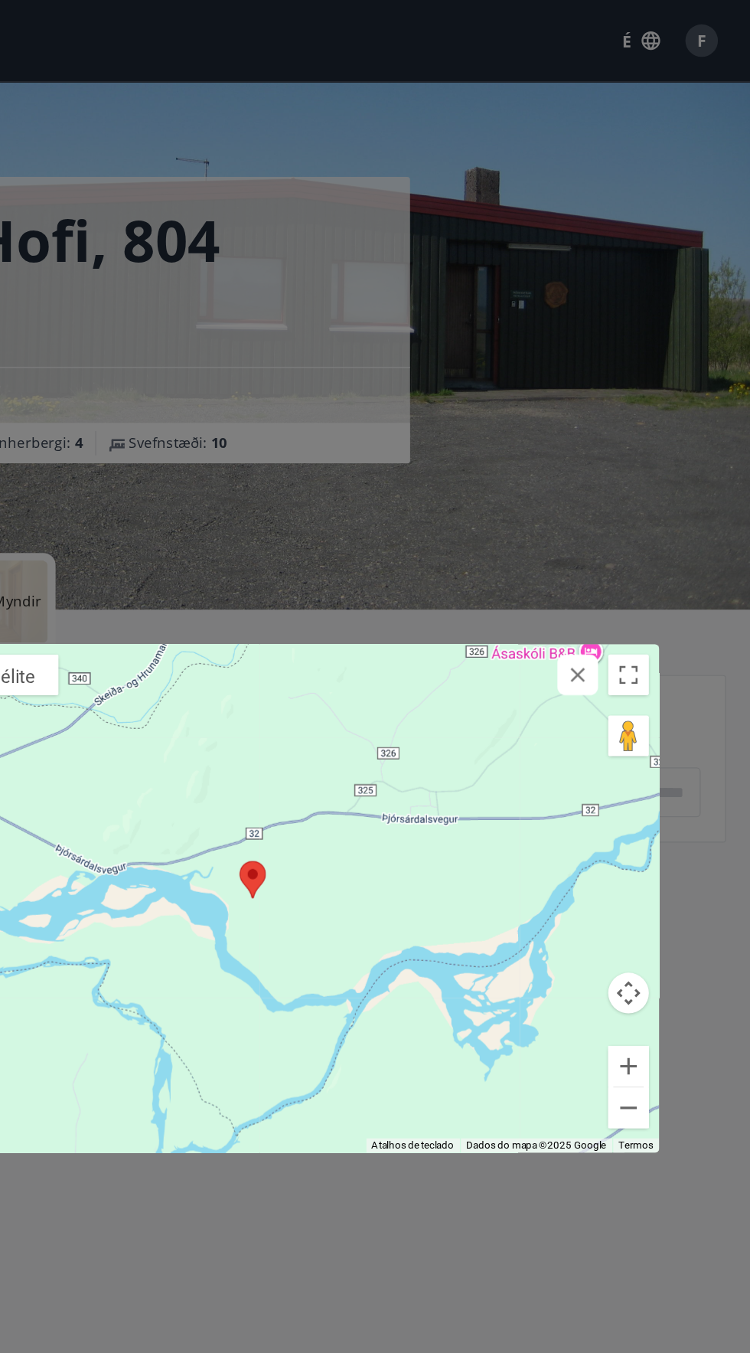
click at [467, 313] on div "Para navegar no mapa com gestos de toque, toque duas vezes sem soltar no mapa e…" at bounding box center [375, 676] width 750 height 1353
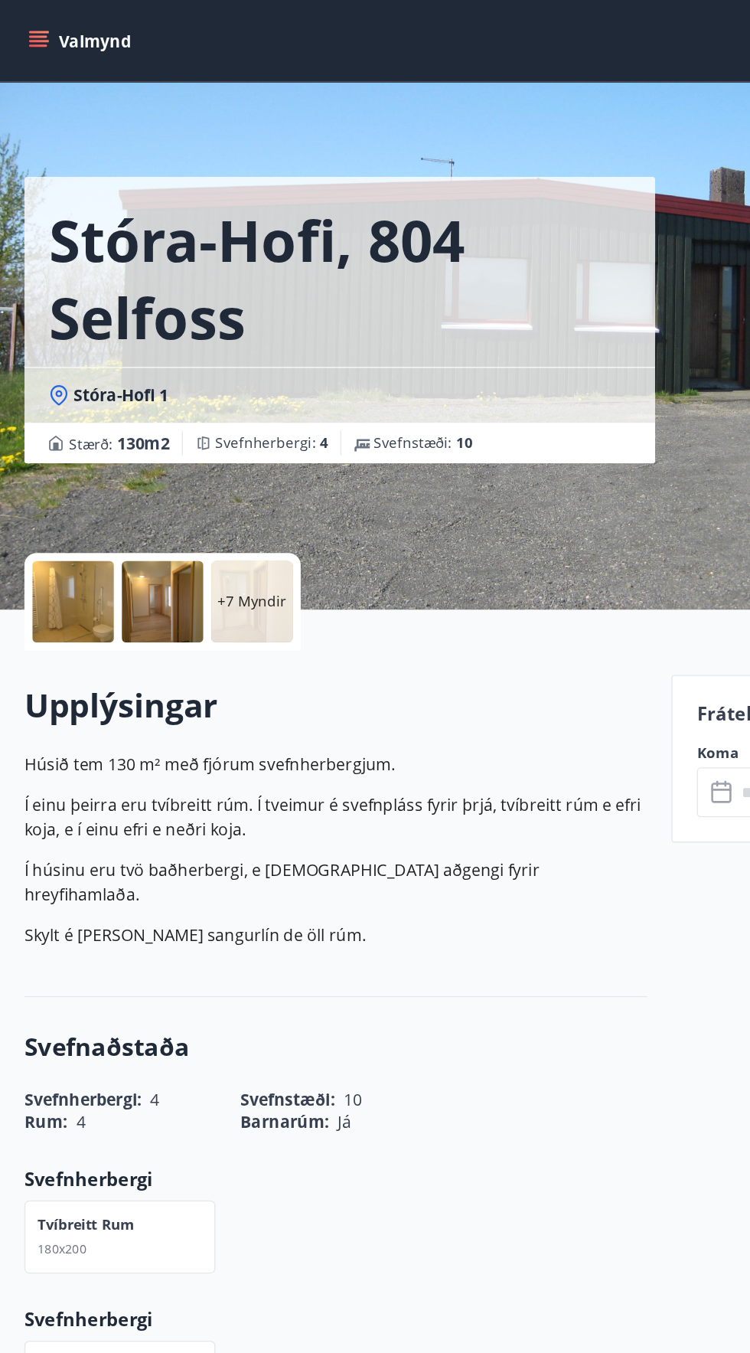
click at [54, 456] on div at bounding box center [54, 453] width 61 height 61
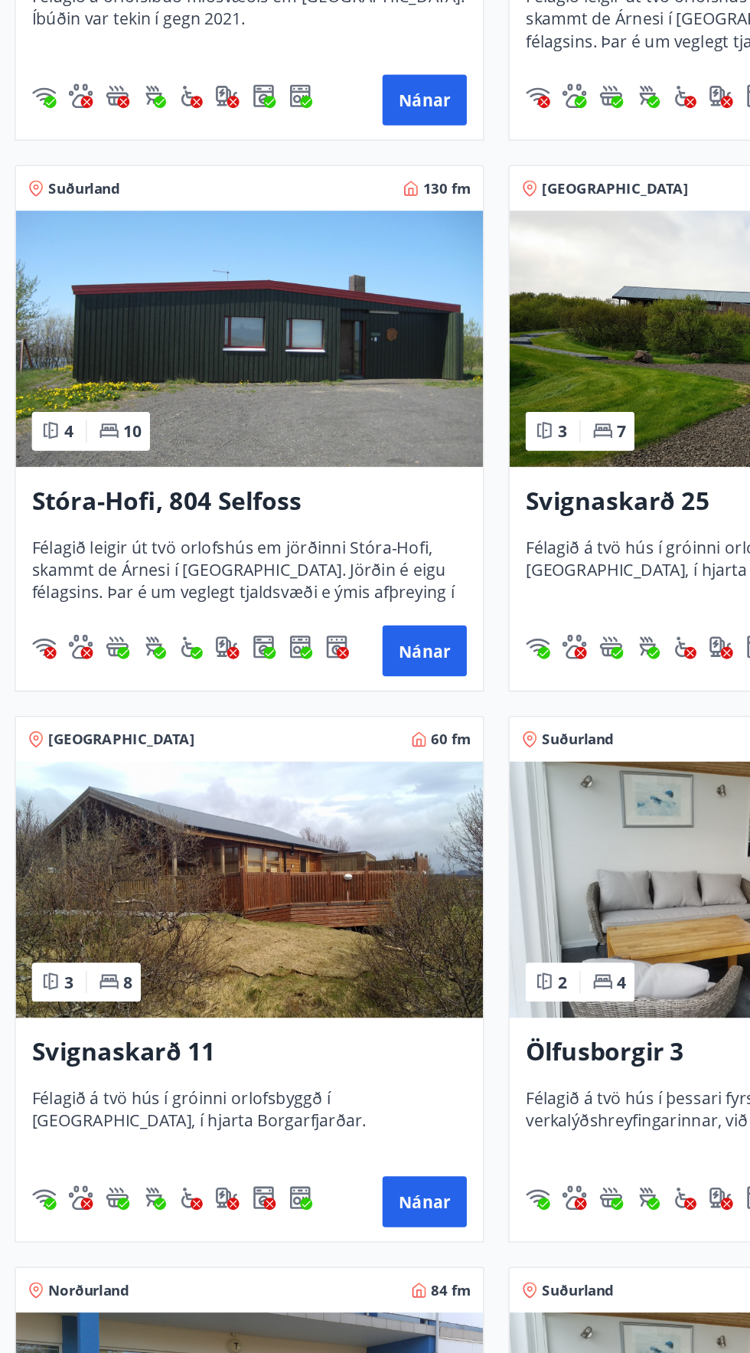
scroll to position [511, 0]
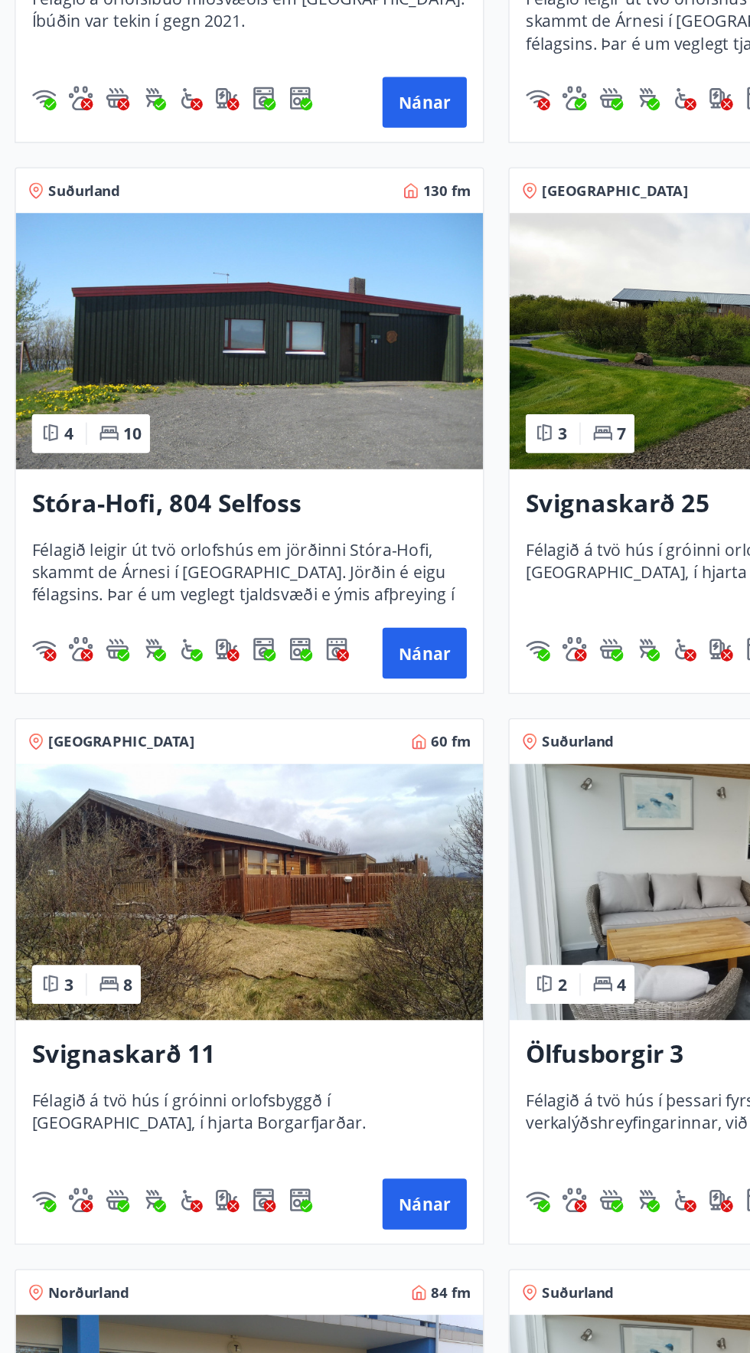
click at [204, 391] on img at bounding box center [189, 374] width 352 height 193
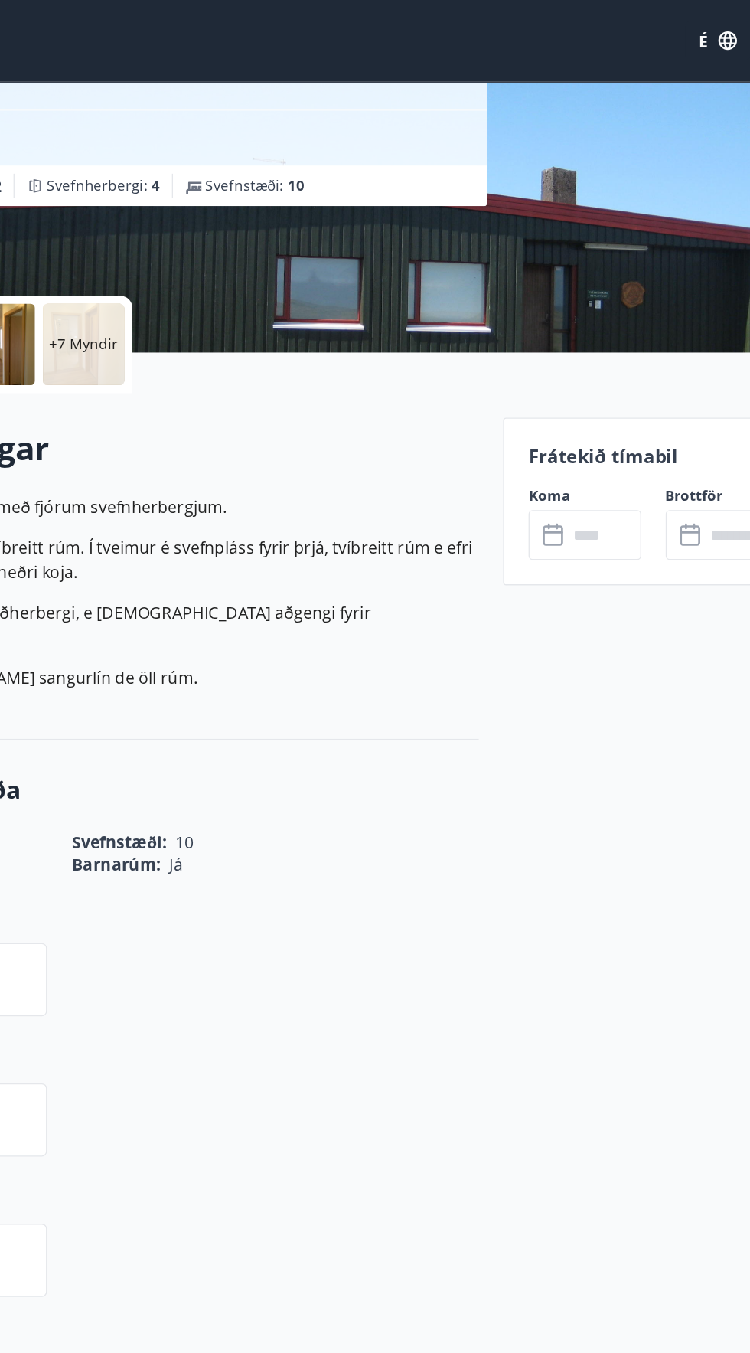
scroll to position [194, 0]
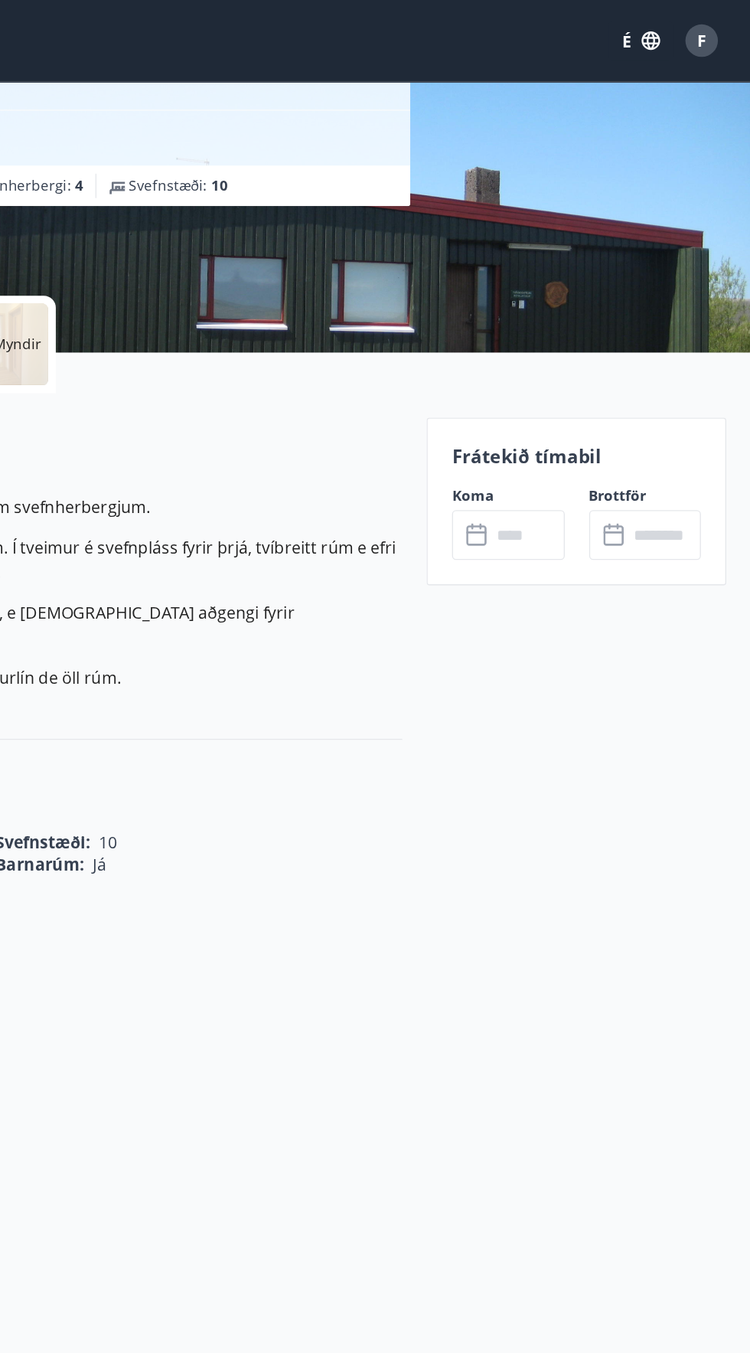
click at [561, 397] on input "text" at bounding box center [581, 403] width 55 height 38
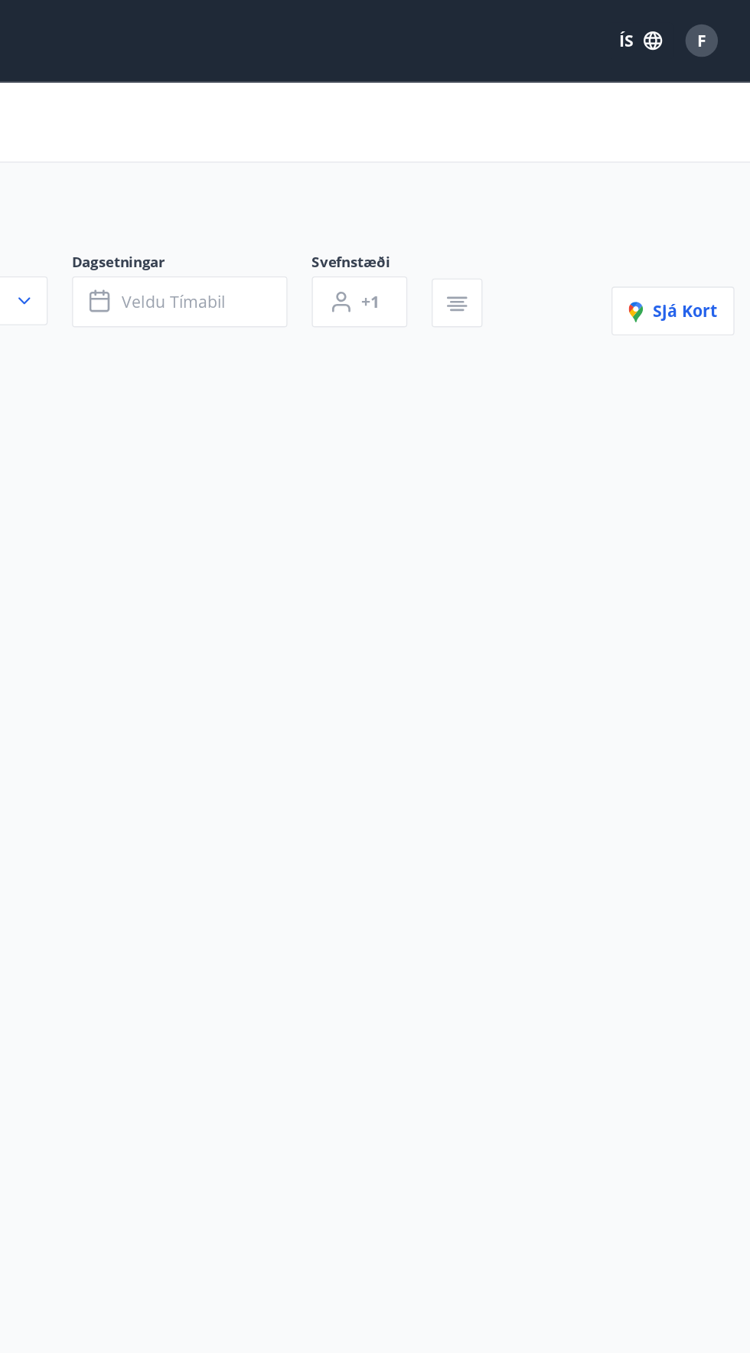
scroll to position [109, 0]
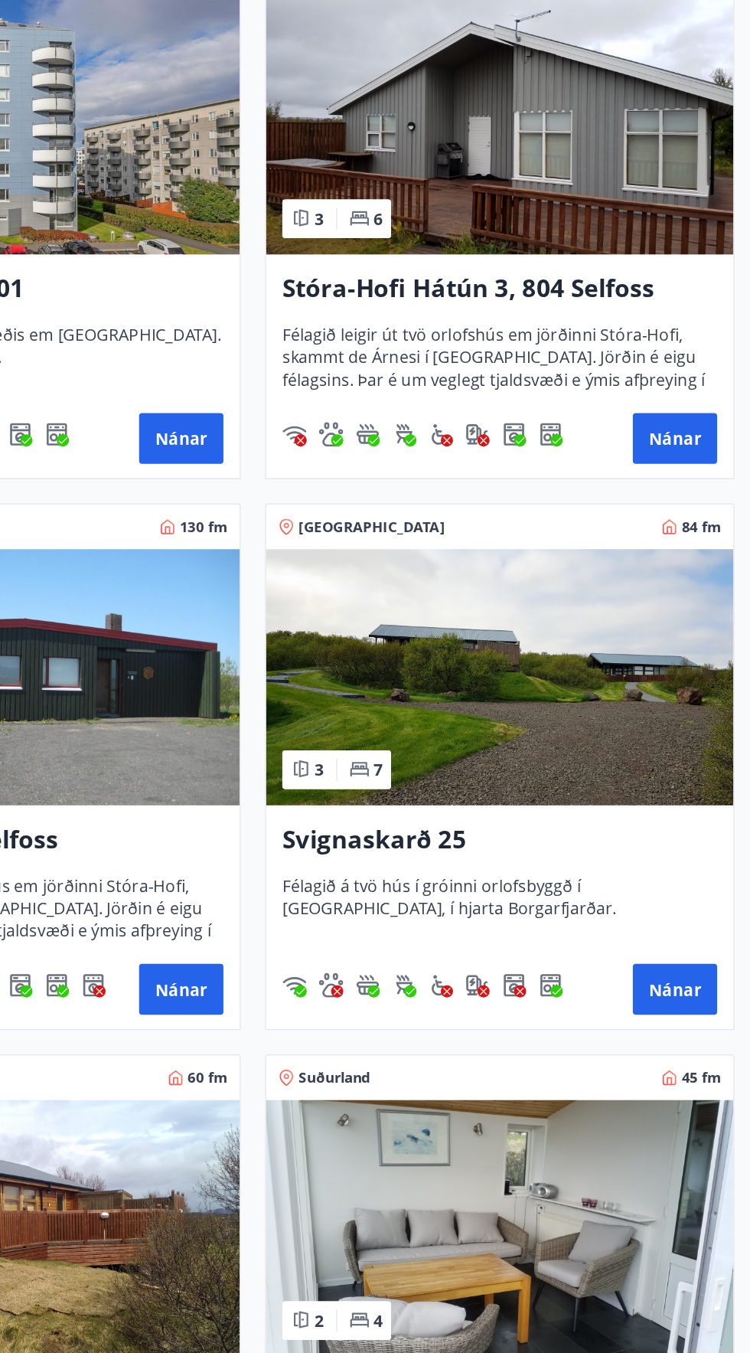
click at [631, 798] on img at bounding box center [561, 776] width 352 height 193
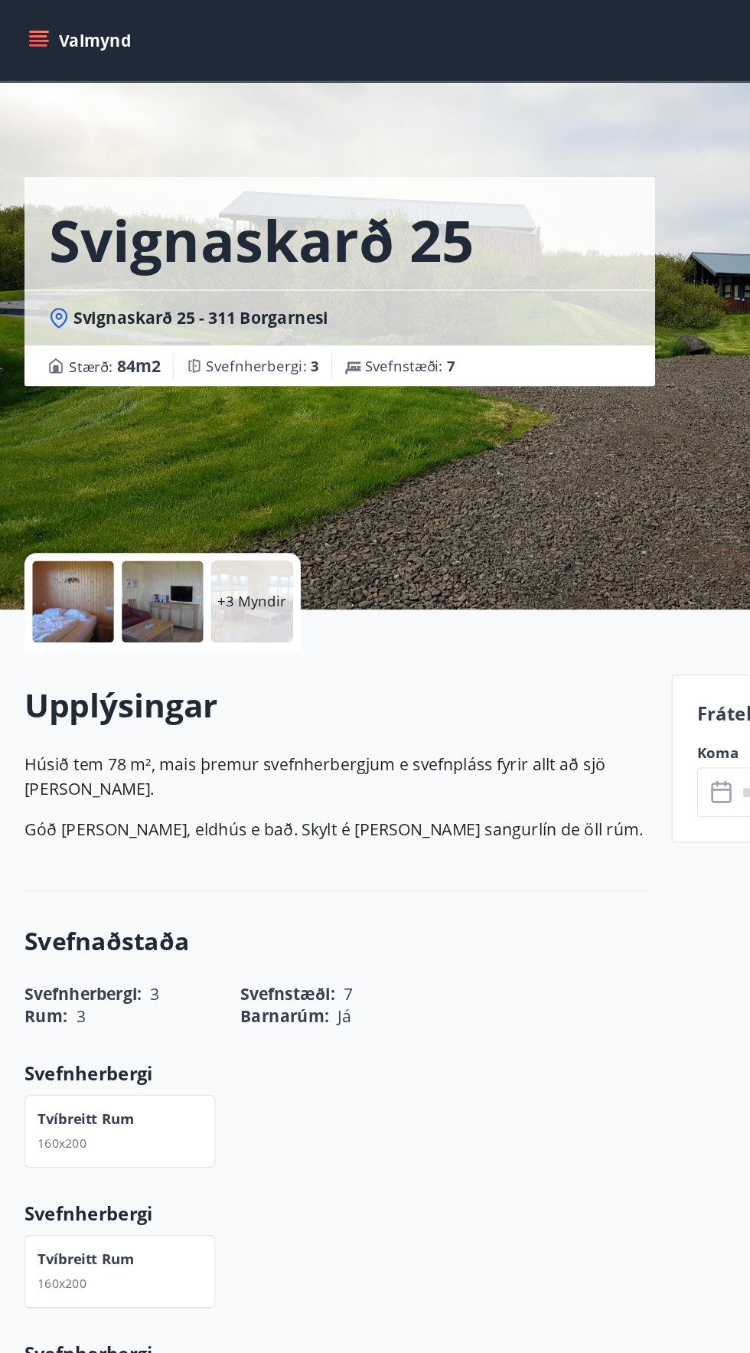
click at [58, 469] on div at bounding box center [54, 453] width 61 height 61
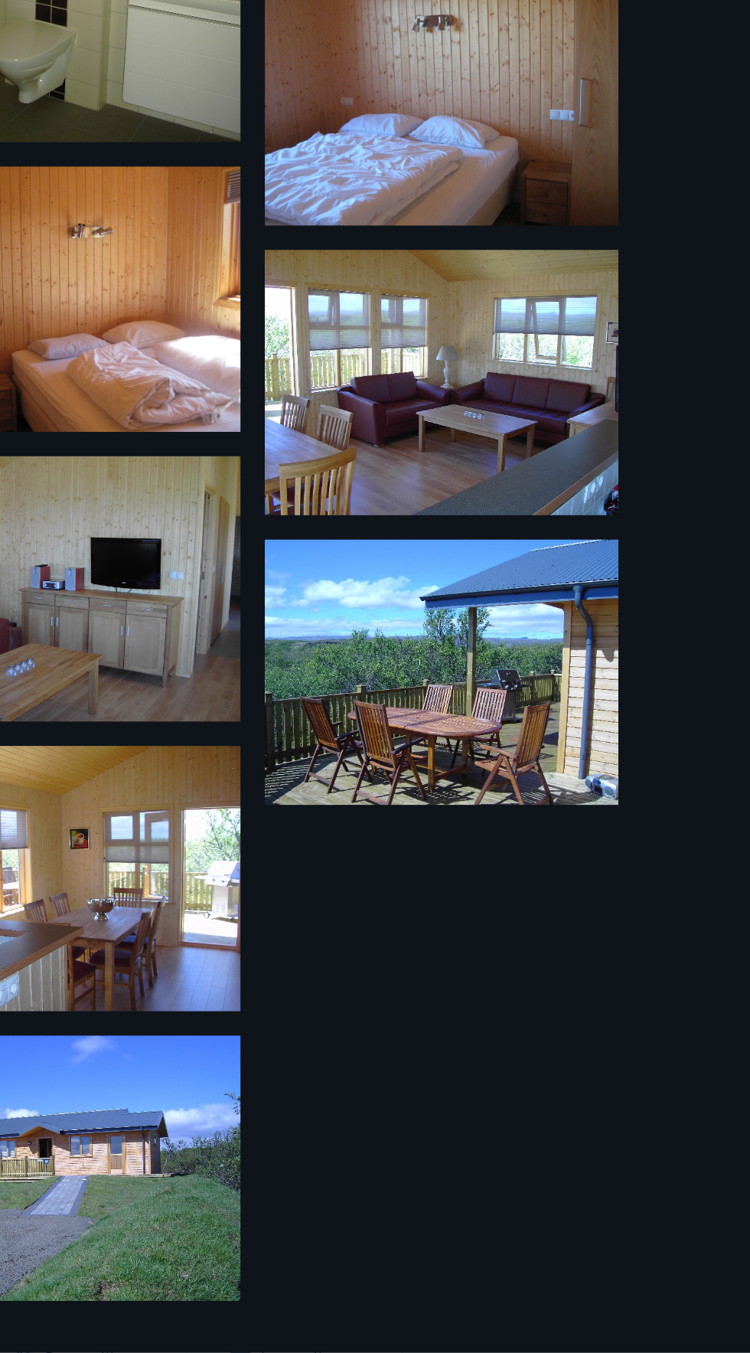
scroll to position [109, 0]
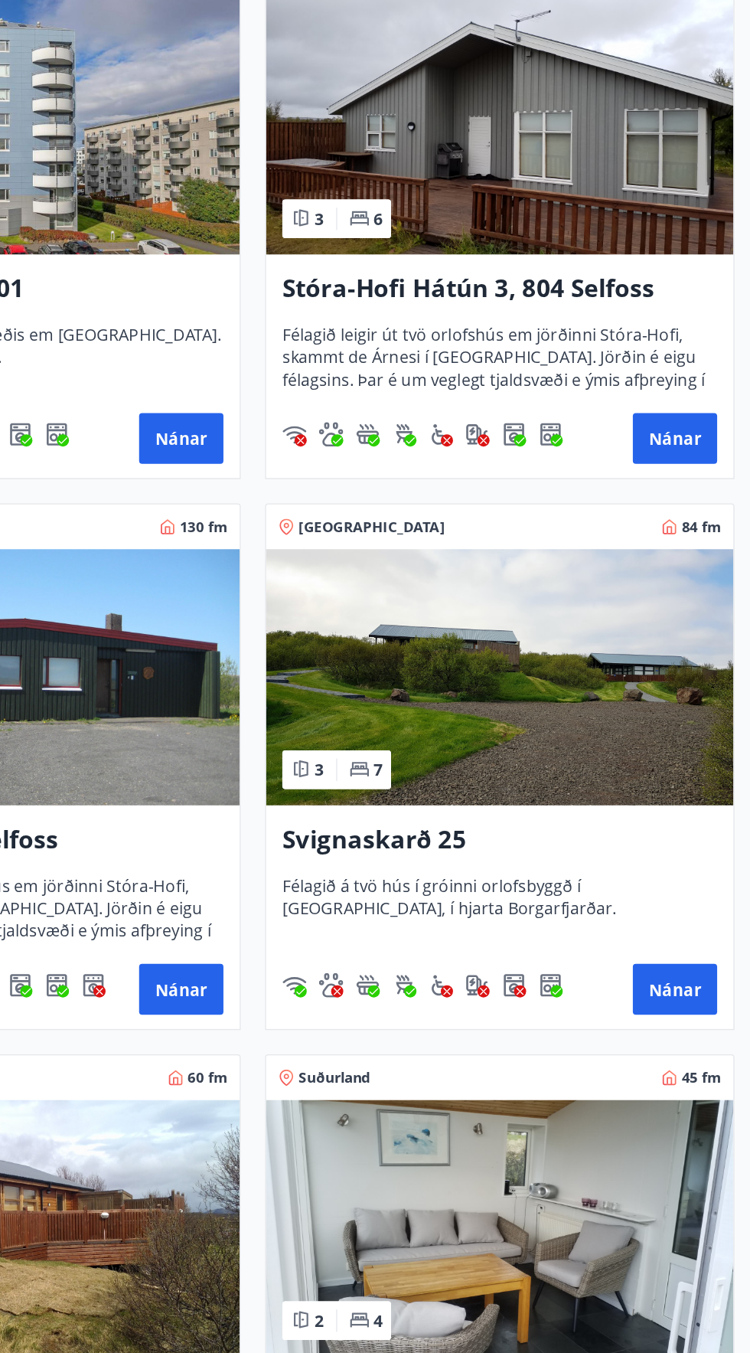
click at [514, 769] on img at bounding box center [561, 776] width 352 height 193
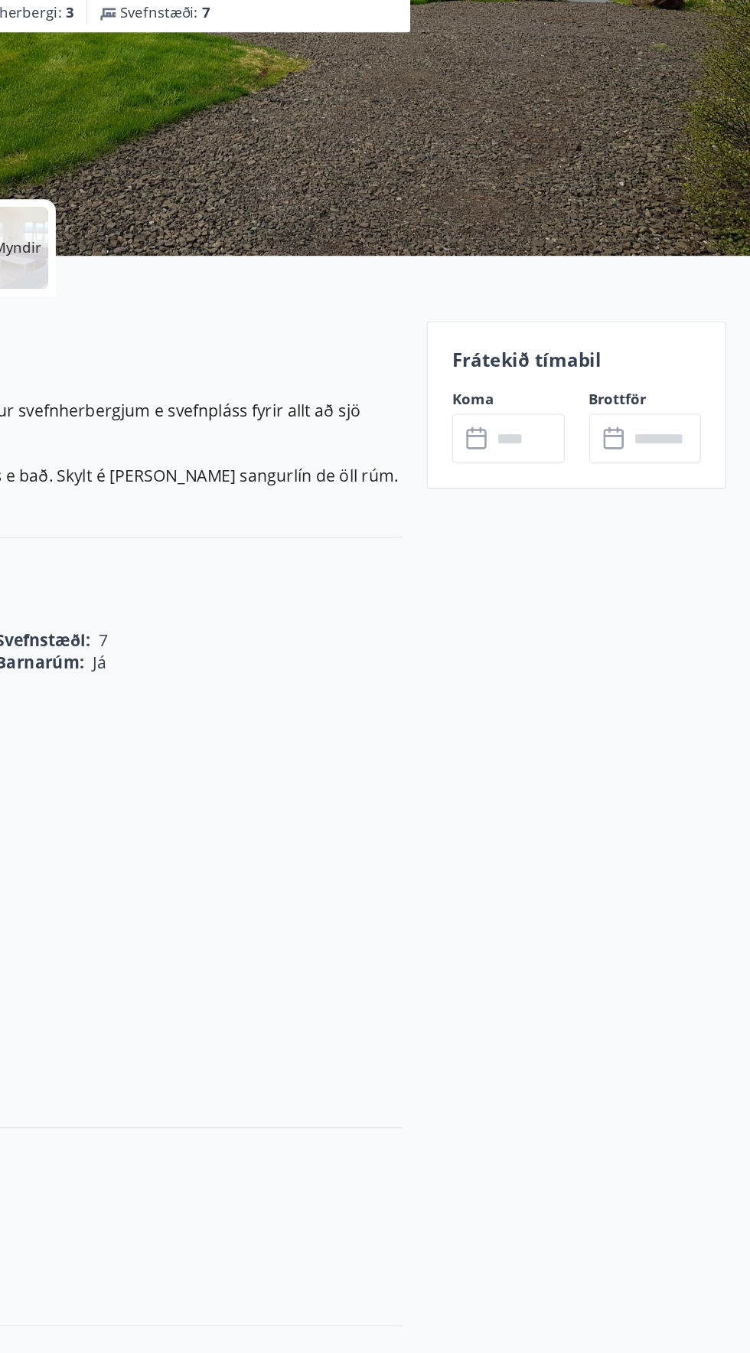
click at [557, 588] on input "text" at bounding box center [581, 597] width 55 height 38
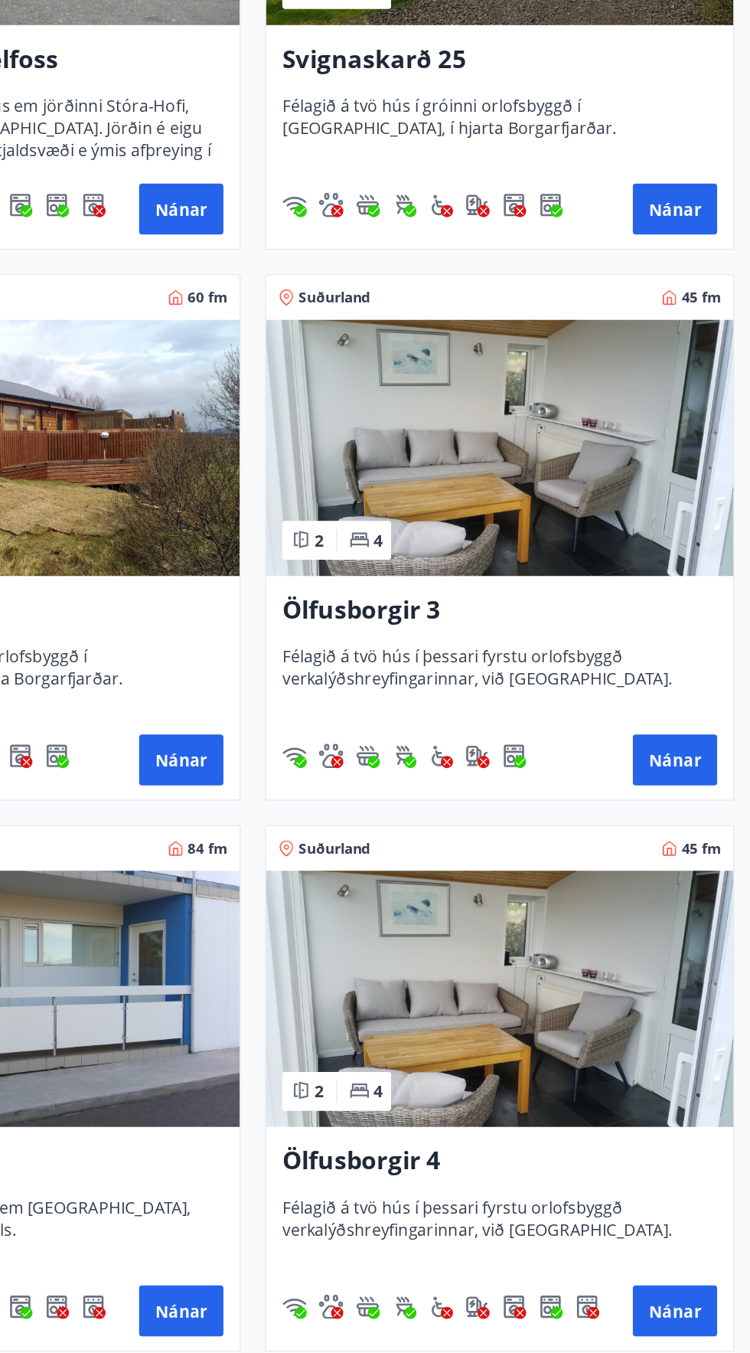
scroll to position [636, 0]
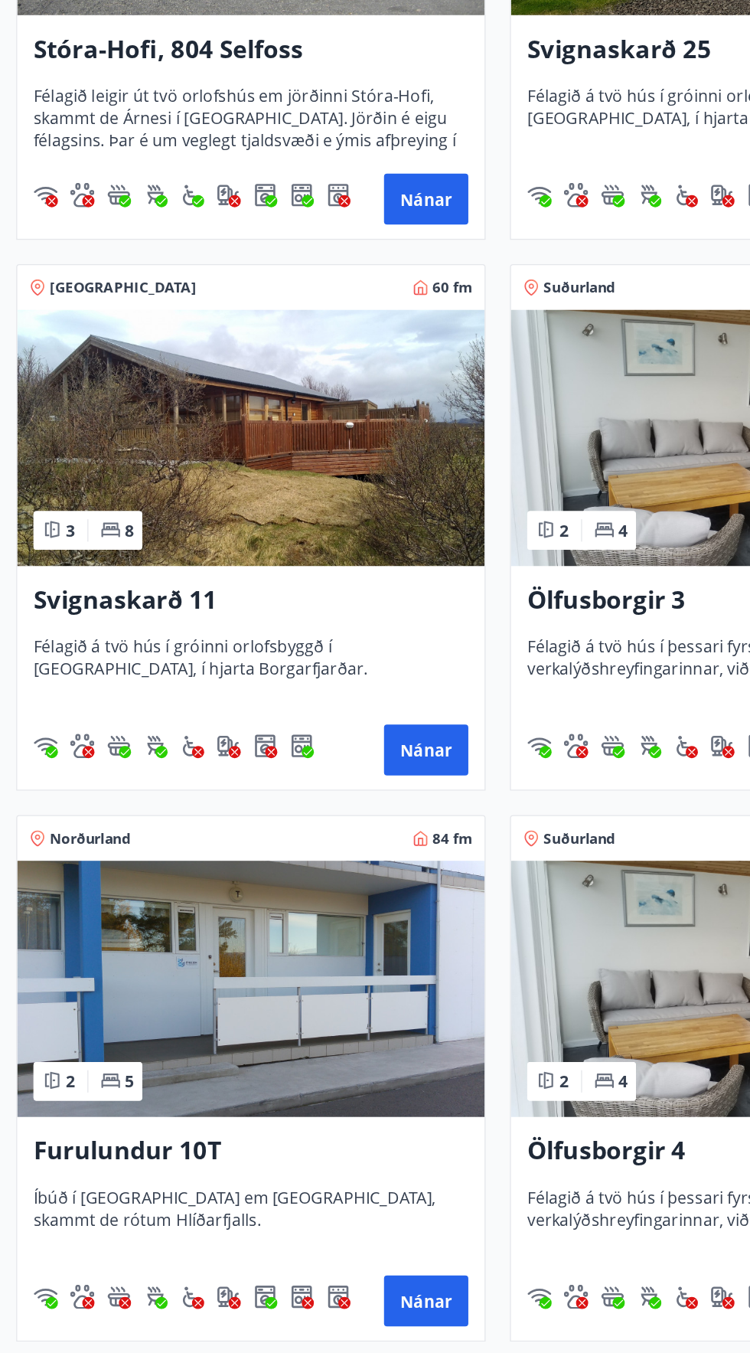
click at [259, 689] on img at bounding box center [189, 663] width 352 height 193
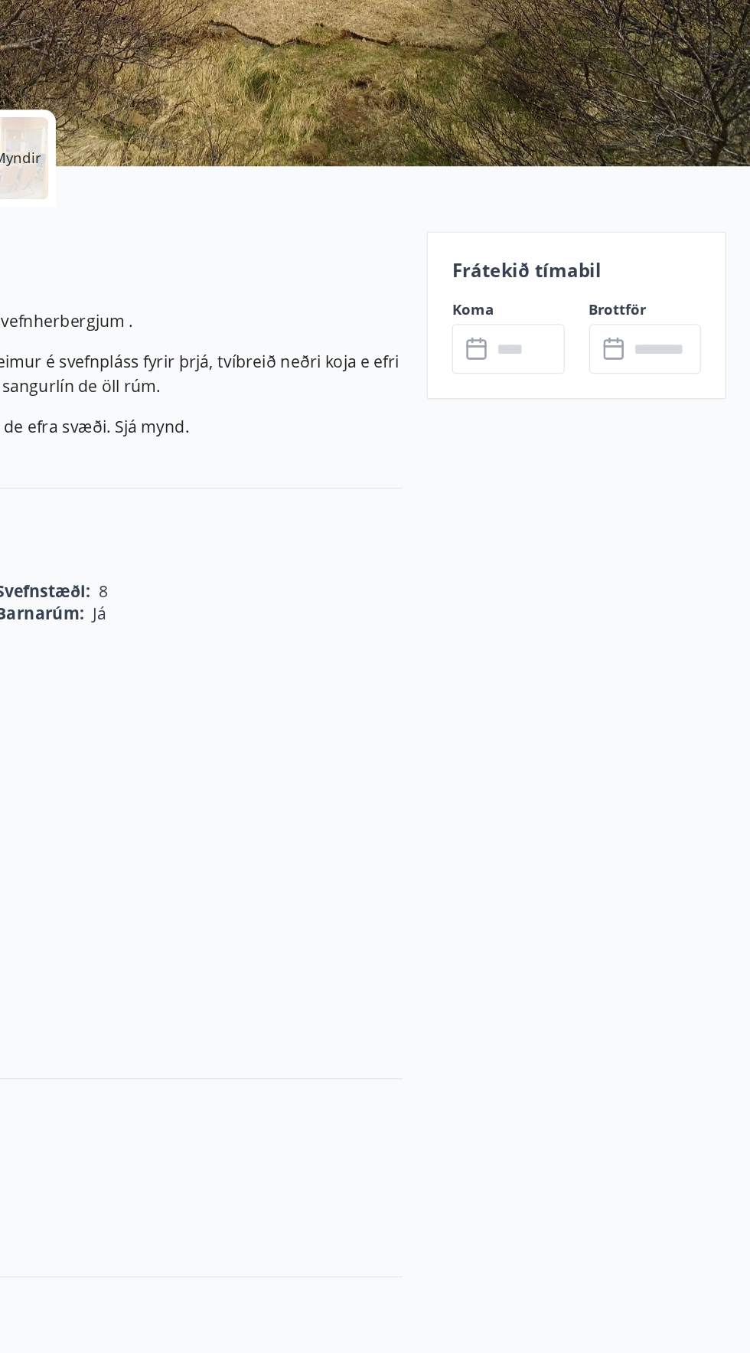
click at [577, 601] on input "text" at bounding box center [581, 597] width 55 height 38
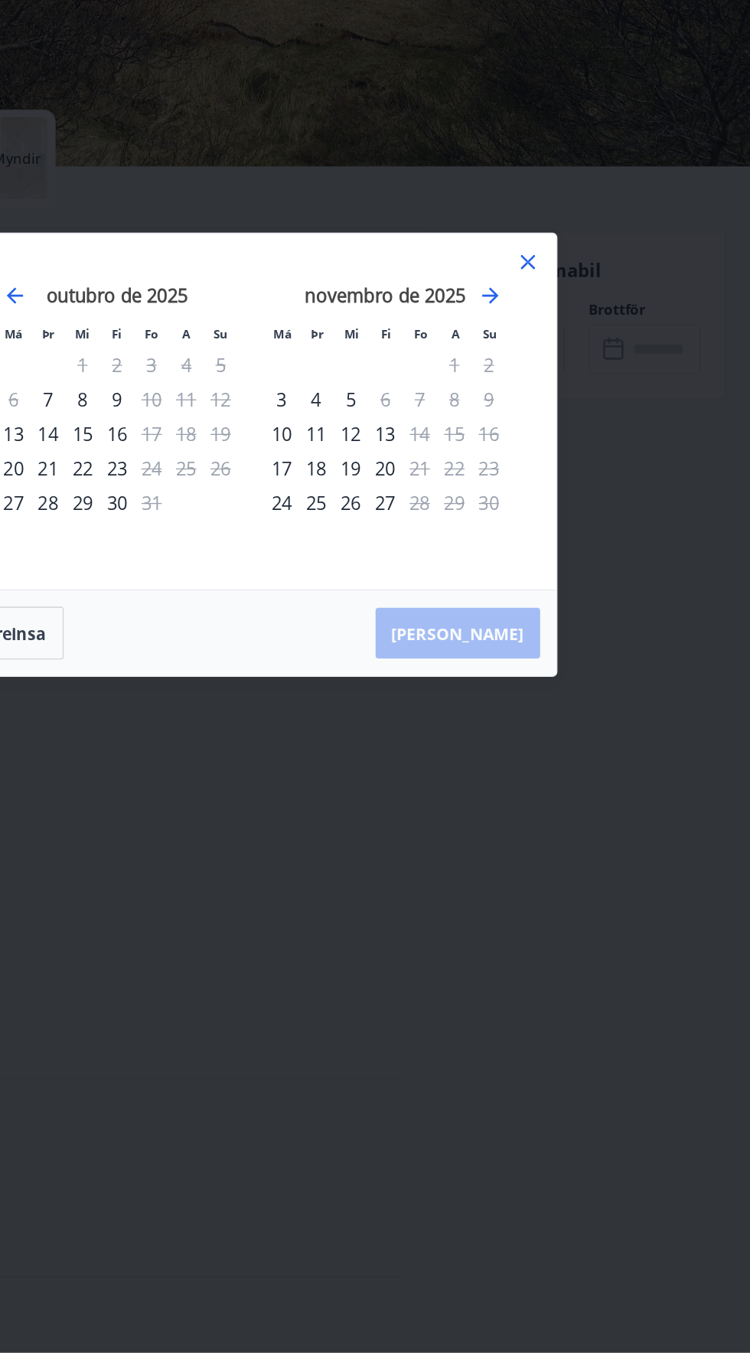
click at [482, 661] on font "13" at bounding box center [475, 660] width 15 height 18
click at [506, 661] on font "14" at bounding box center [501, 660] width 15 height 18
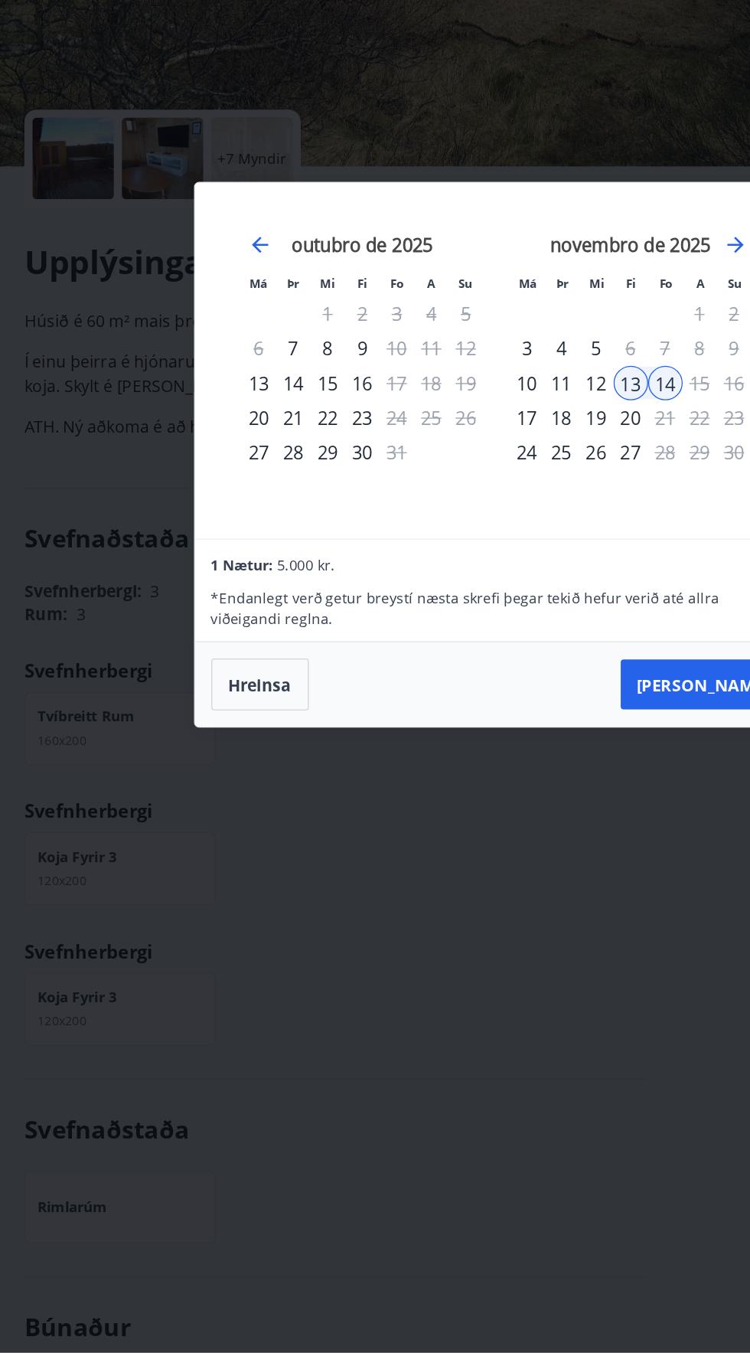
click at [74, 626] on div "Má Þr Mi Fi Fo A Su Má Þr Mi Fi Fo A Su setembro de 2025 1 2 3 4 5 6 7 8 9 10 1…" at bounding box center [375, 676] width 750 height 1353
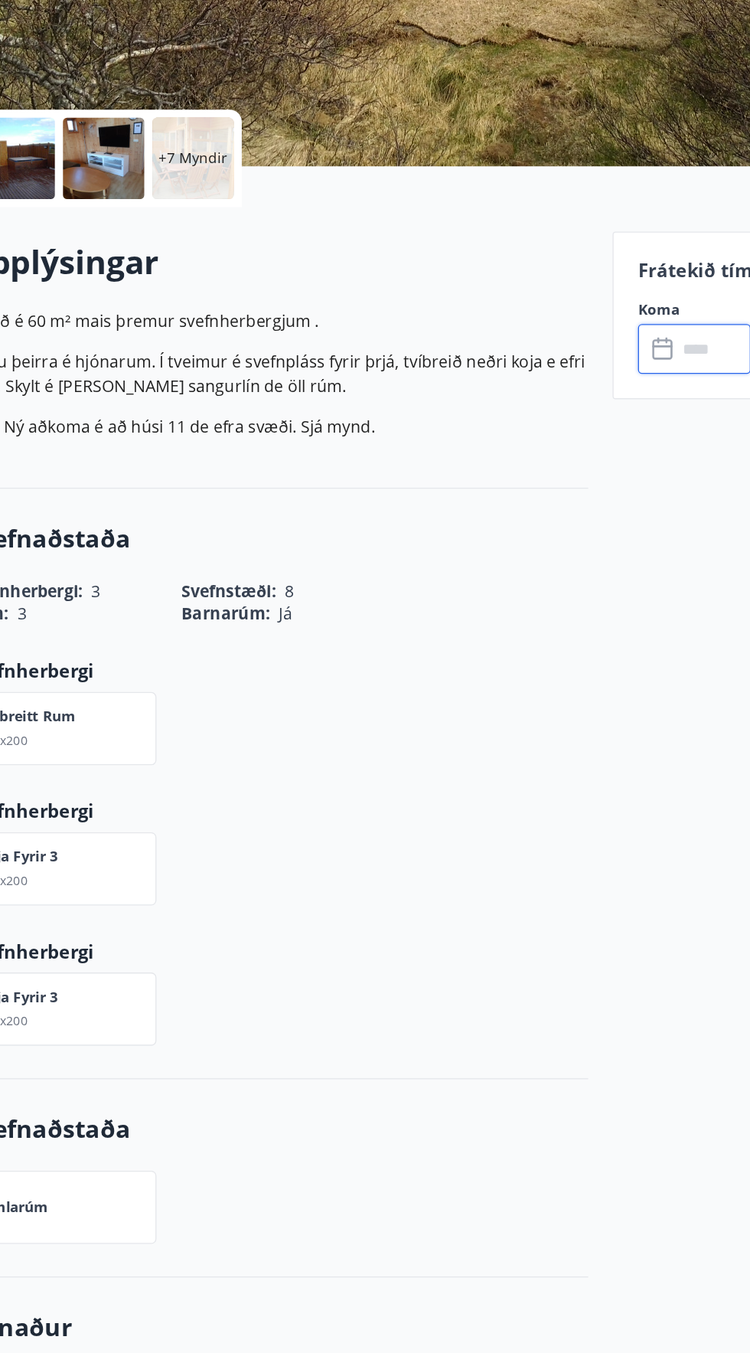
click at [116, 489] on div "+7 Myndir" at bounding box center [122, 452] width 208 height 73
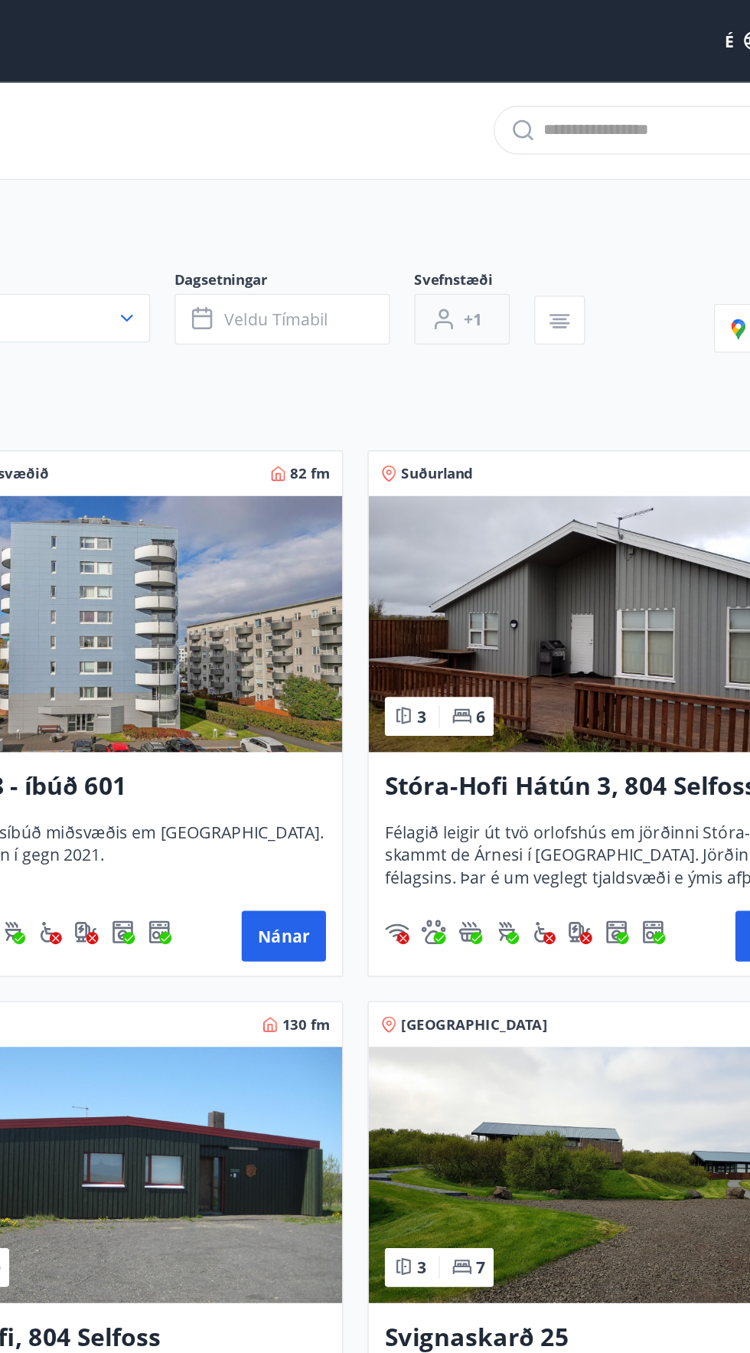
click at [450, 237] on icon "button" at bounding box center [442, 240] width 18 height 18
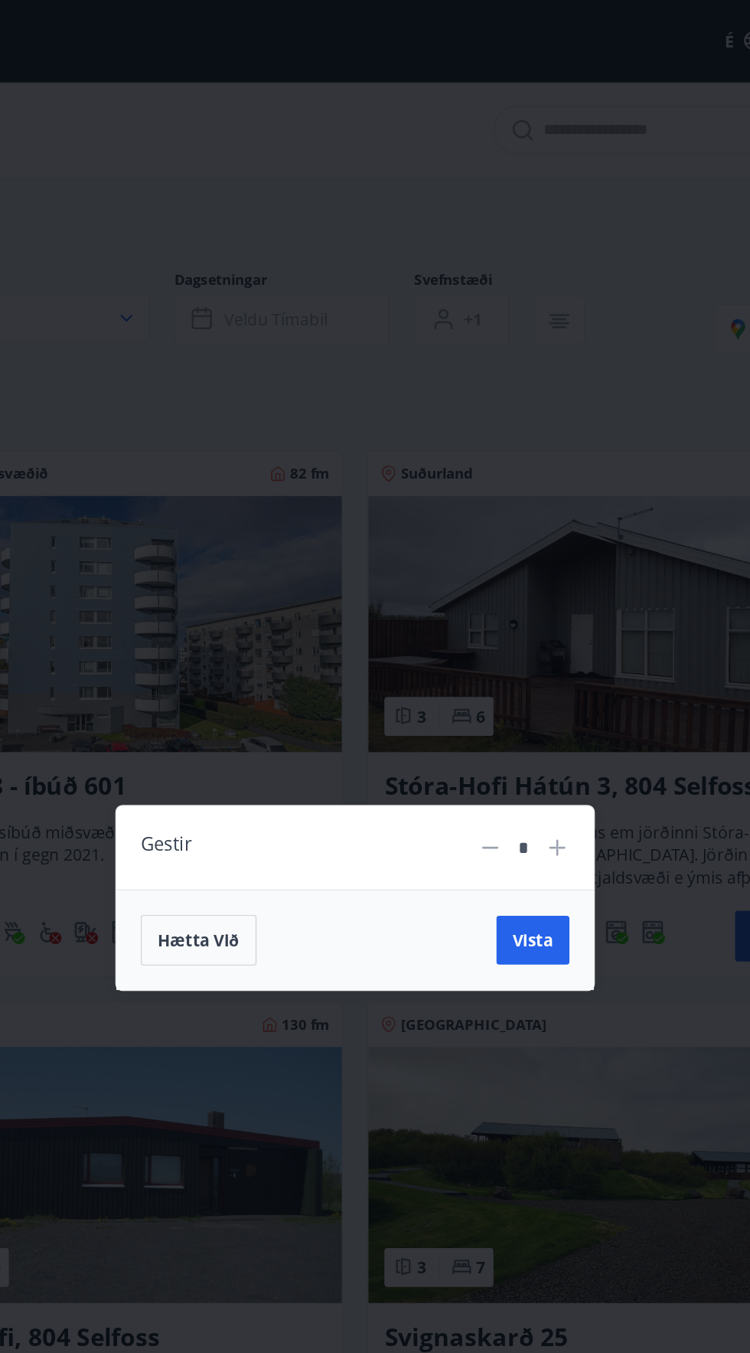
click at [534, 638] on icon at bounding box center [527, 638] width 18 height 18
type input "*"
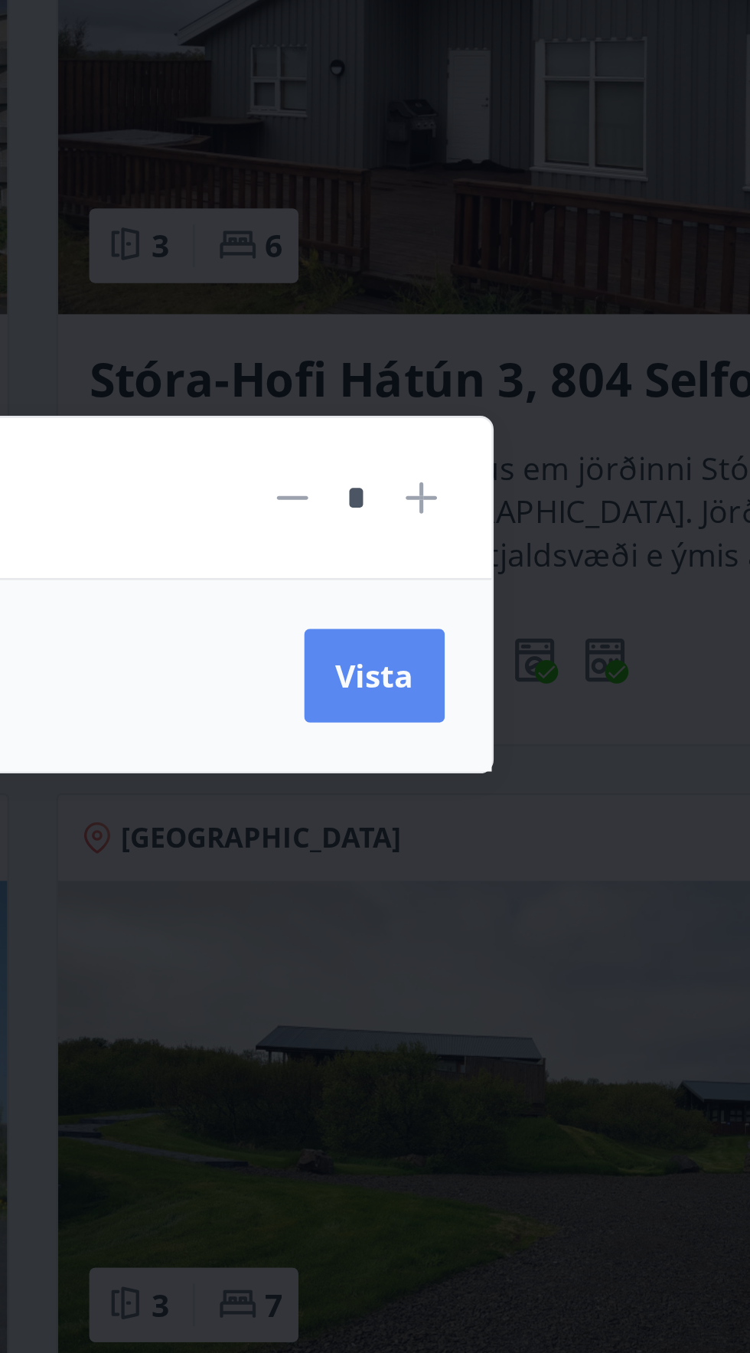
click at [498, 710] on font "Vista" at bounding box center [509, 708] width 31 height 17
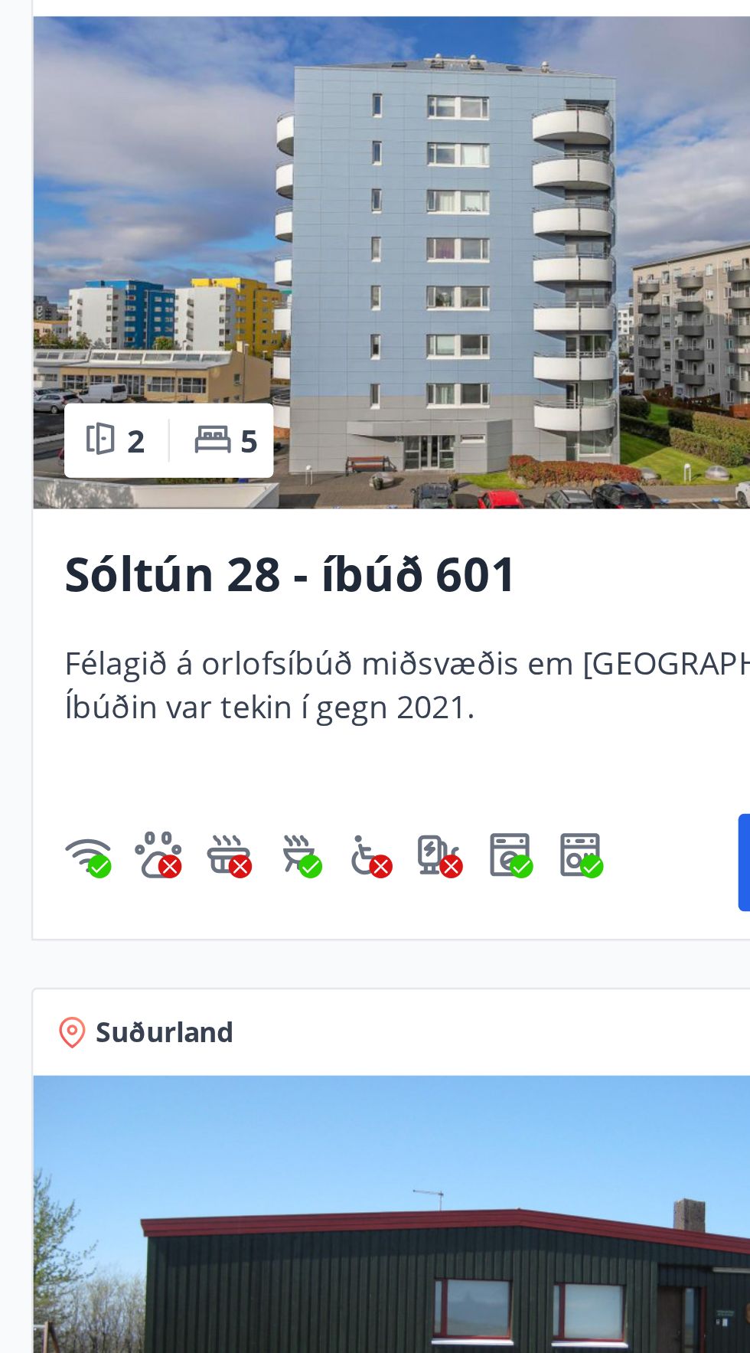
scroll to position [101, 0]
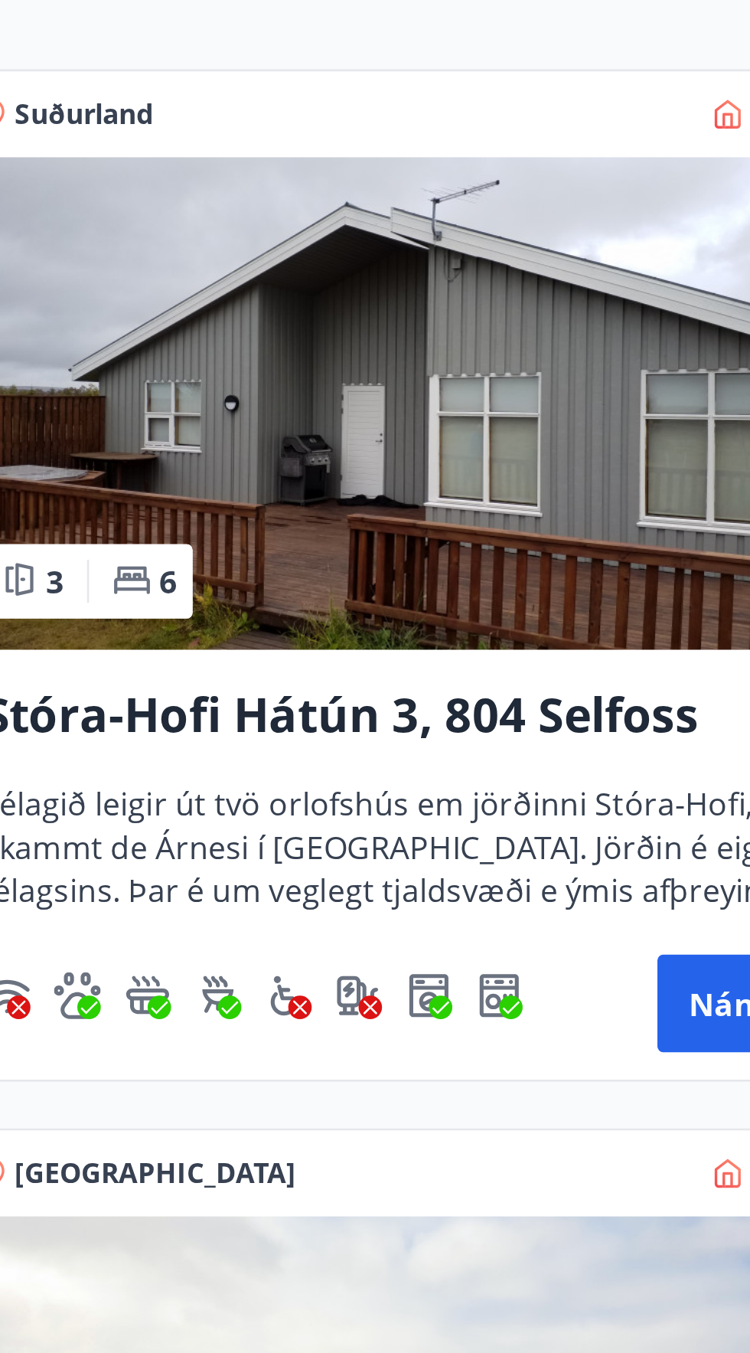
click at [516, 405] on img at bounding box center [561, 369] width 352 height 193
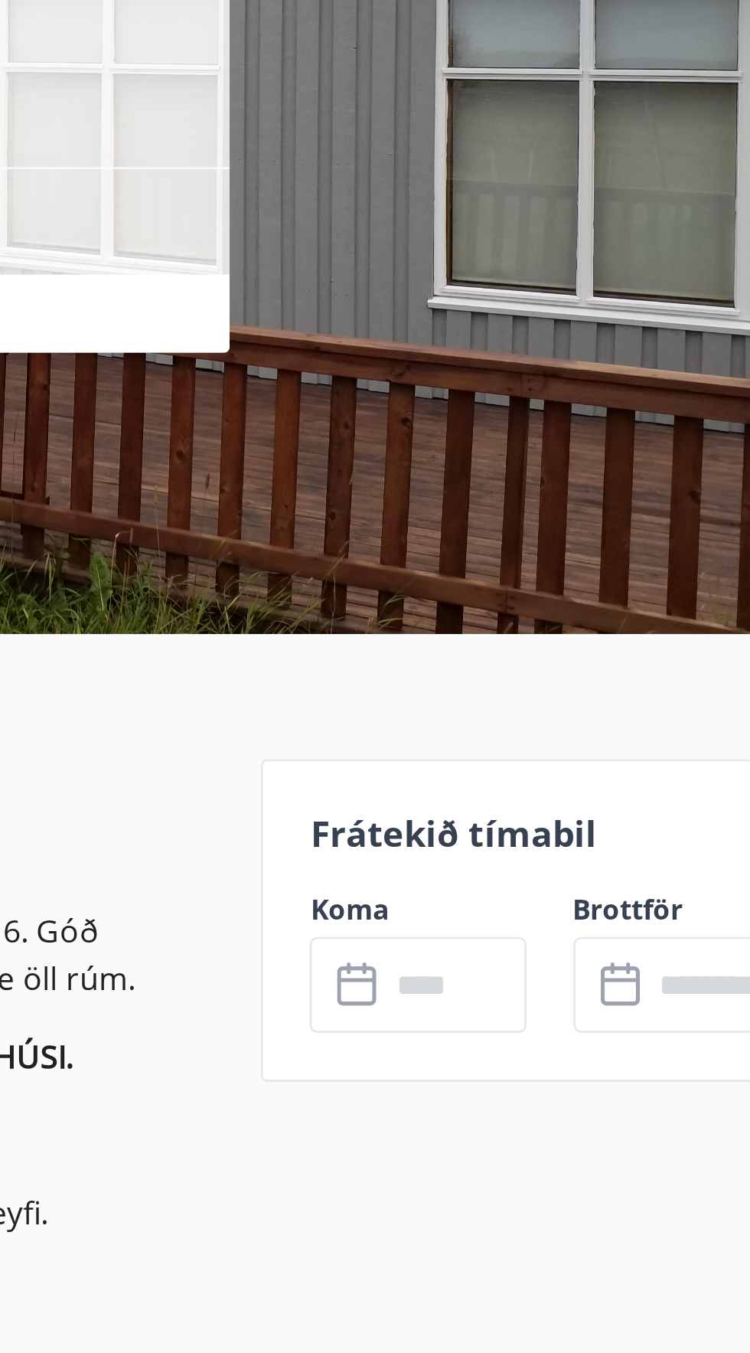
click at [580, 591] on input "text" at bounding box center [581, 597] width 55 height 38
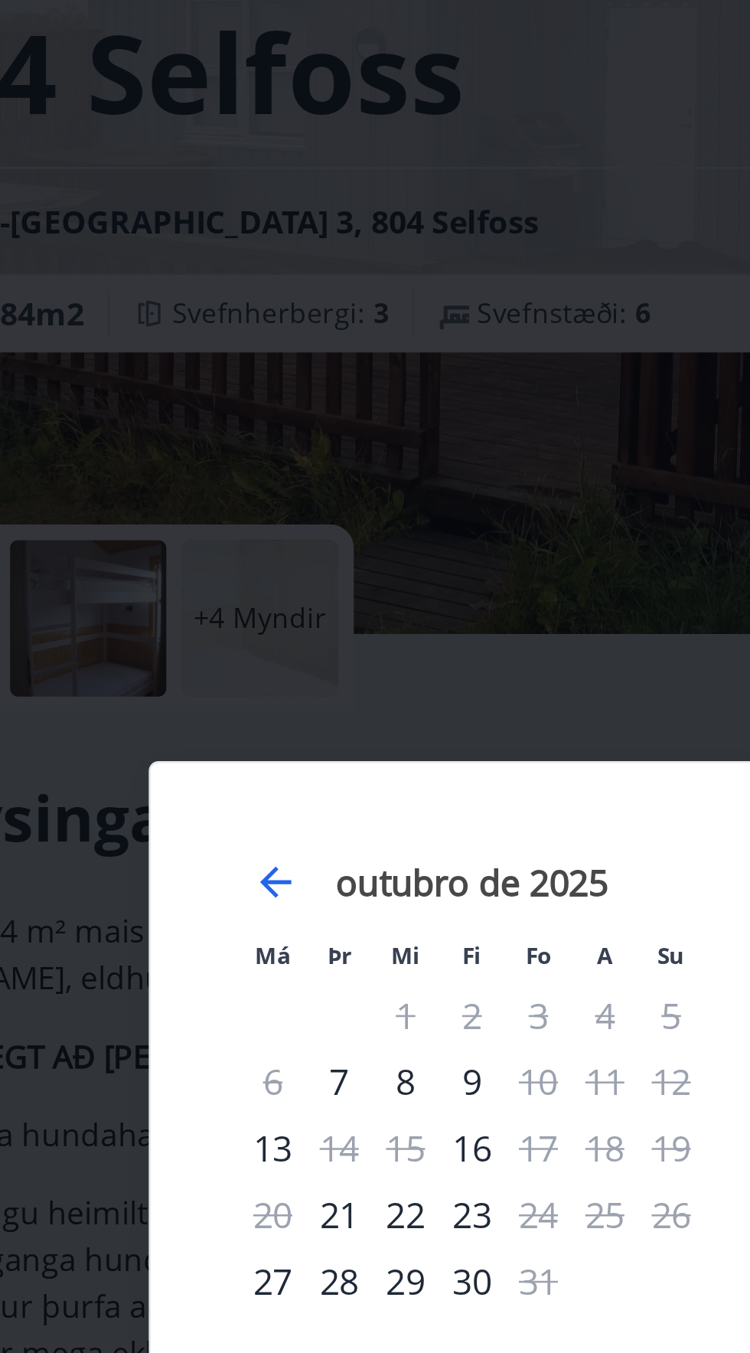
click at [221, 632] on font "7" at bounding box center [221, 634] width 8 height 18
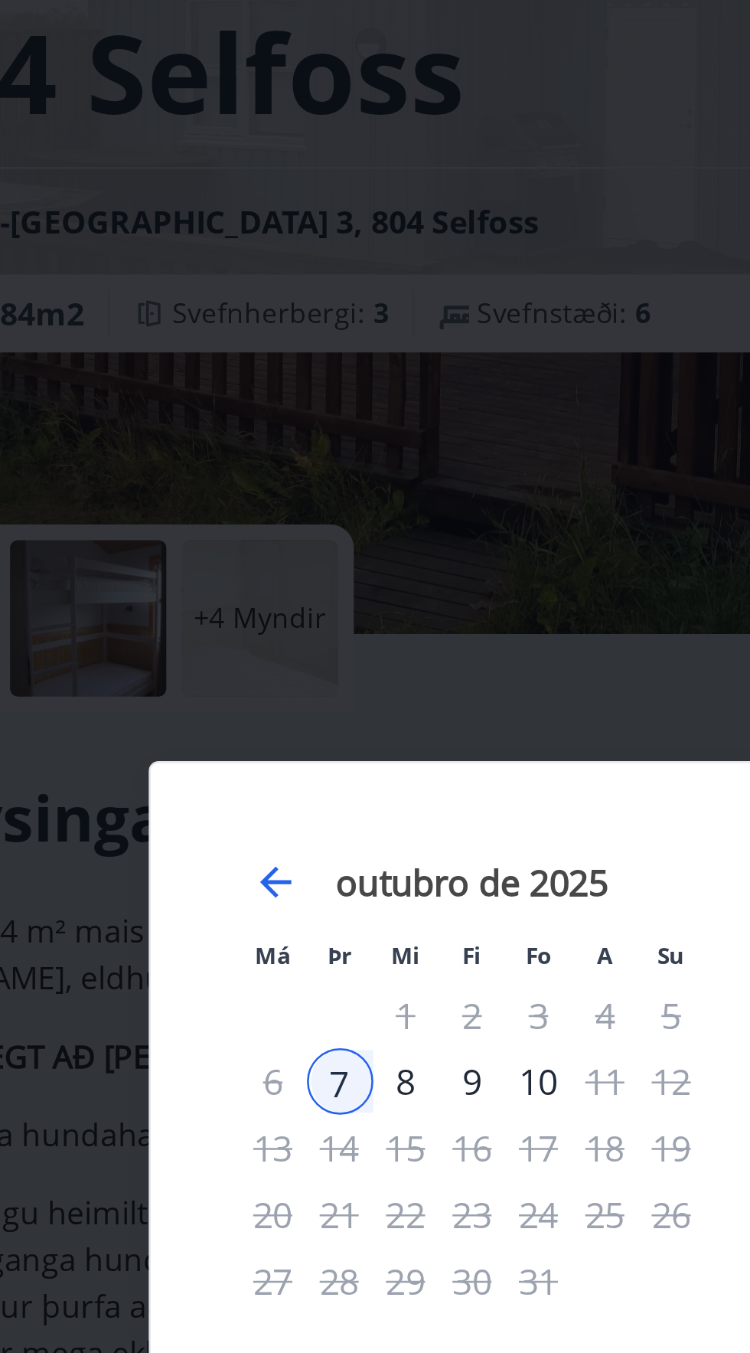
click at [242, 628] on div "8" at bounding box center [247, 635] width 26 height 26
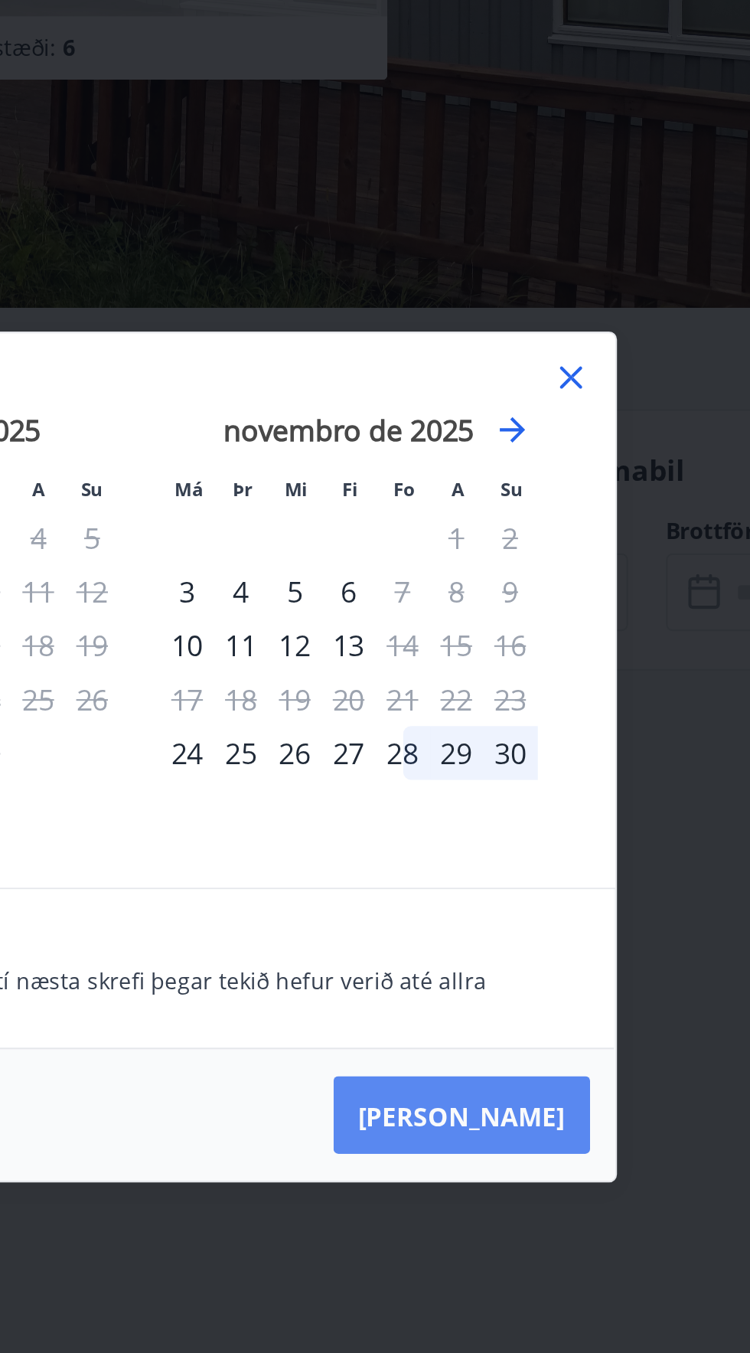
click at [551, 843] on font "Taka Frá" at bounding box center [530, 849] width 100 height 17
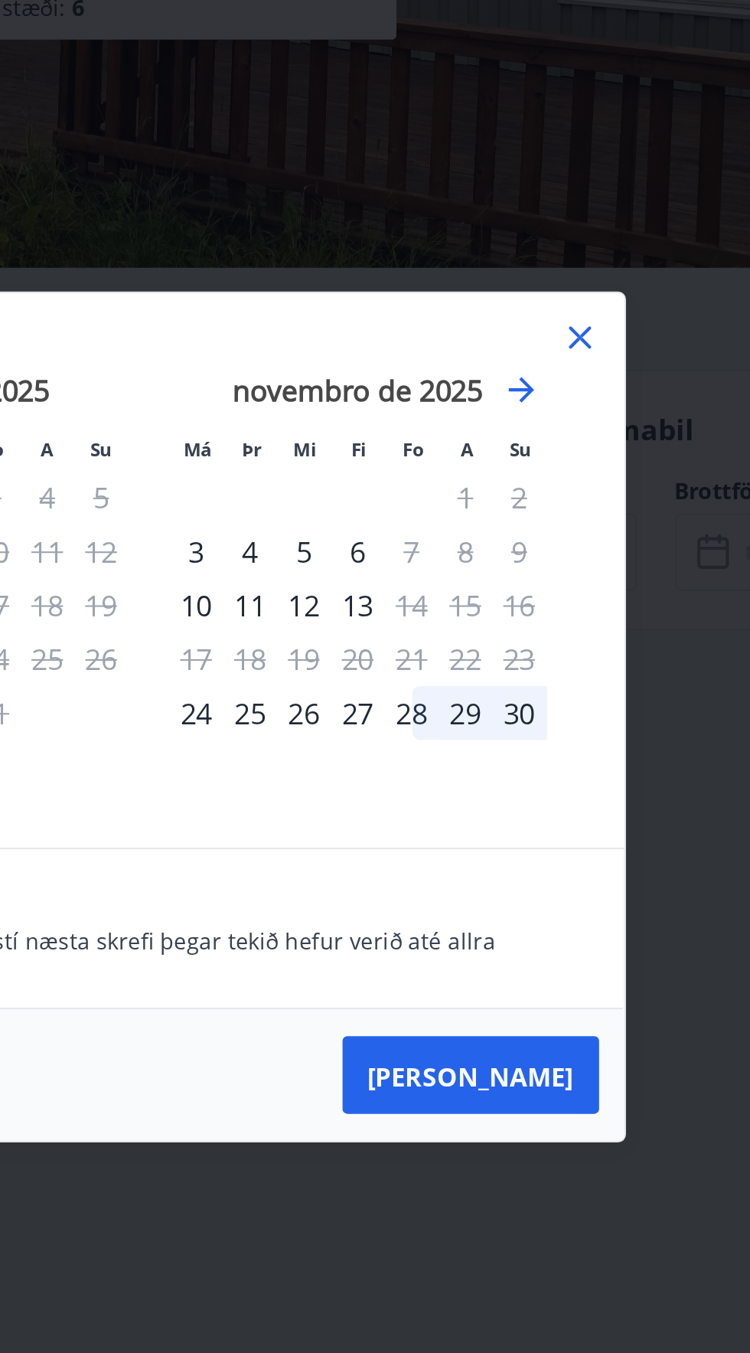
click at [583, 484] on icon at bounding box center [582, 493] width 18 height 18
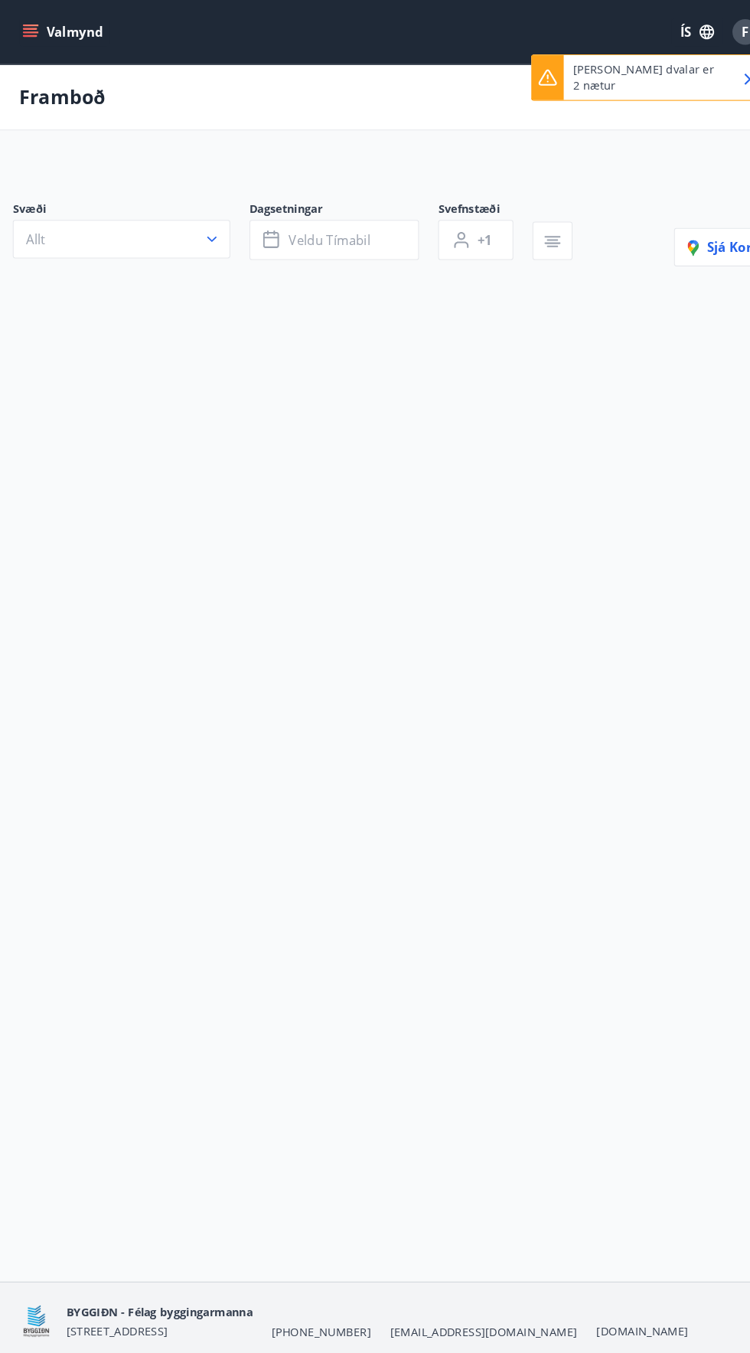
scroll to position [101, 0]
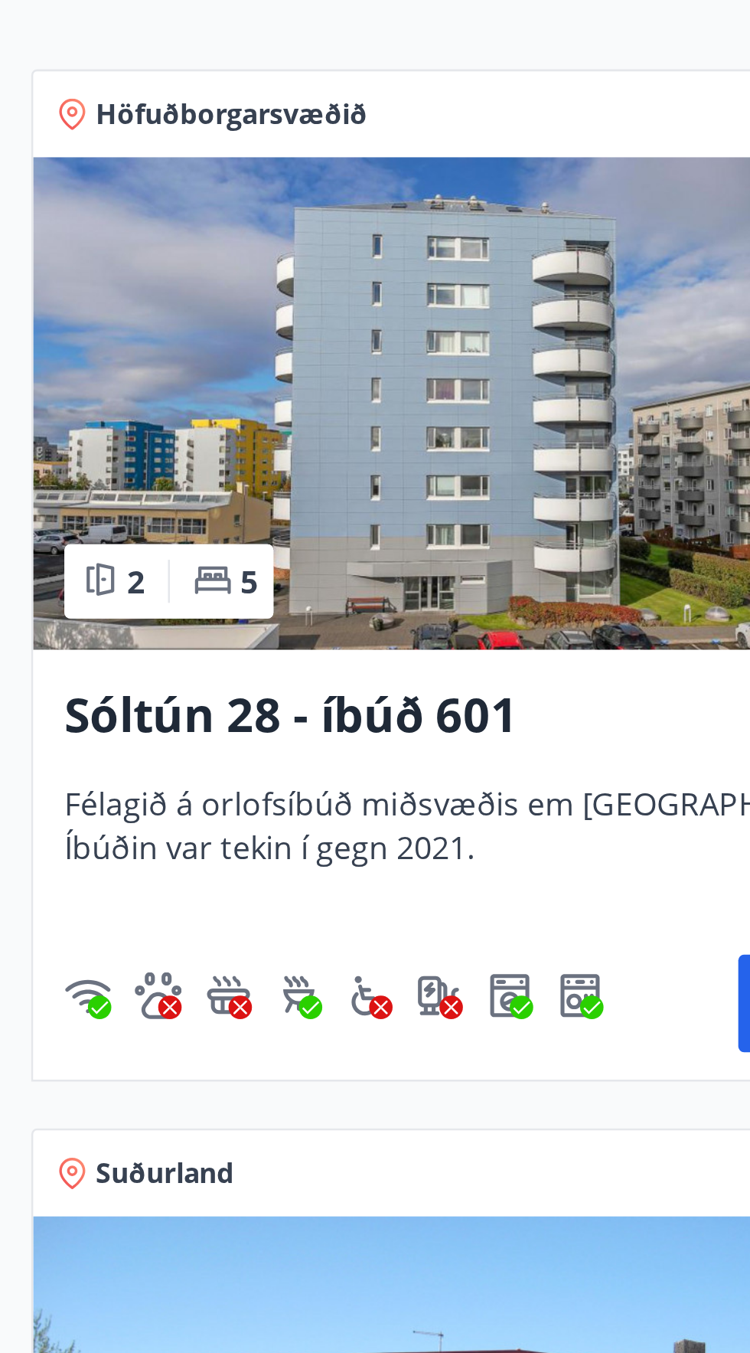
type input "*"
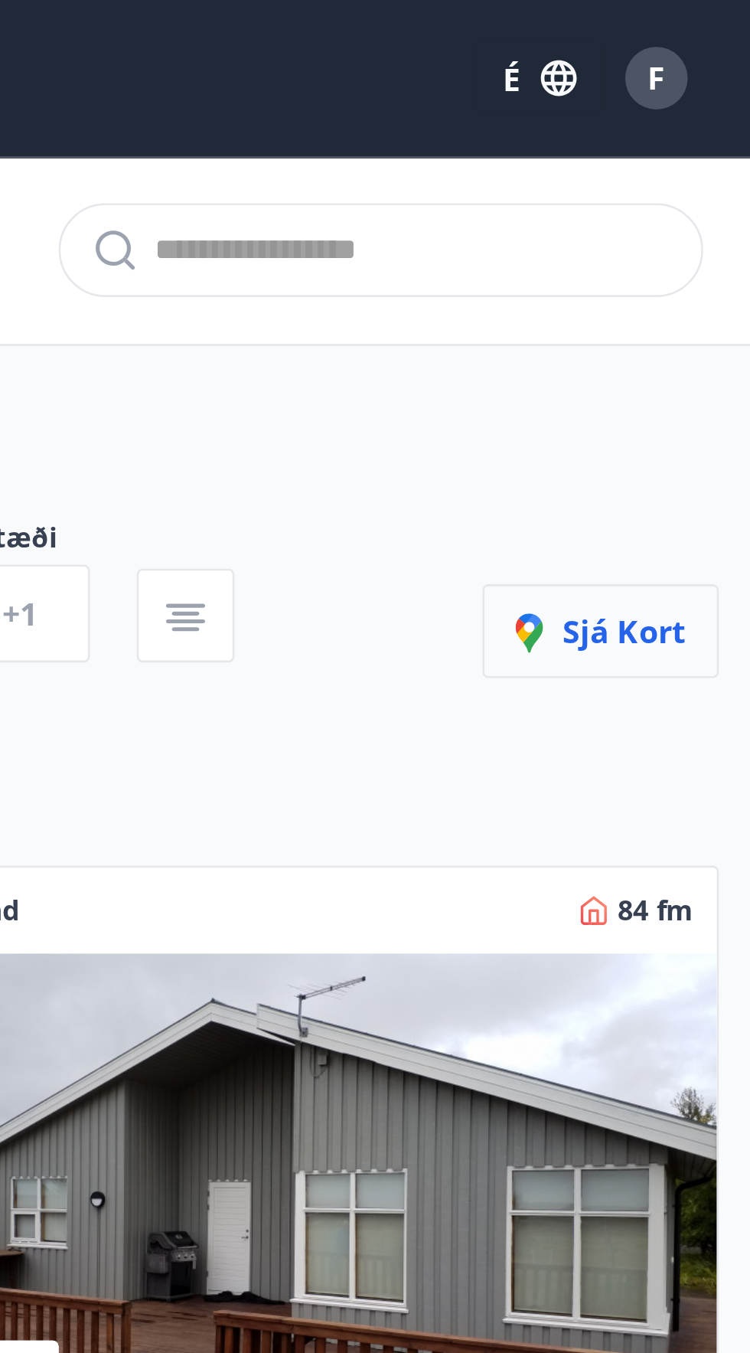
click at [693, 243] on font "Sjá kort" at bounding box center [701, 247] width 48 height 17
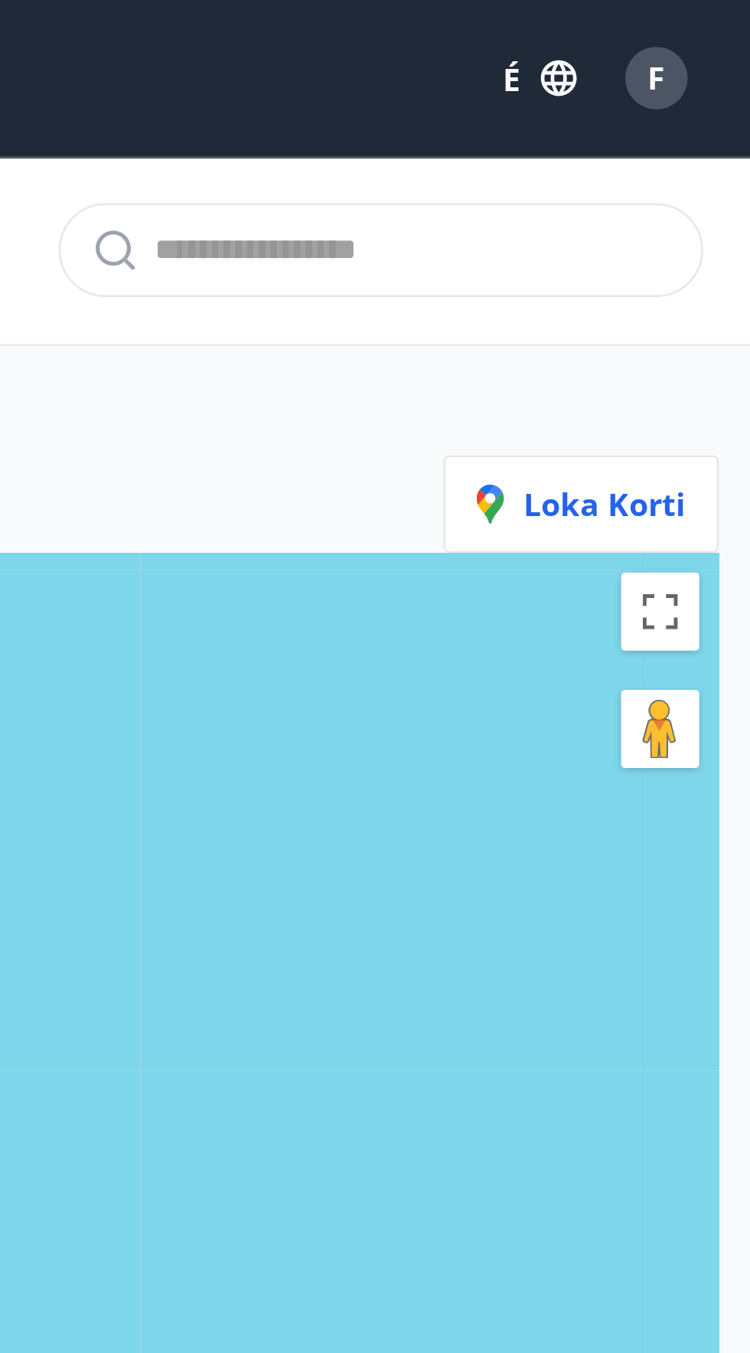
click at [539, 92] on input "text" at bounding box center [618, 98] width 202 height 24
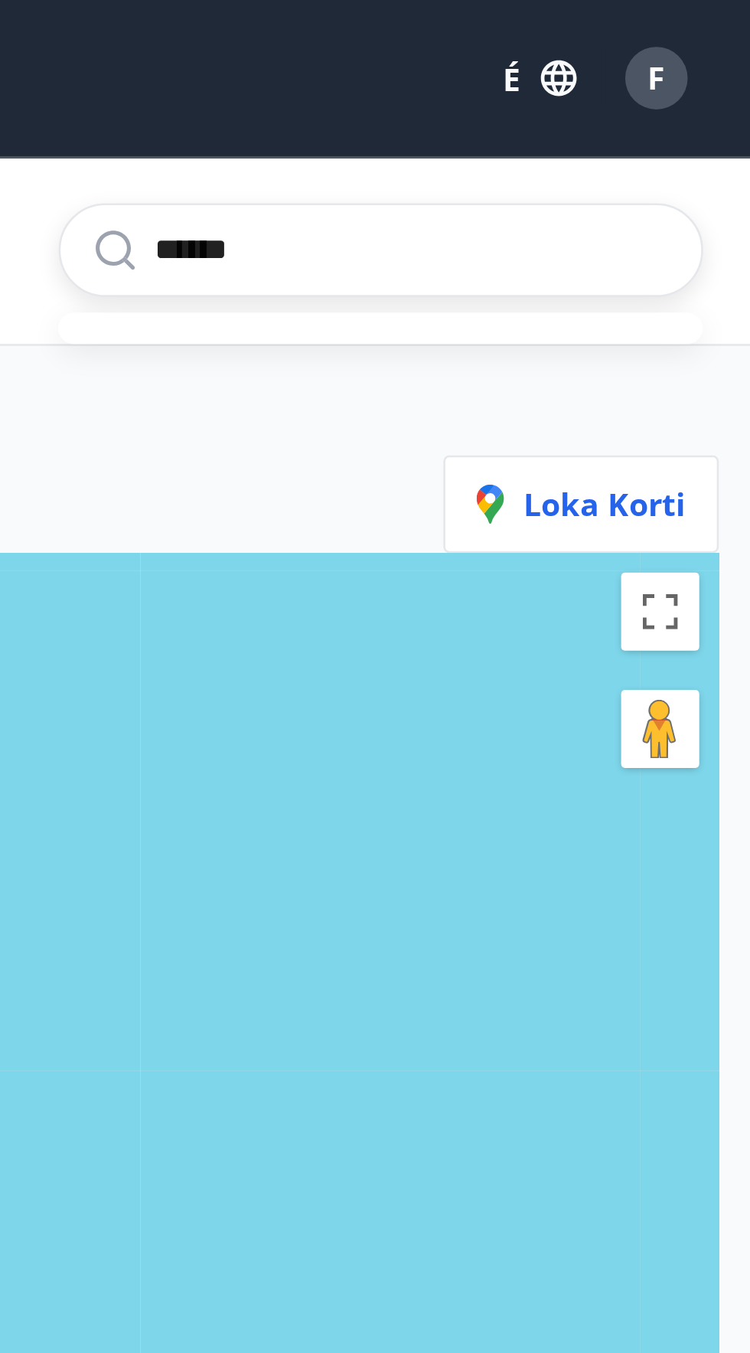
type input "*******"
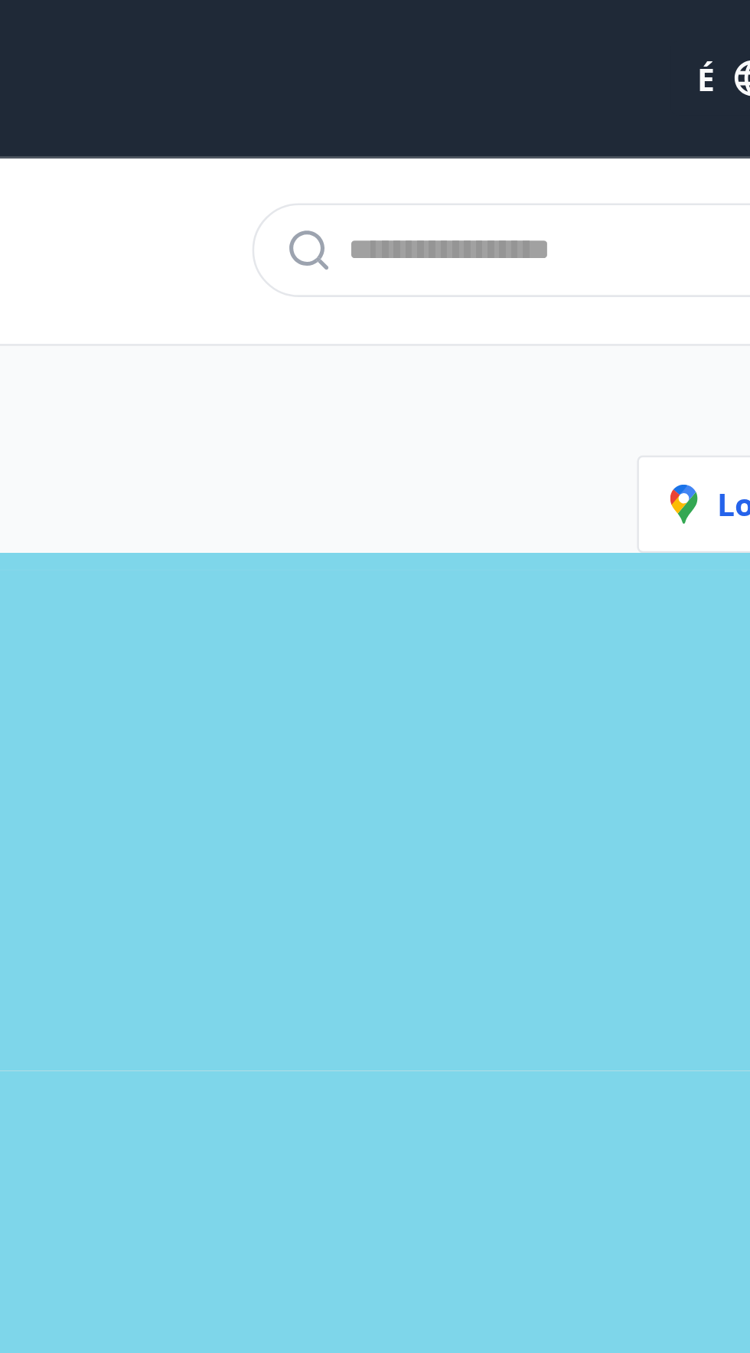
click at [537, 101] on input "text" at bounding box center [618, 98] width 202 height 24
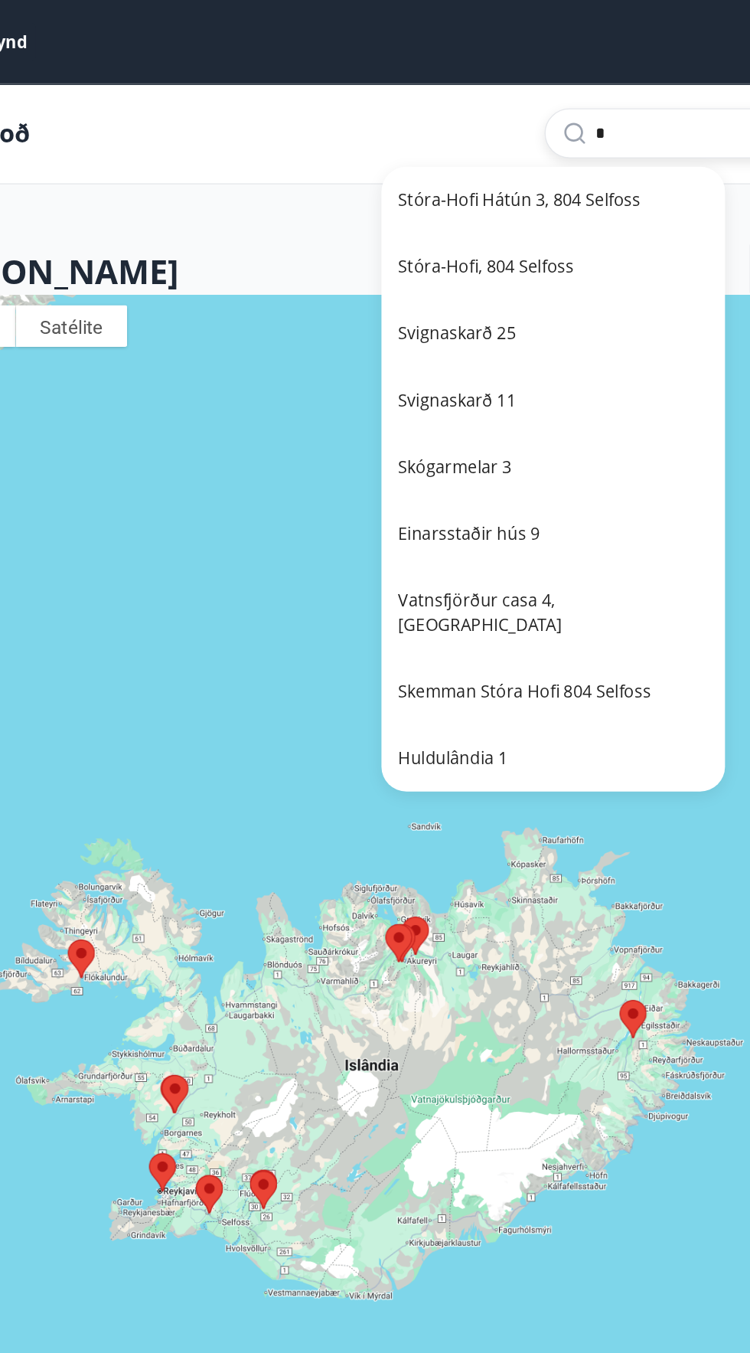
type input "*"
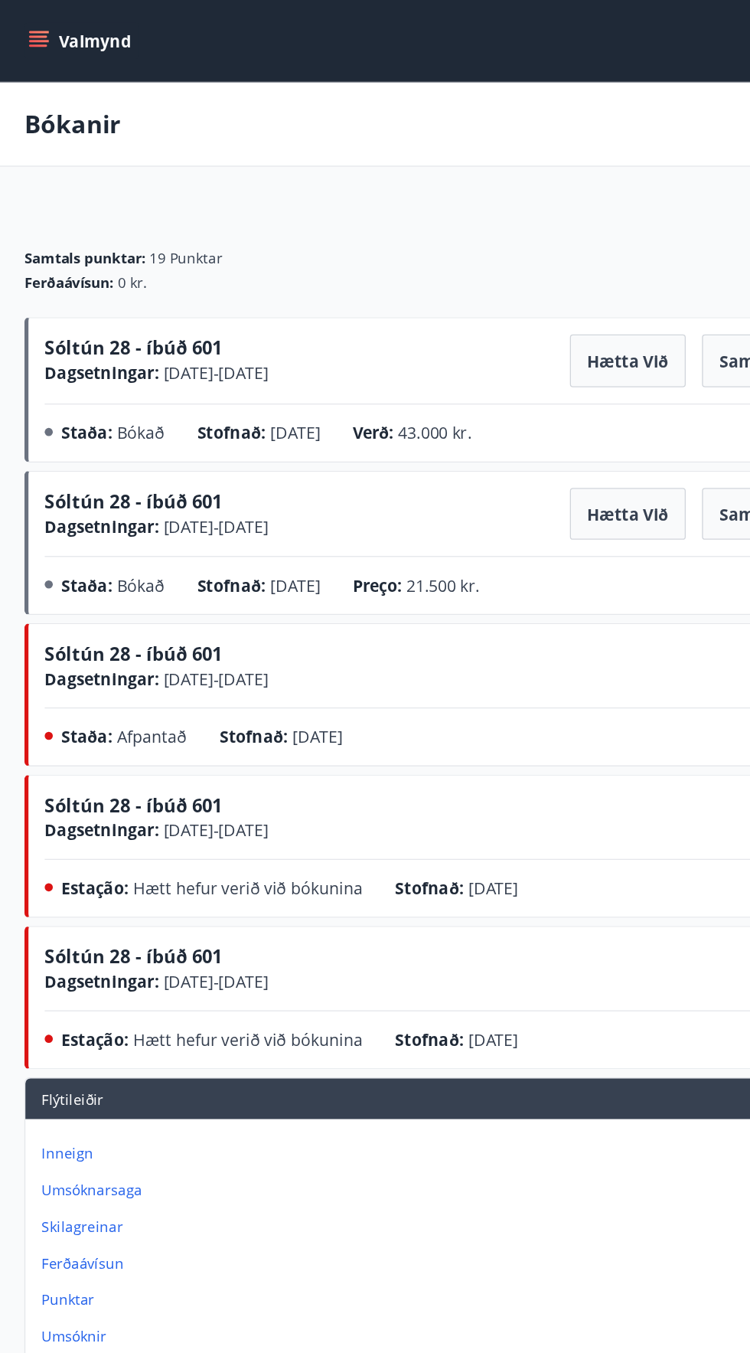
click at [202, 274] on font "[DATE]" at bounding box center [184, 281] width 38 height 17
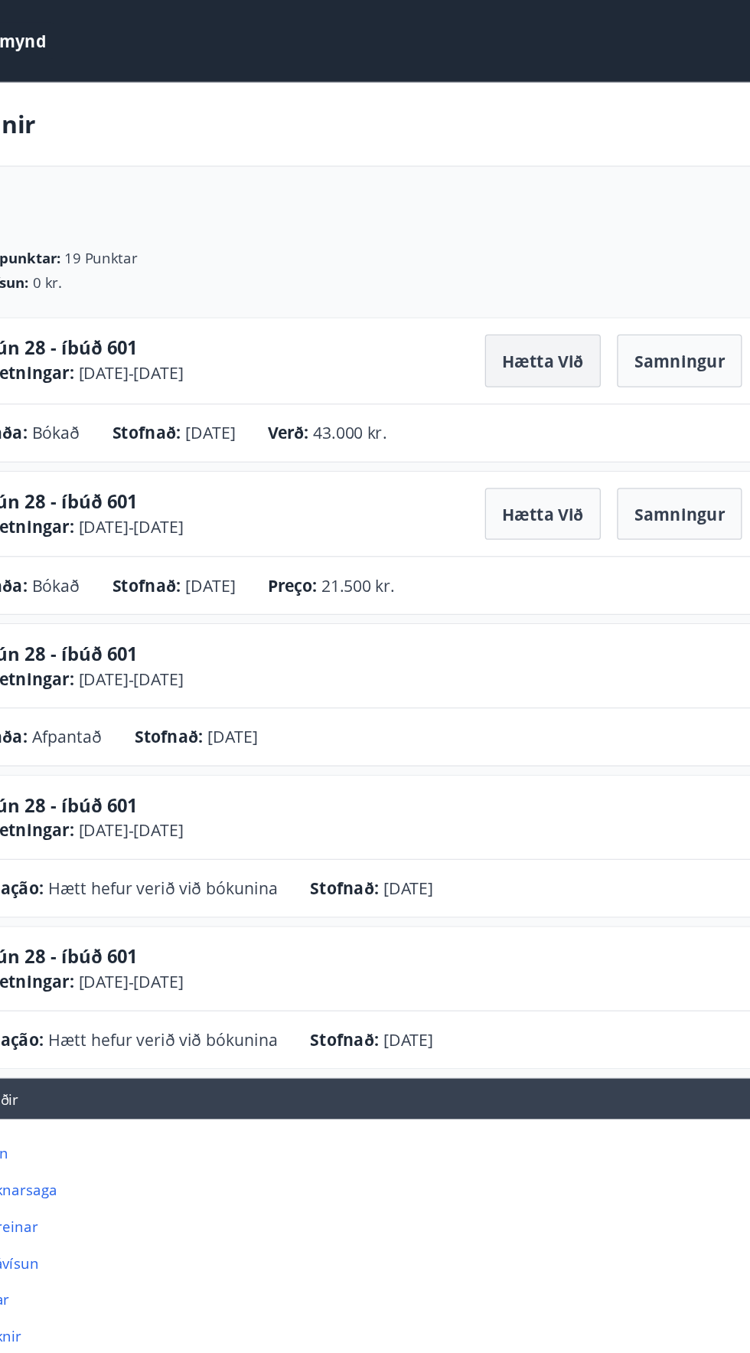
click at [472, 273] on font "Hætta við" at bounding box center [472, 272] width 61 height 17
